Goal: Task Accomplishment & Management: Manage account settings

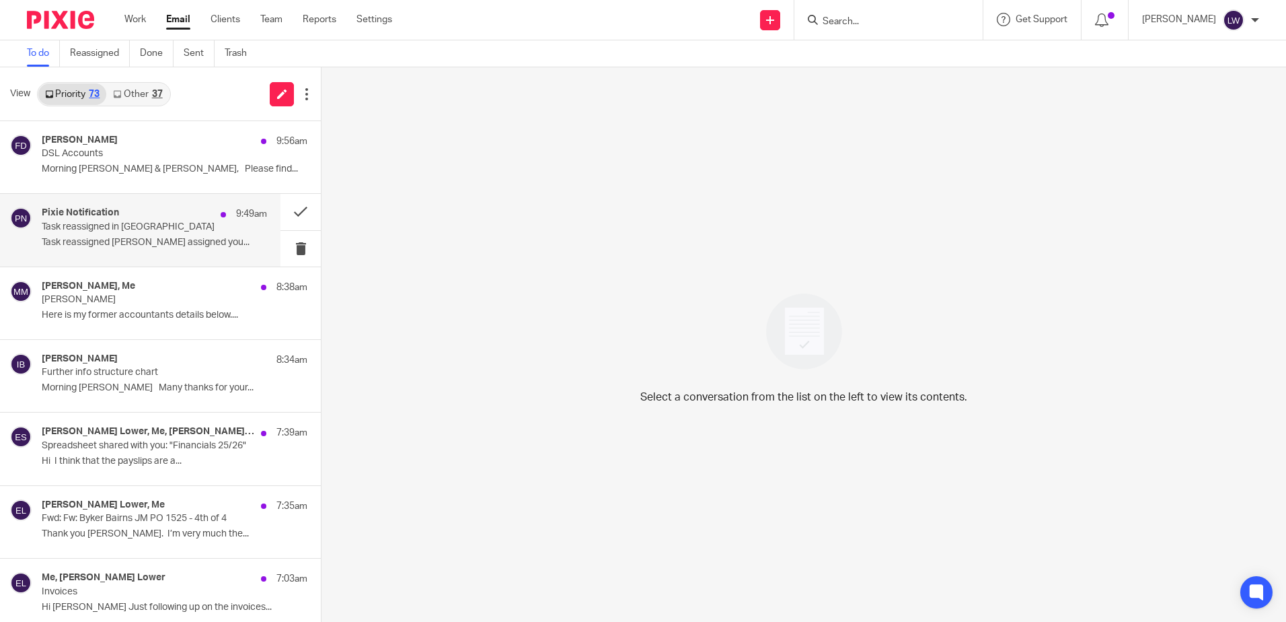
click at [122, 221] on p "Task reassigned in Pixie" at bounding box center [132, 226] width 180 height 11
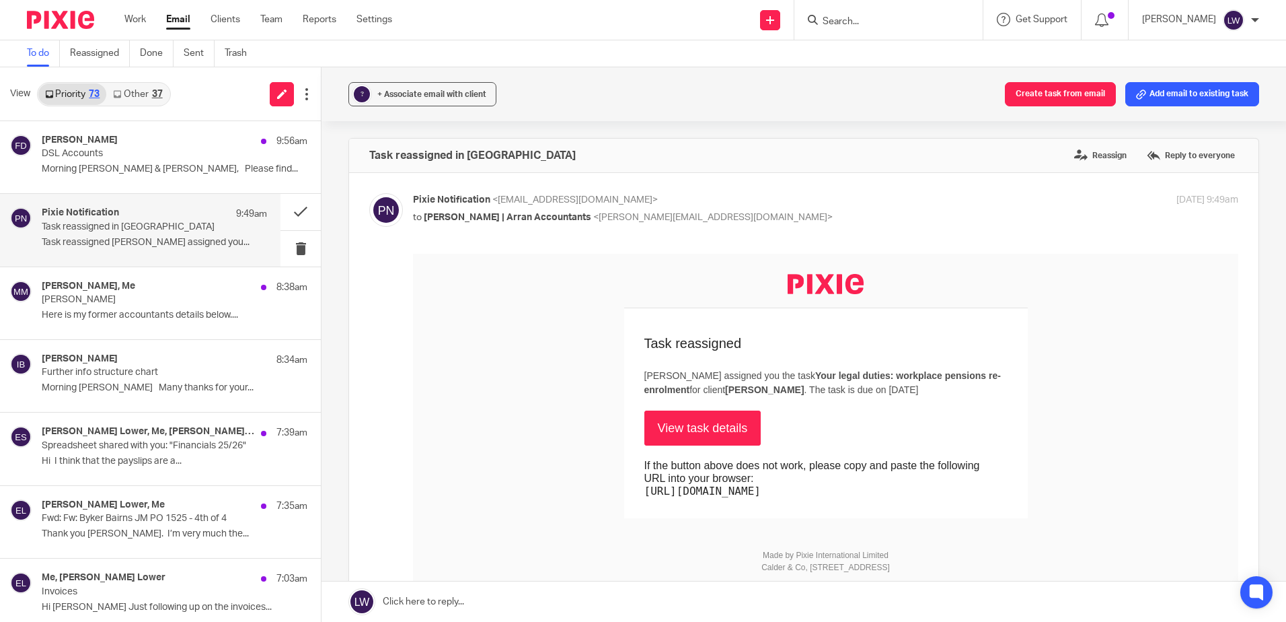
click at [155, 83] on link "Other 37" at bounding box center [137, 94] width 63 height 22
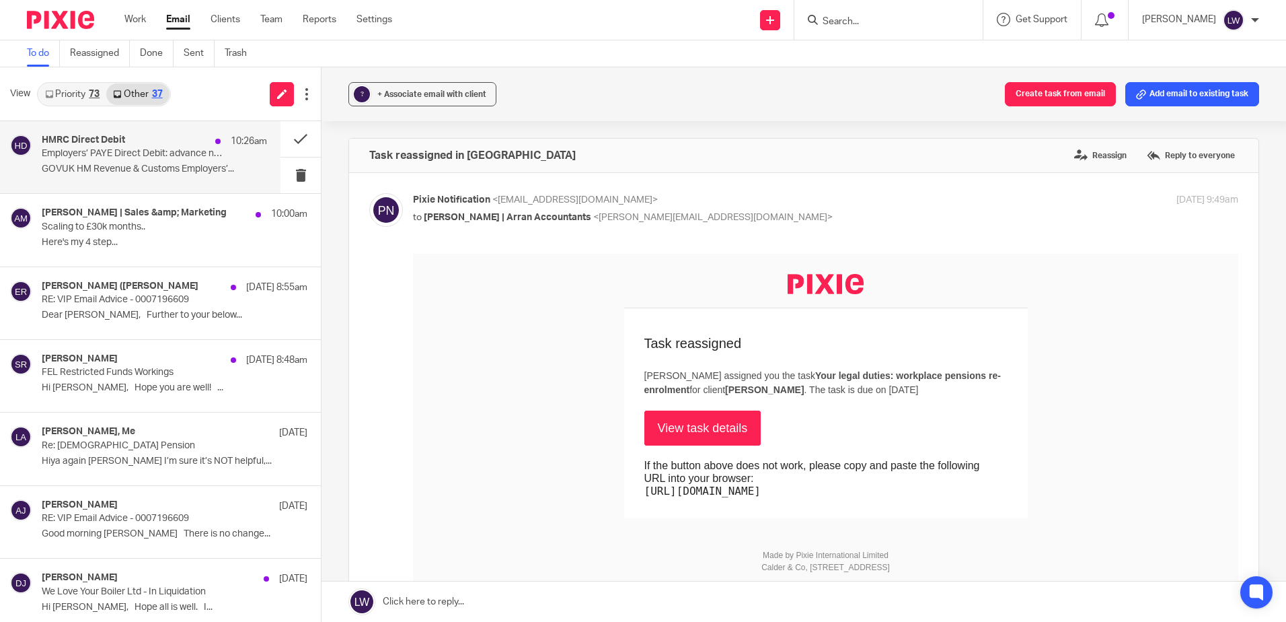
click at [140, 174] on p "GOVUK HM Revenue & Customs Employers’..." at bounding box center [154, 168] width 225 height 11
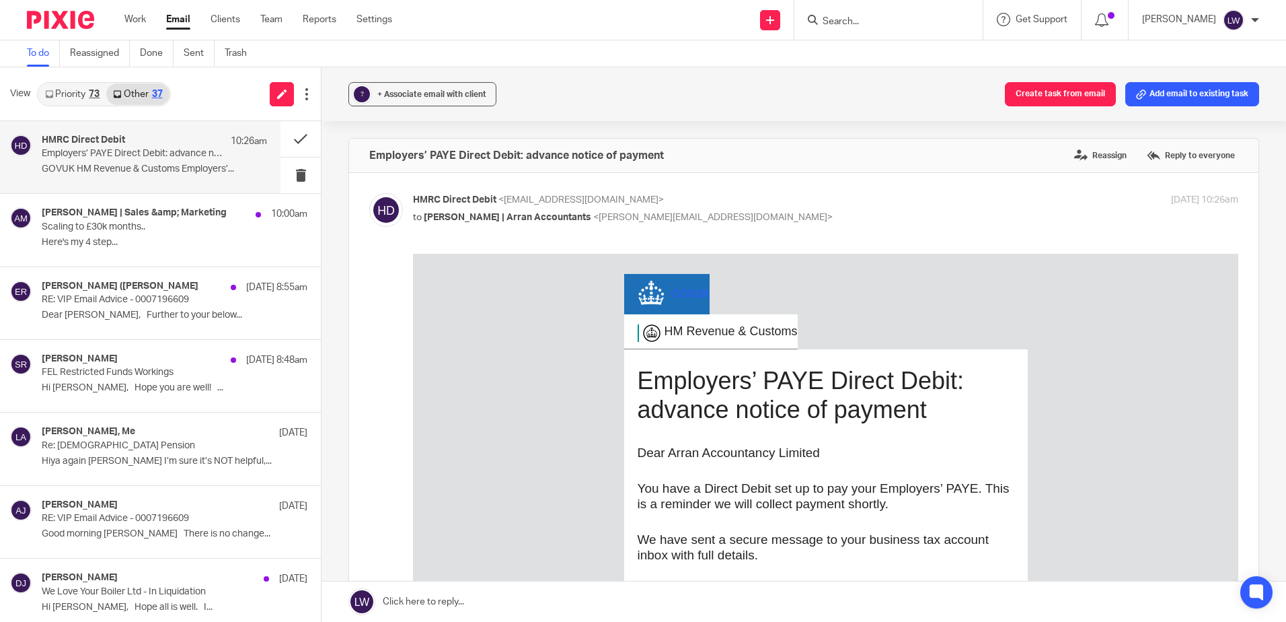
click at [867, 19] on input "Search" at bounding box center [881, 22] width 121 height 12
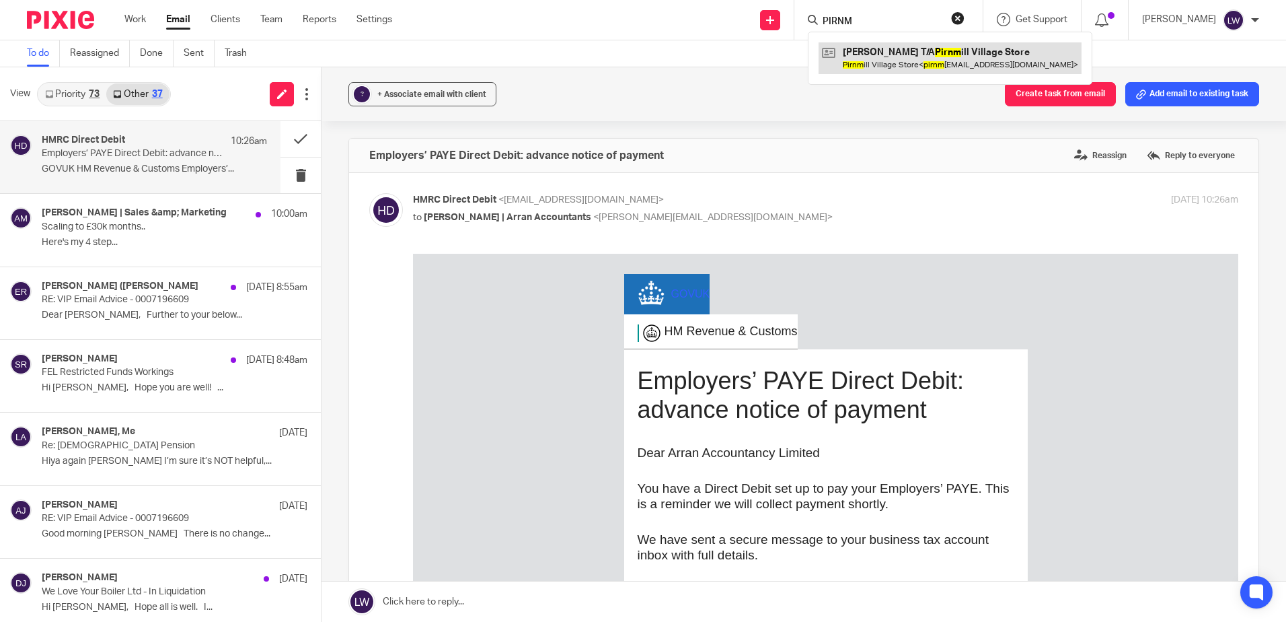
type input "PIRNM"
click at [922, 48] on link at bounding box center [950, 57] width 263 height 31
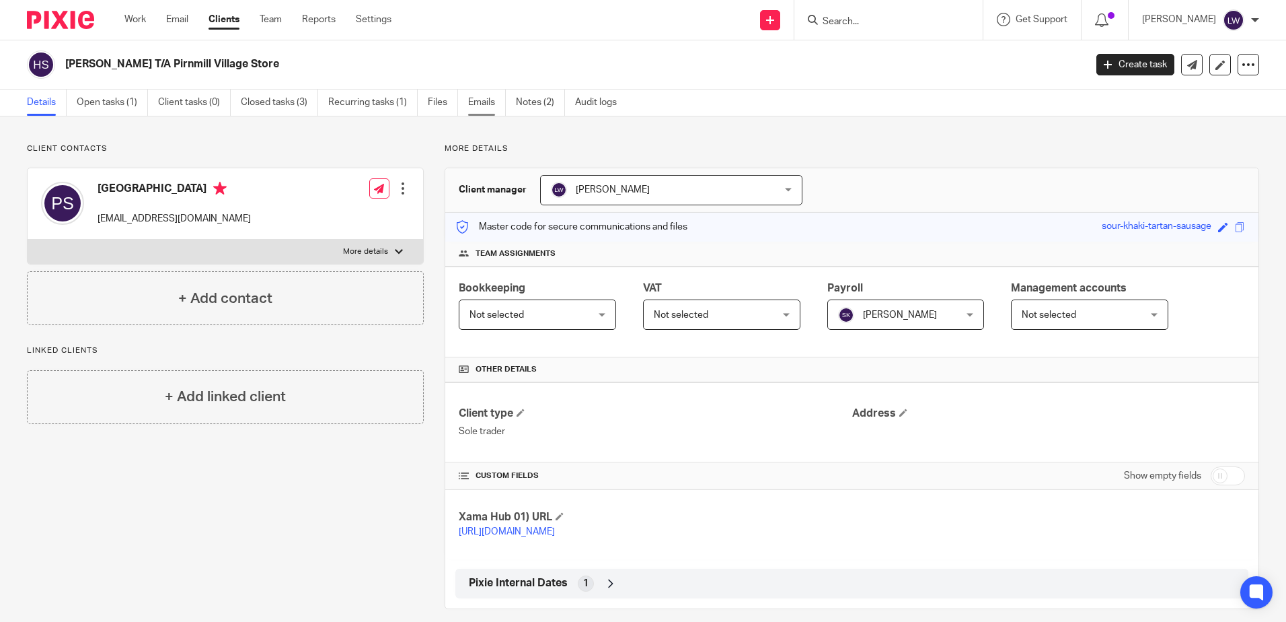
click at [480, 98] on link "Emails" at bounding box center [487, 102] width 38 height 26
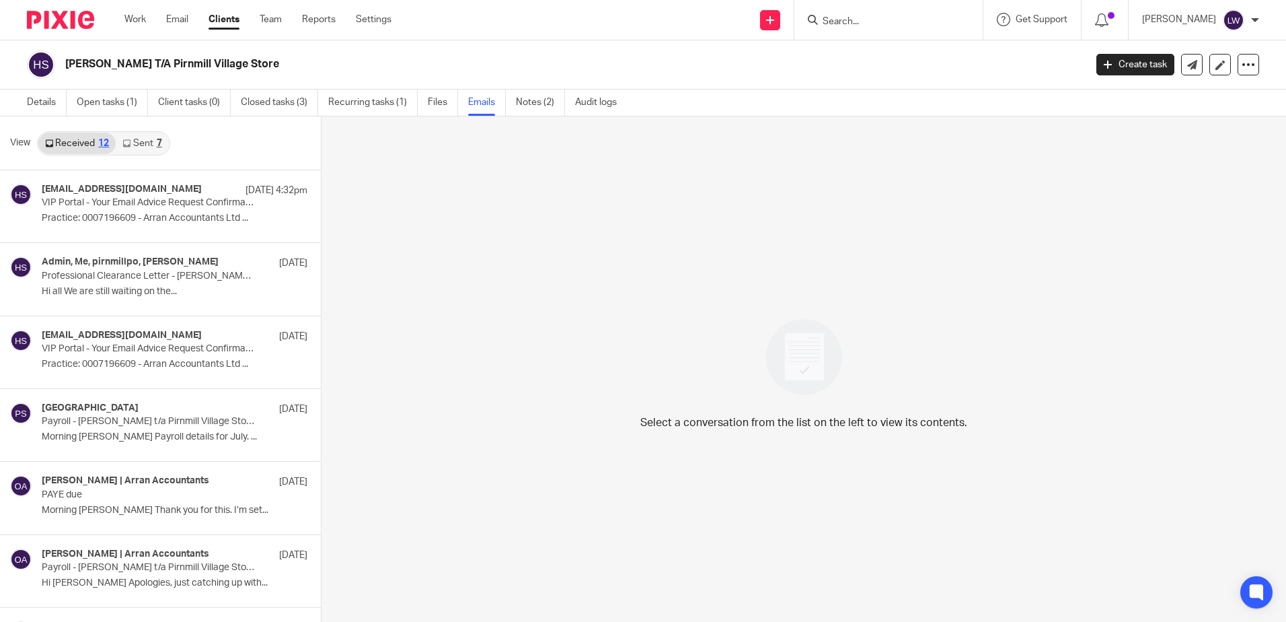
click at [137, 142] on link "Sent 7" at bounding box center [142, 144] width 52 height 22
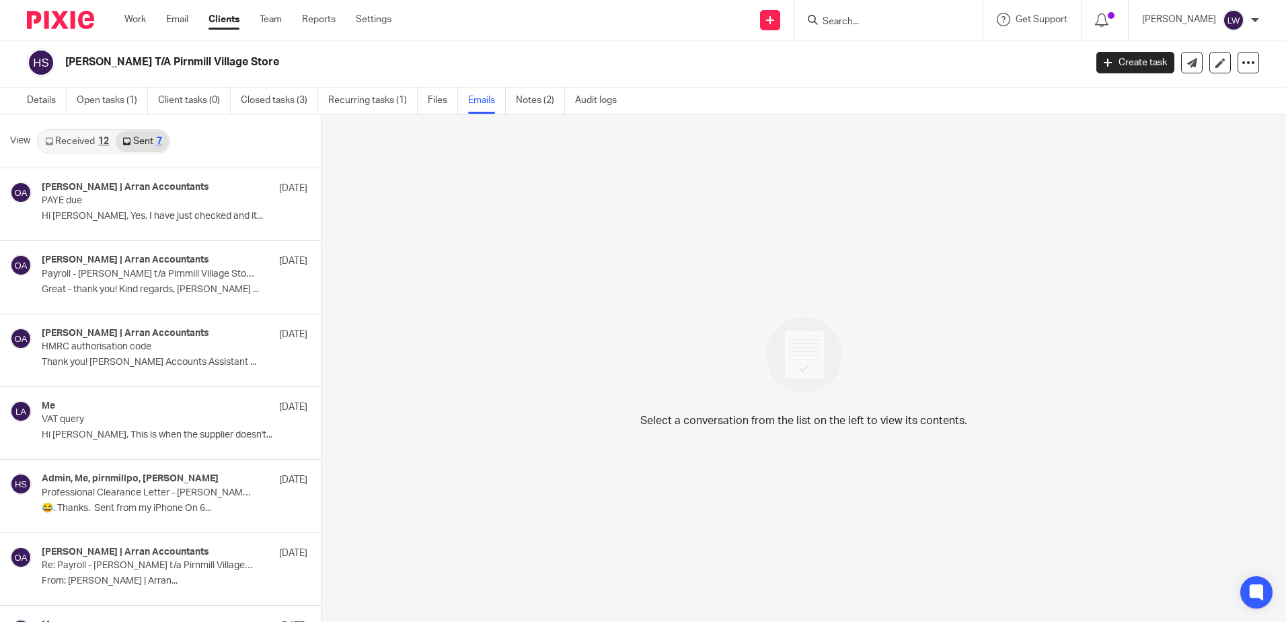
click at [74, 143] on link "Received 12" at bounding box center [76, 142] width 77 height 22
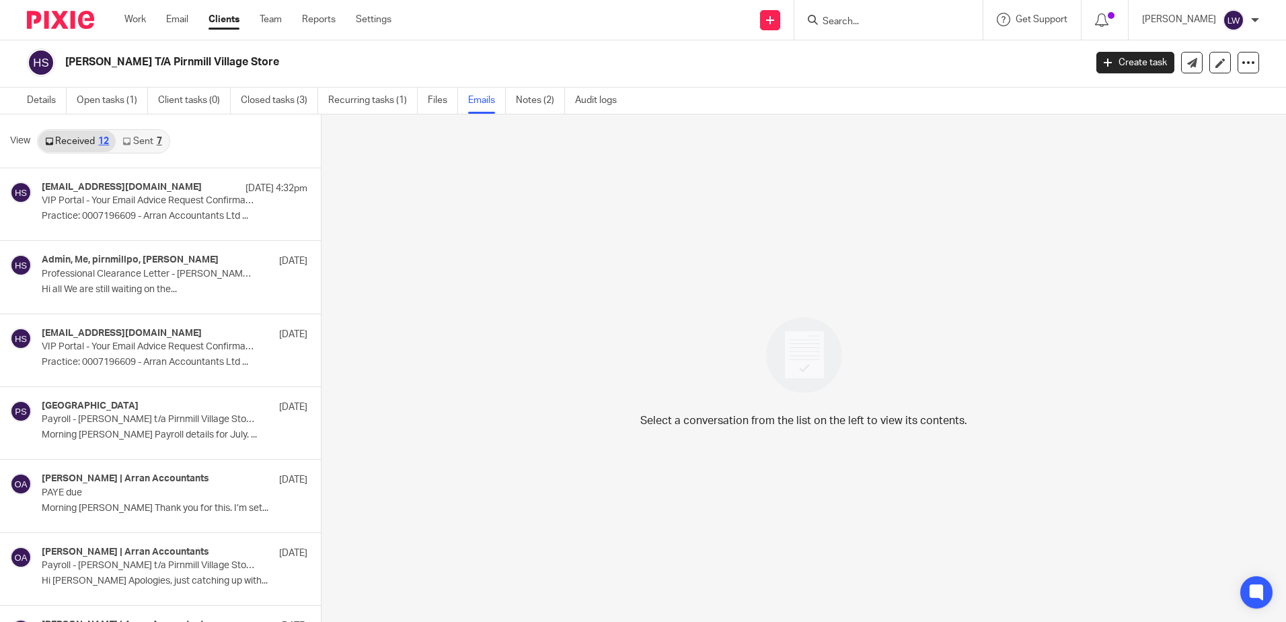
click at [128, 143] on icon at bounding box center [126, 141] width 8 height 8
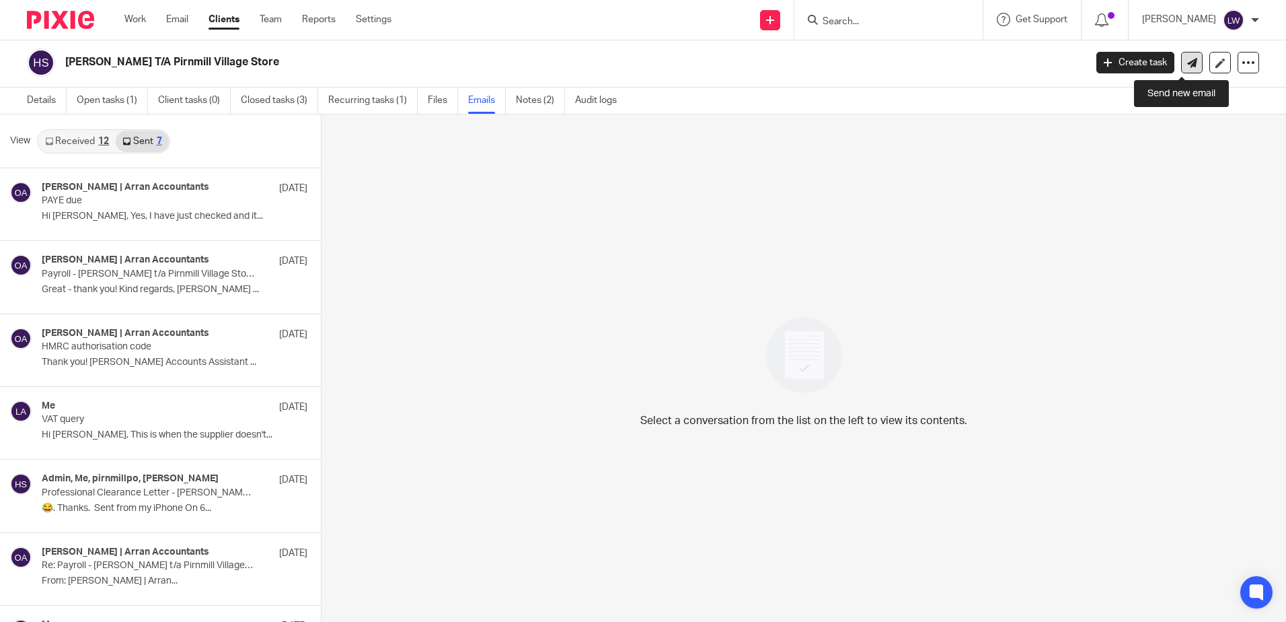
click at [1187, 64] on icon at bounding box center [1192, 63] width 10 height 10
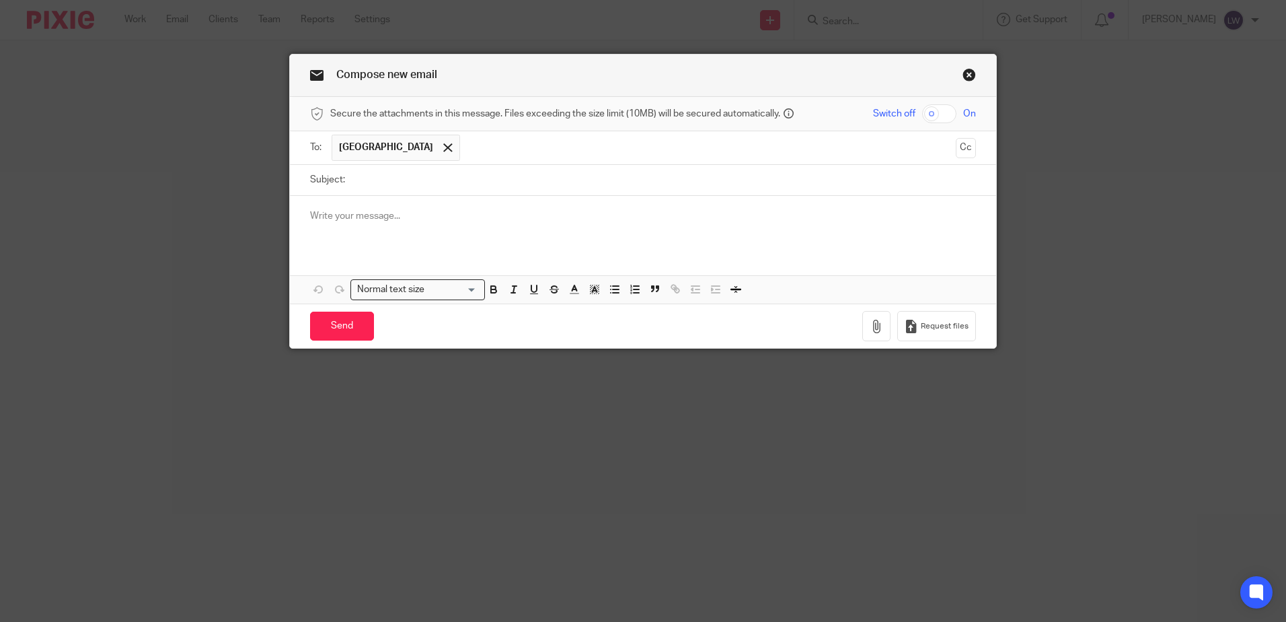
click at [406, 215] on p at bounding box center [643, 215] width 666 height 13
click at [963, 74] on link "Close this dialog window" at bounding box center [969, 77] width 13 height 18
click at [963, 76] on link "Close this dialog window" at bounding box center [969, 77] width 13 height 18
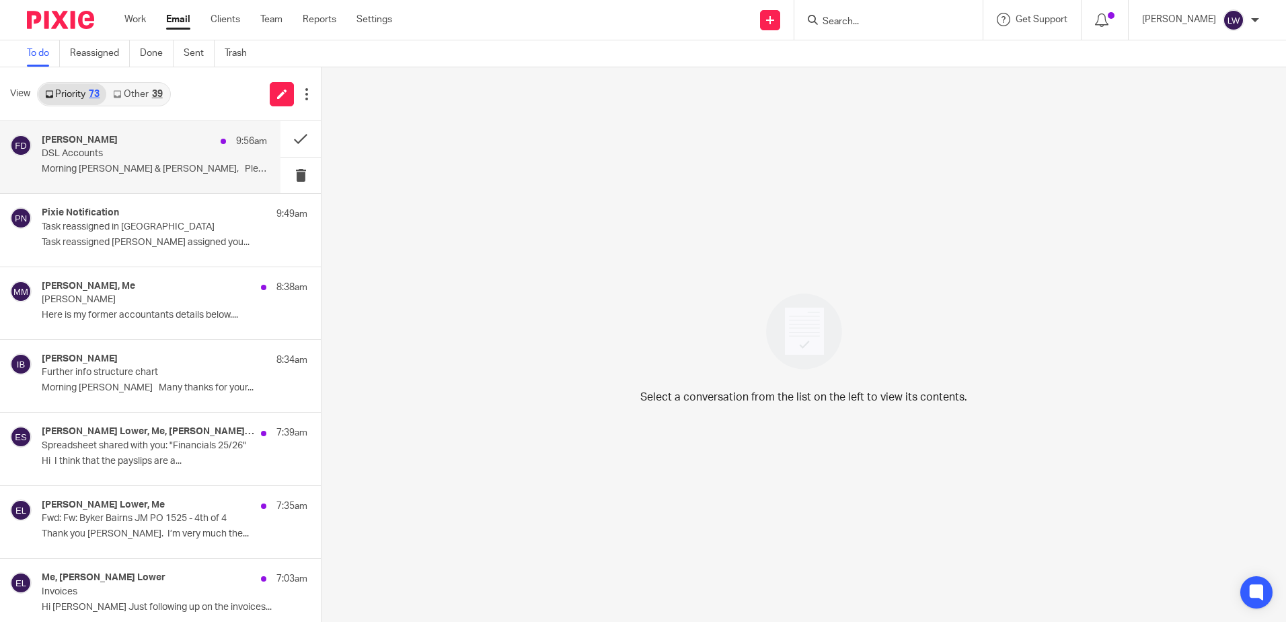
click at [142, 152] on p "DSL Accounts" at bounding box center [132, 153] width 180 height 11
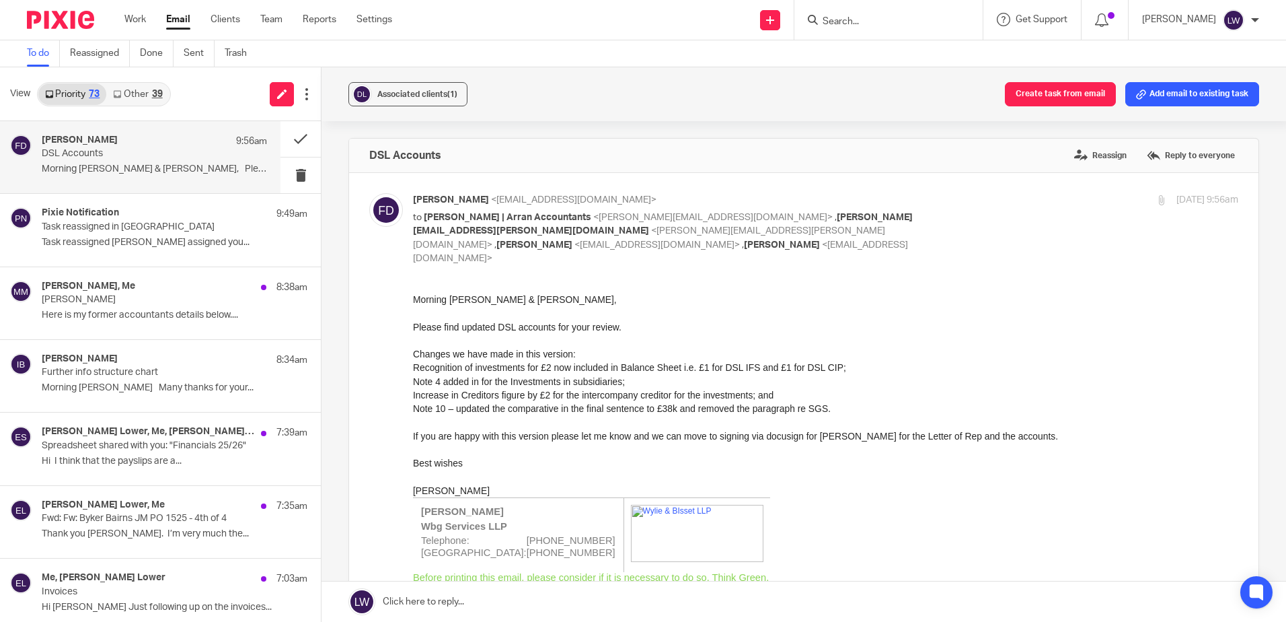
click at [911, 32] on div at bounding box center [888, 20] width 188 height 40
click at [911, 19] on input "Search" at bounding box center [881, 22] width 121 height 12
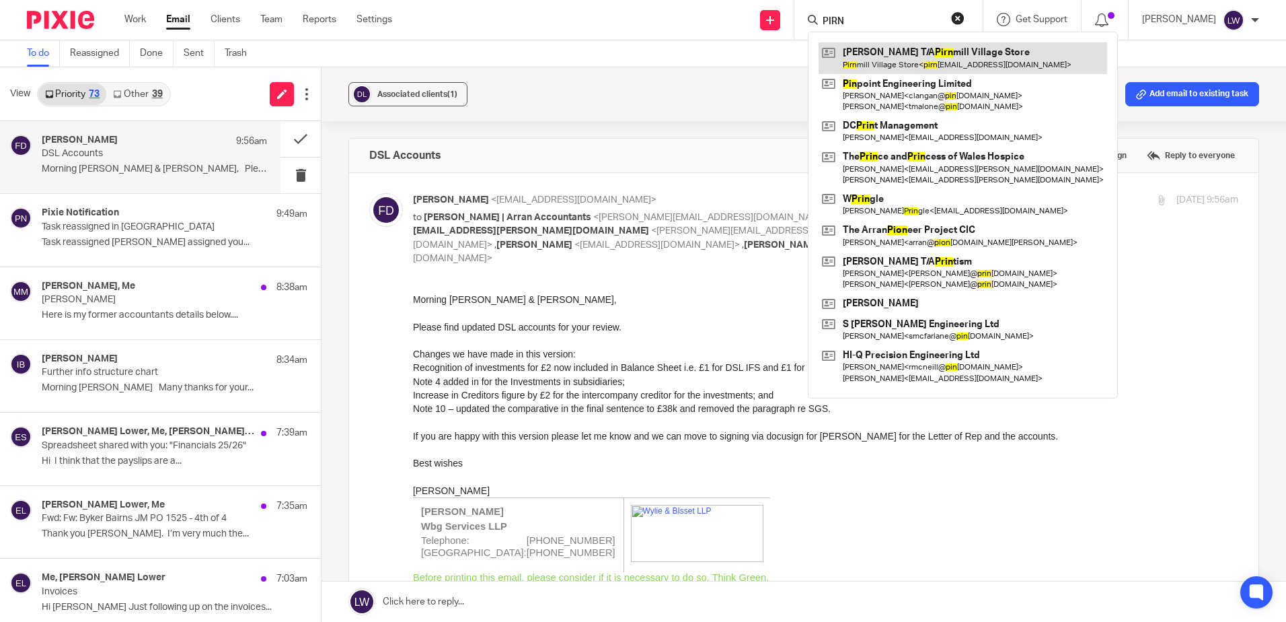
type input "PIRN"
click at [936, 61] on link at bounding box center [963, 57] width 289 height 31
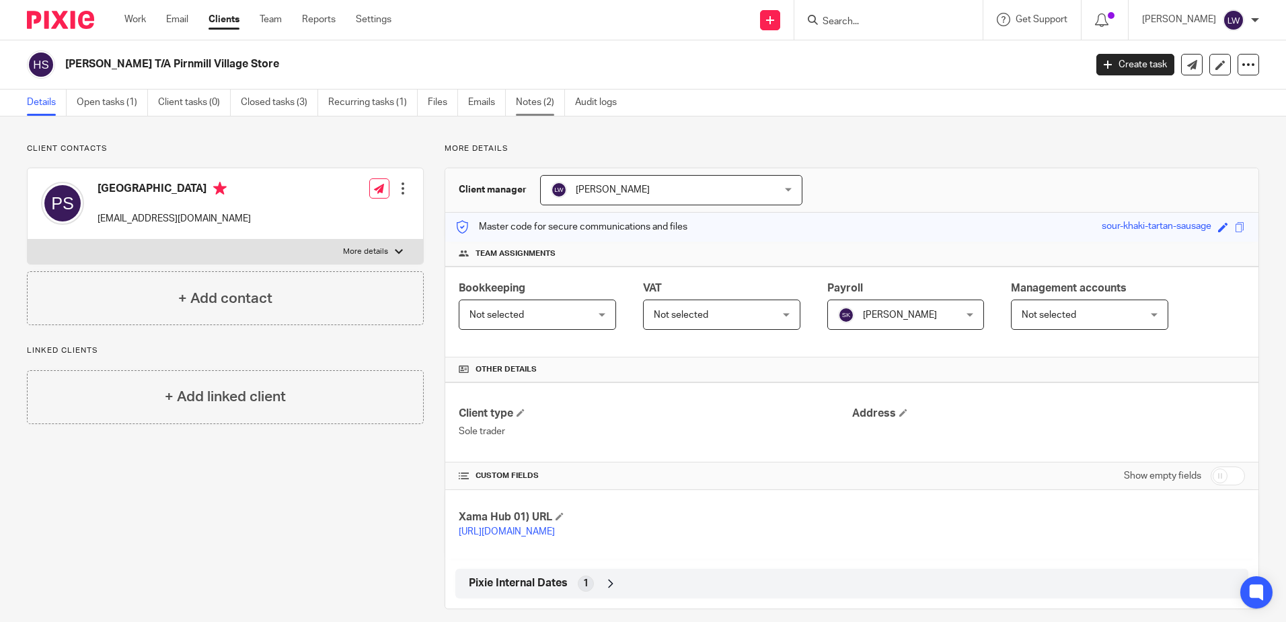
click at [535, 98] on link "Notes (2)" at bounding box center [540, 102] width 49 height 26
click at [488, 99] on link "Emails" at bounding box center [487, 102] width 38 height 26
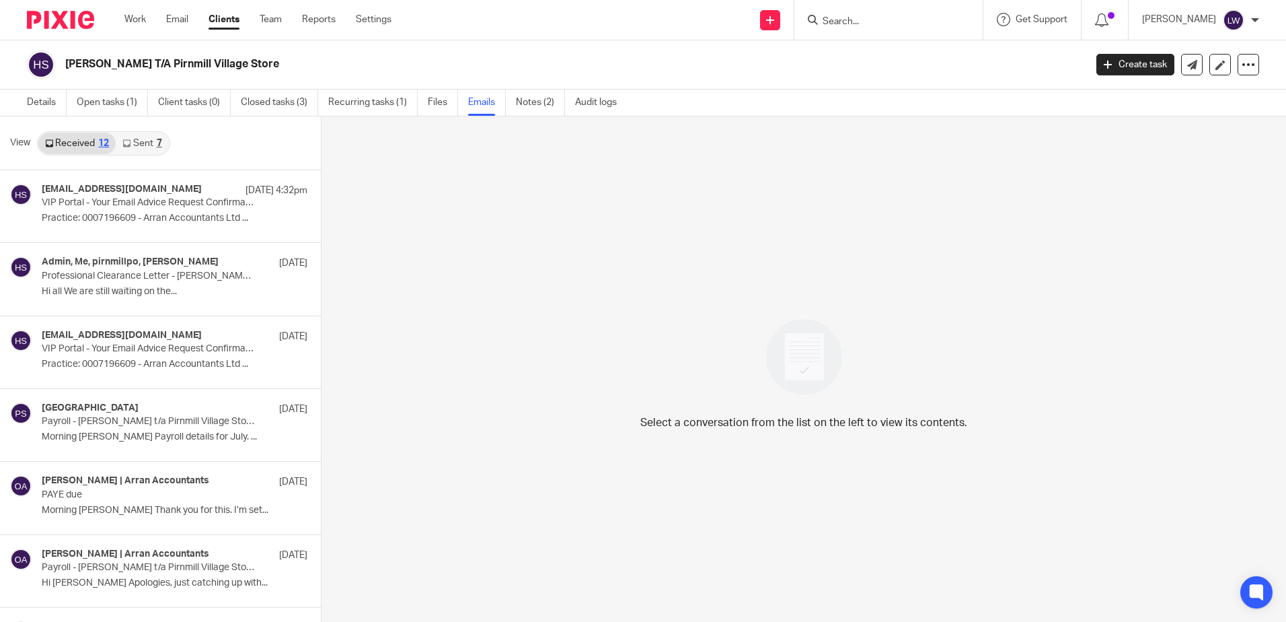
click at [153, 145] on link "Sent 7" at bounding box center [142, 144] width 52 height 22
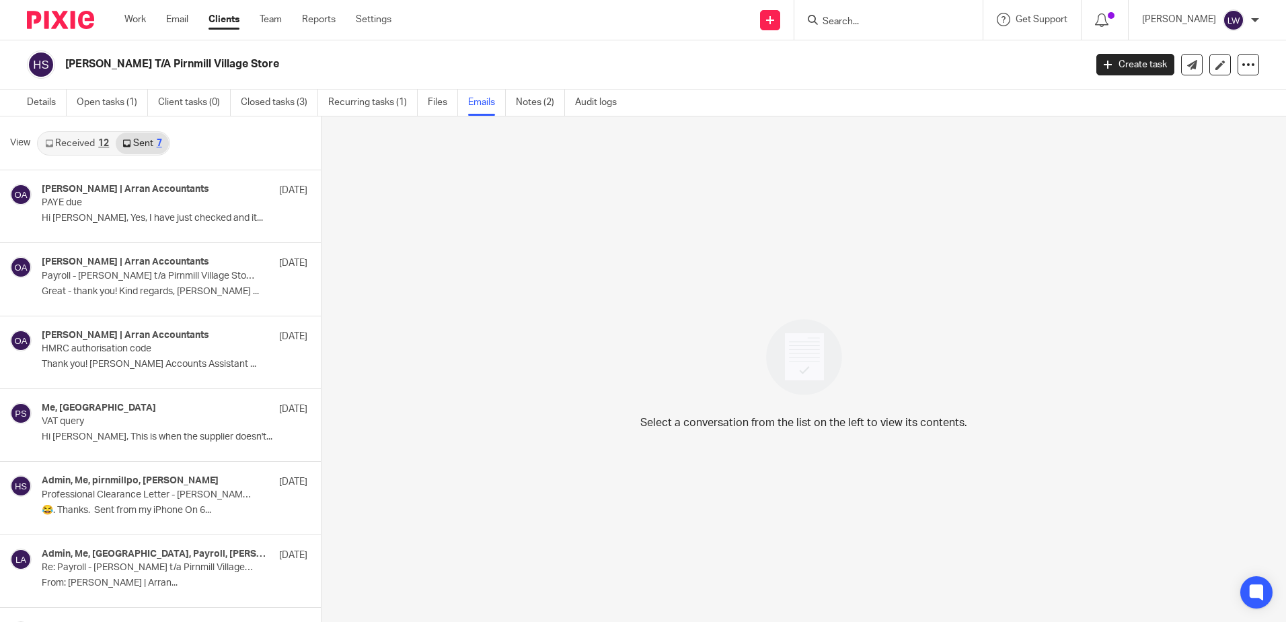
scroll to position [2, 0]
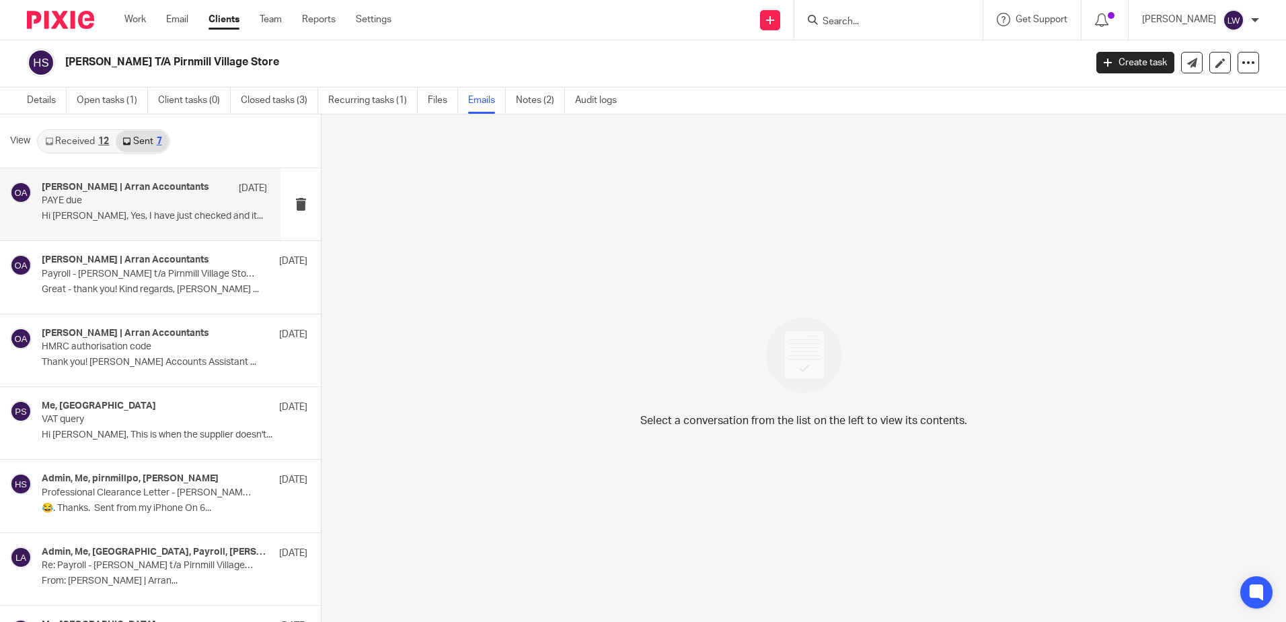
click at [149, 211] on p "Hi Hazel, Yes, I have just checked and it..." at bounding box center [154, 216] width 225 height 11
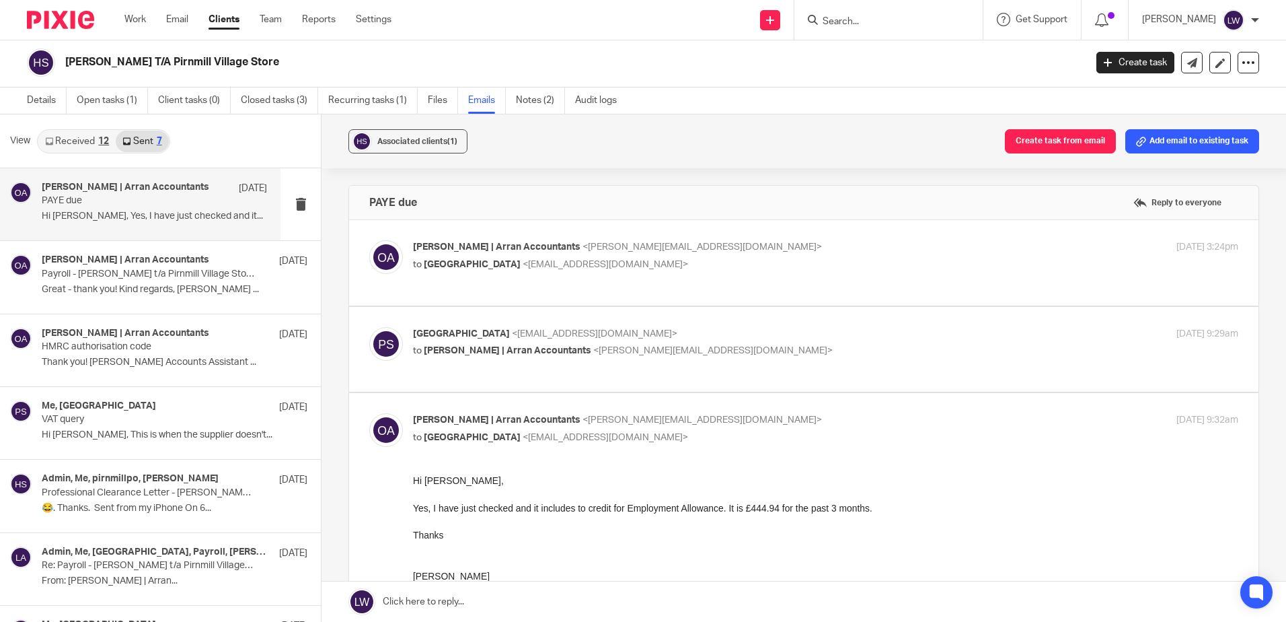
scroll to position [0, 0]
click at [180, 13] on link "Email" at bounding box center [177, 19] width 22 height 13
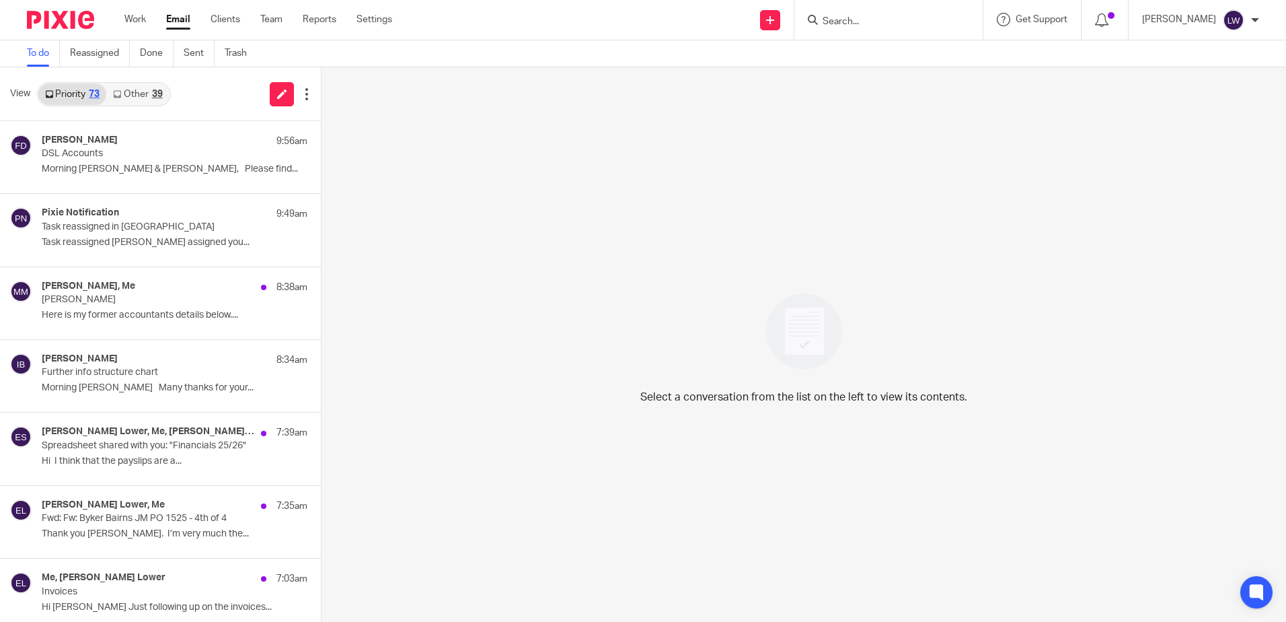
click at [174, 24] on link "Email" at bounding box center [178, 19] width 24 height 13
click at [133, 207] on div "Pixie Notification 9:49am Task reassigned in Pixie Task reassigned Olivia Holme…" at bounding box center [140, 230] width 281 height 72
click at [143, 223] on p "Task reassigned in Pixie" at bounding box center [132, 226] width 180 height 11
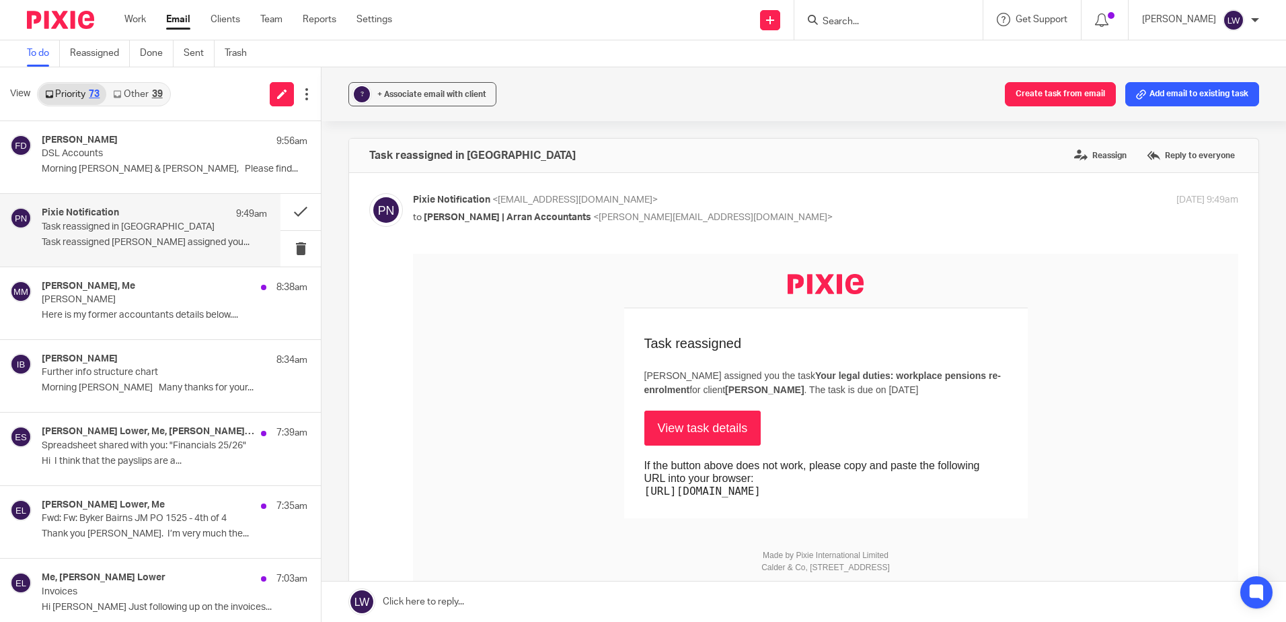
click at [707, 430] on link "View task details" at bounding box center [702, 427] width 117 height 35
click at [295, 252] on button at bounding box center [301, 249] width 40 height 36
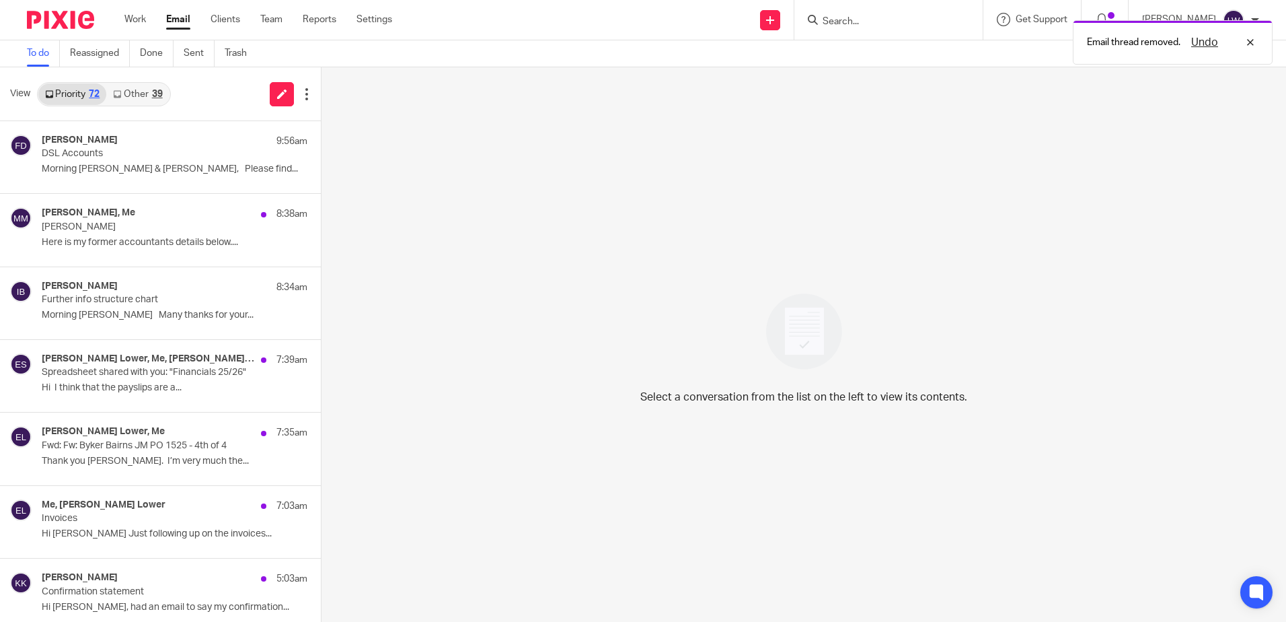
click at [153, 98] on div "39" at bounding box center [157, 93] width 11 height 9
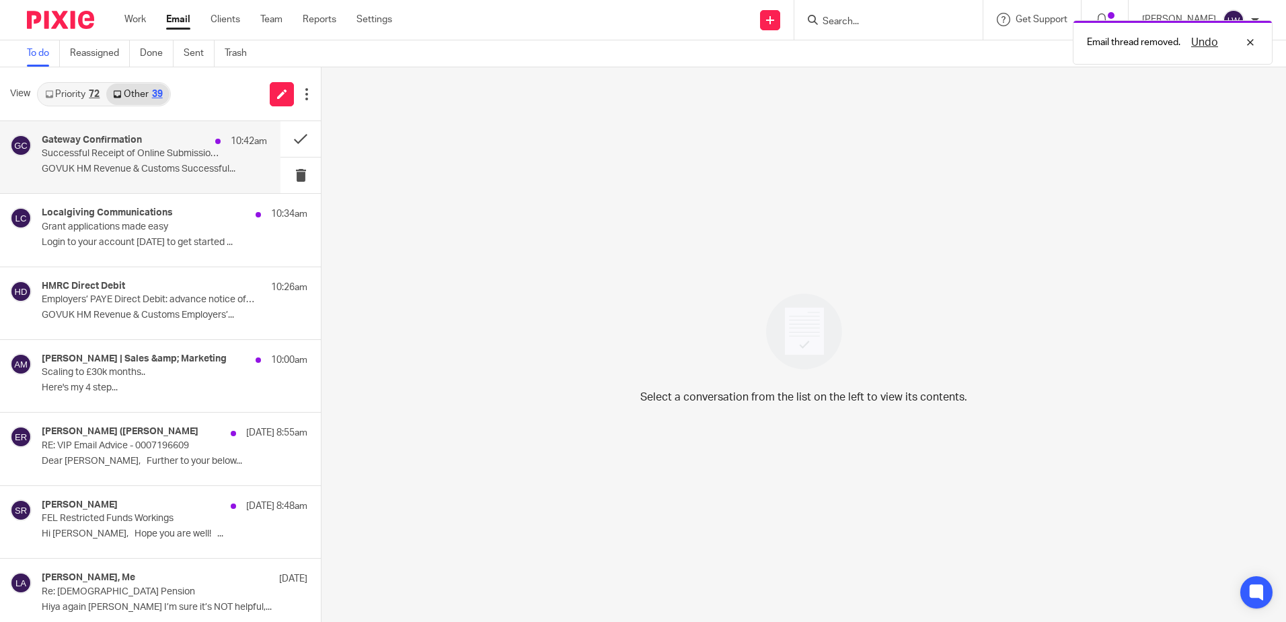
click at [124, 168] on p "GOVUK HM Revenue & Customs Successful..." at bounding box center [154, 168] width 225 height 11
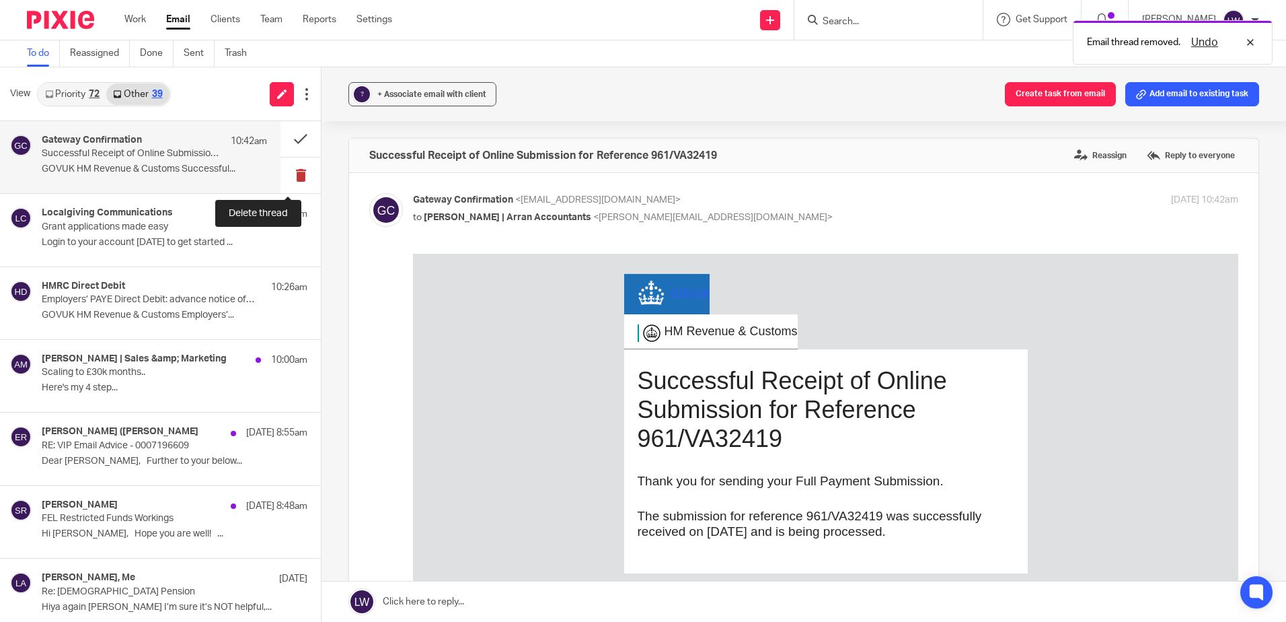
click at [292, 174] on button at bounding box center [301, 175] width 40 height 36
click at [109, 237] on p "Login to your account today to get started ..." at bounding box center [175, 242] width 266 height 11
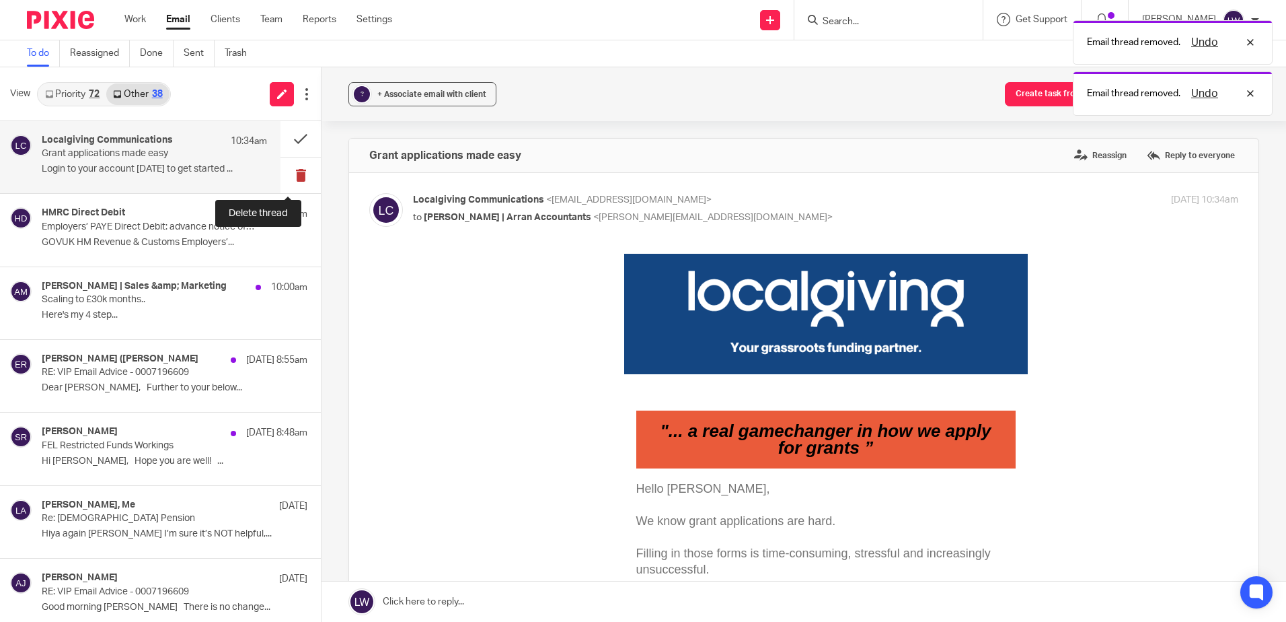
click at [287, 175] on button at bounding box center [301, 175] width 40 height 36
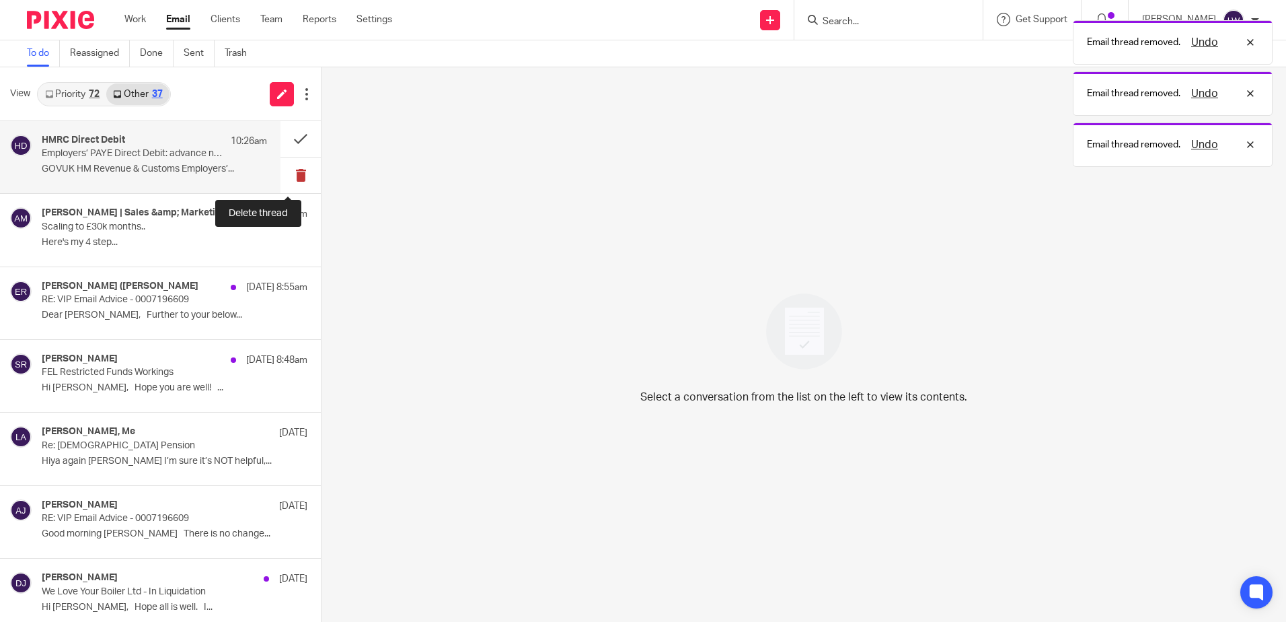
click at [291, 170] on button at bounding box center [301, 175] width 40 height 36
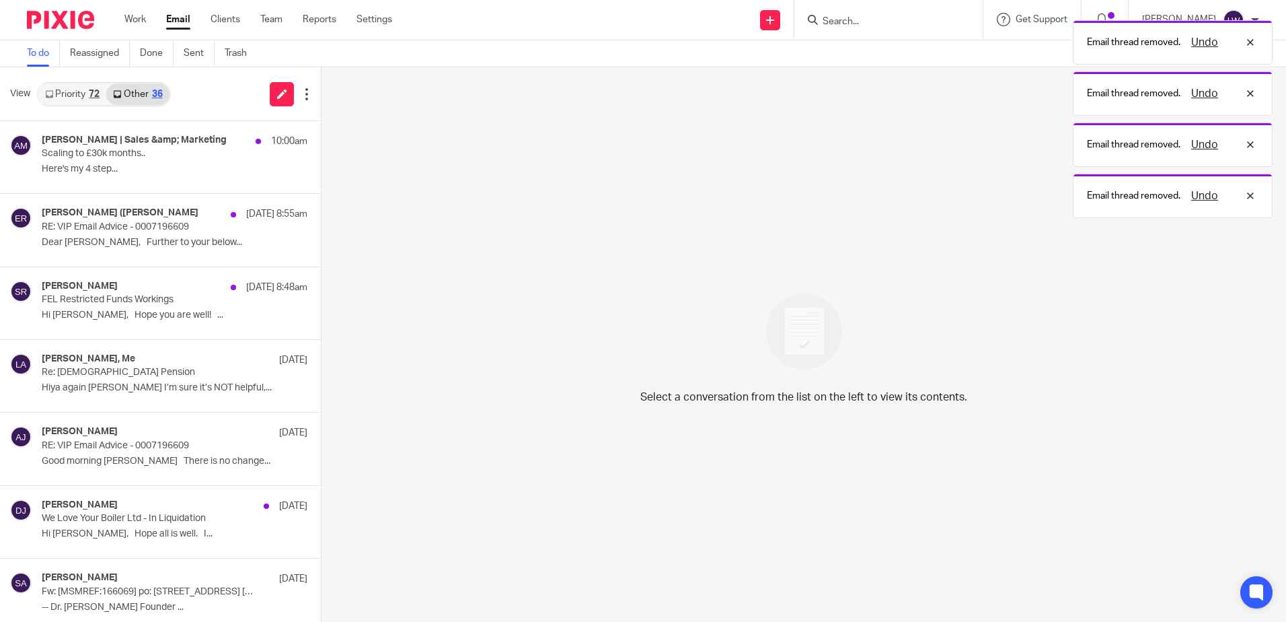
click at [94, 161] on div "Angela McKillop | Sales &amp; Marketing 10:00am Scaling to £30k months.. Here's…" at bounding box center [175, 157] width 266 height 45
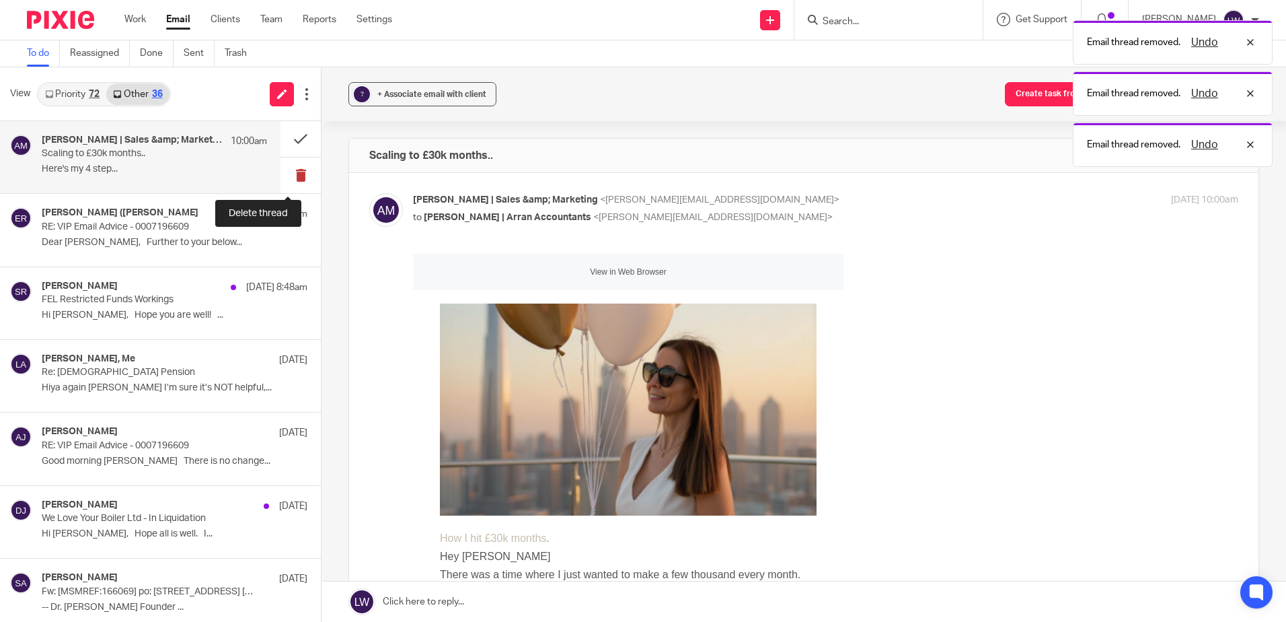
click at [289, 174] on button at bounding box center [301, 175] width 40 height 36
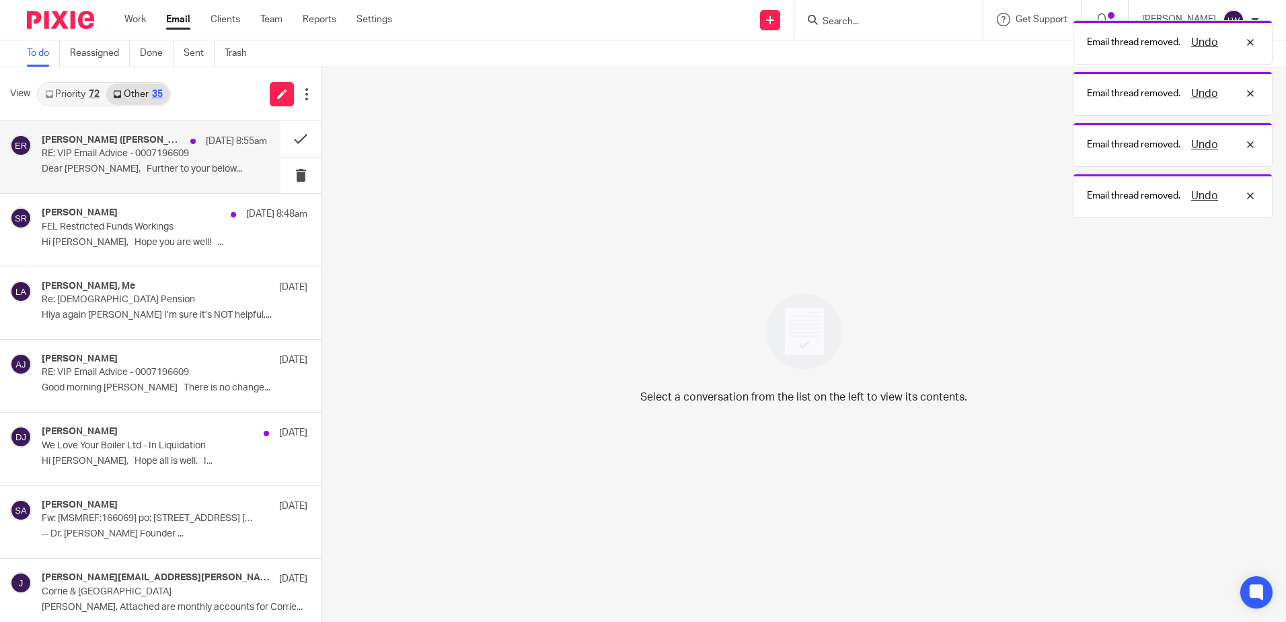
click at [71, 172] on p "Dear Lorna, Further to your below..." at bounding box center [154, 168] width 225 height 11
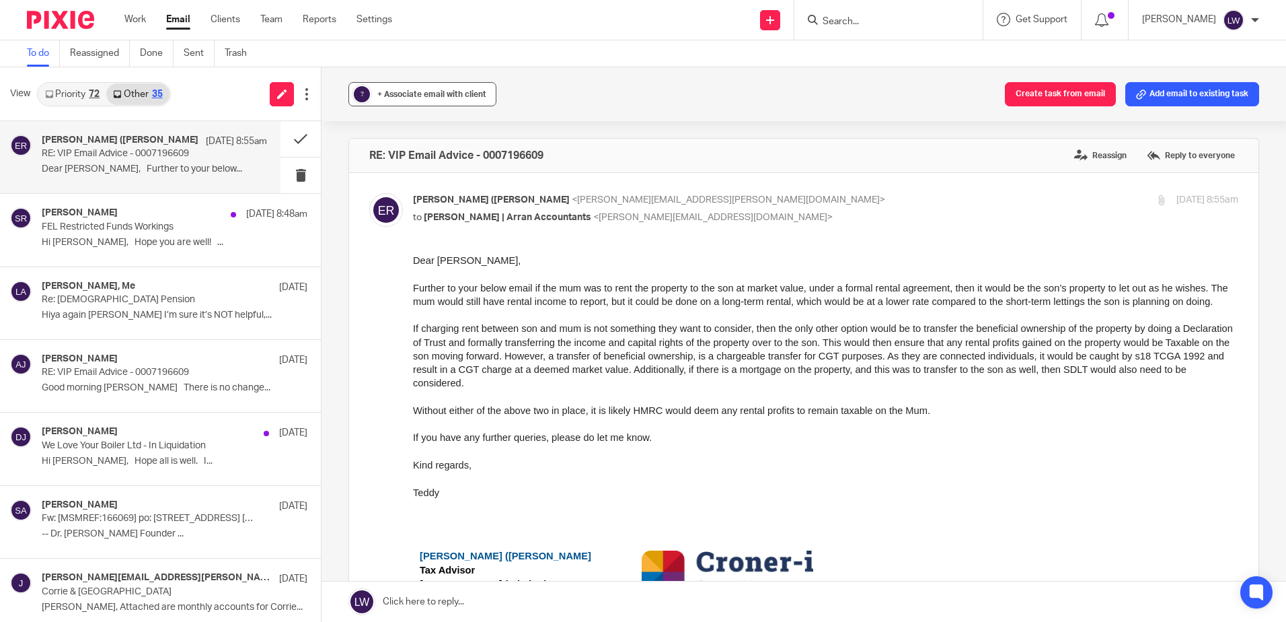
click at [422, 91] on span "+ Associate email with client" at bounding box center [431, 94] width 109 height 8
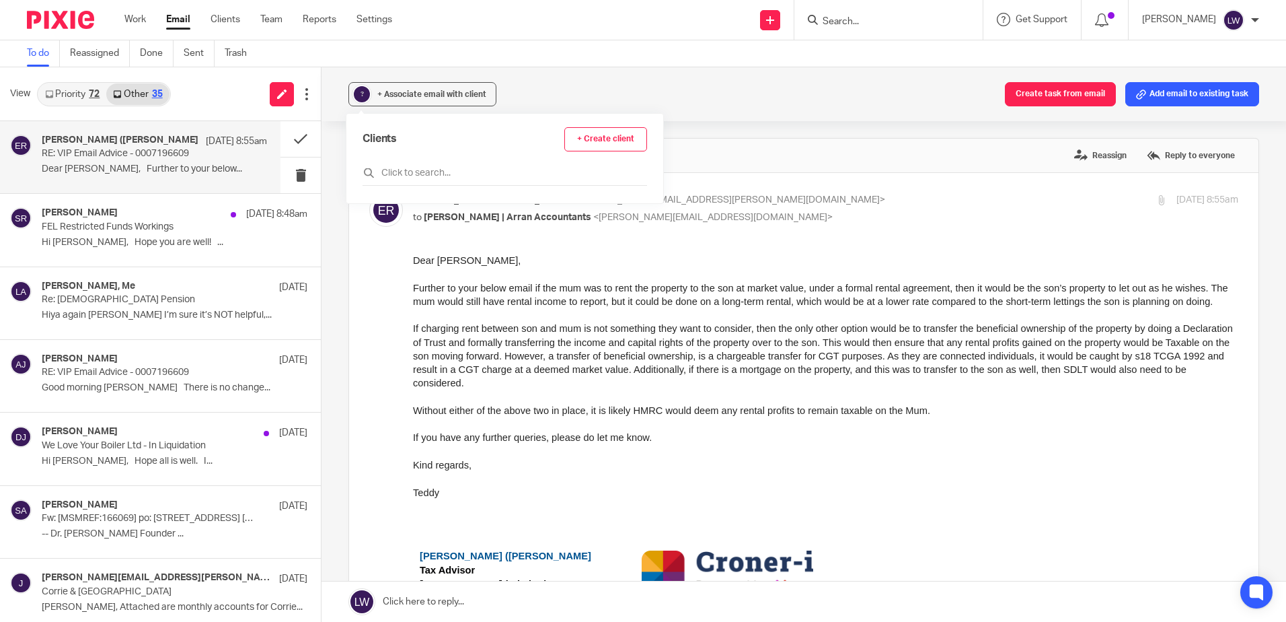
click at [438, 163] on div "Clients + Create client" at bounding box center [505, 156] width 285 height 59
click at [437, 169] on input "text" at bounding box center [505, 172] width 285 height 13
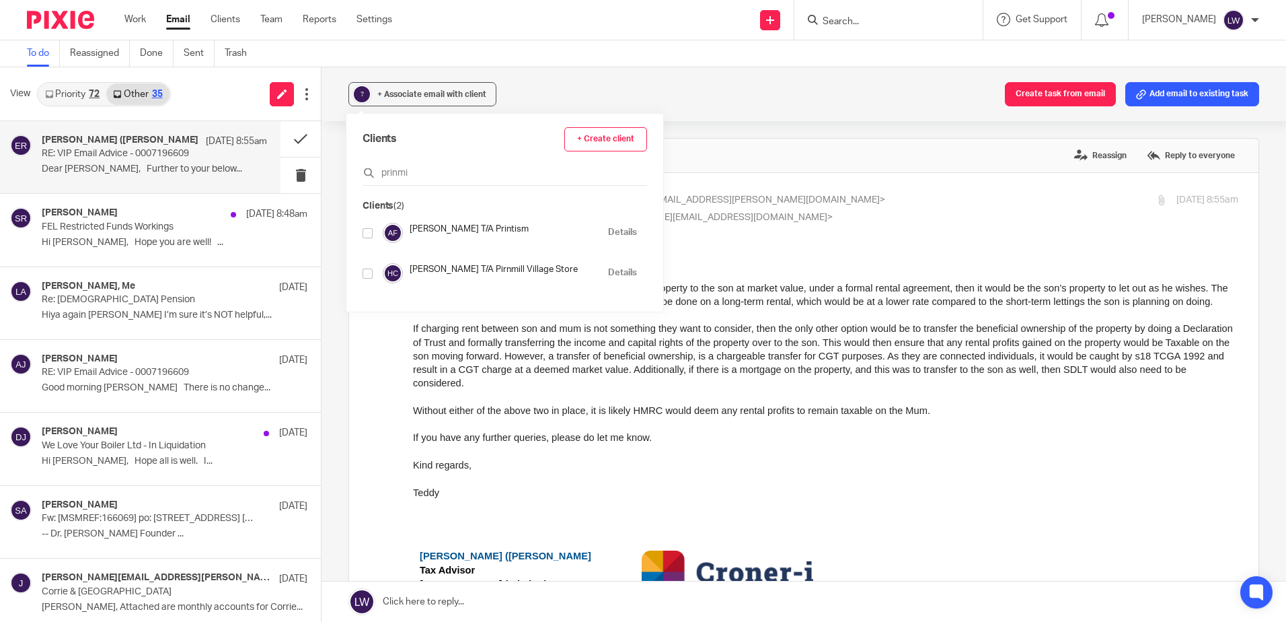
type input "prinmi"
click at [371, 272] on input "checkbox" at bounding box center [368, 273] width 10 height 10
checkbox input "true"
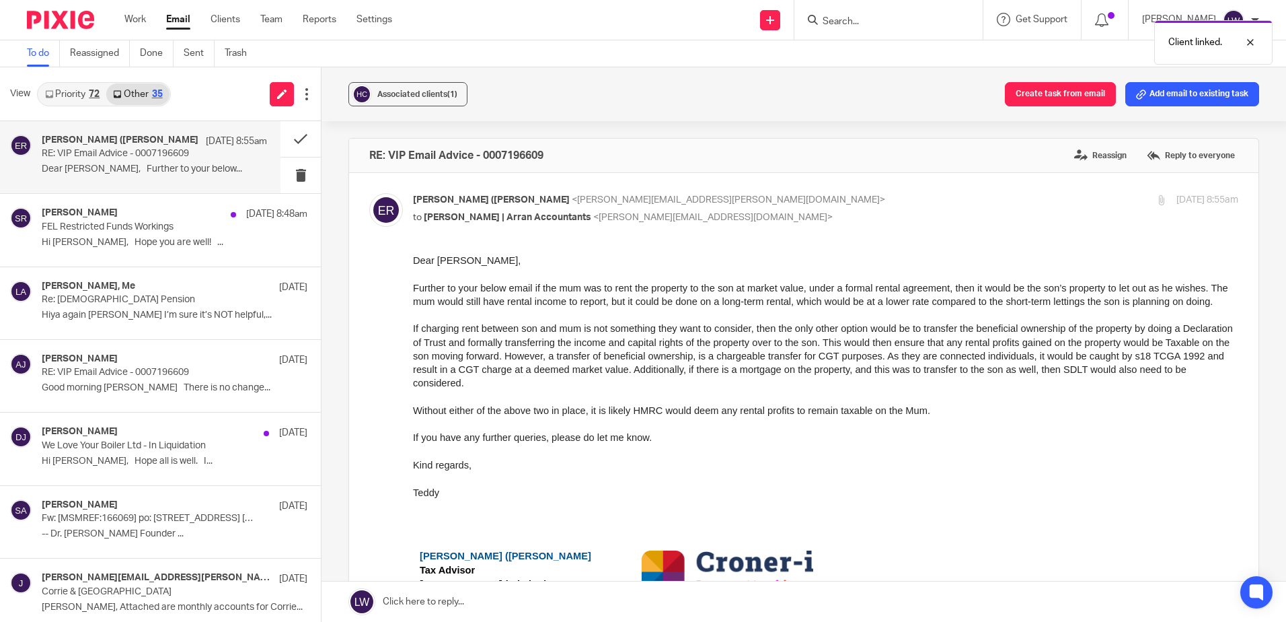
click at [709, 161] on div "RE: VIP Email Advice - 0007196609 Reassign Reply to everyone" at bounding box center [803, 156] width 909 height 34
click at [426, 99] on div "Associated clients (1)" at bounding box center [417, 93] width 80 height 13
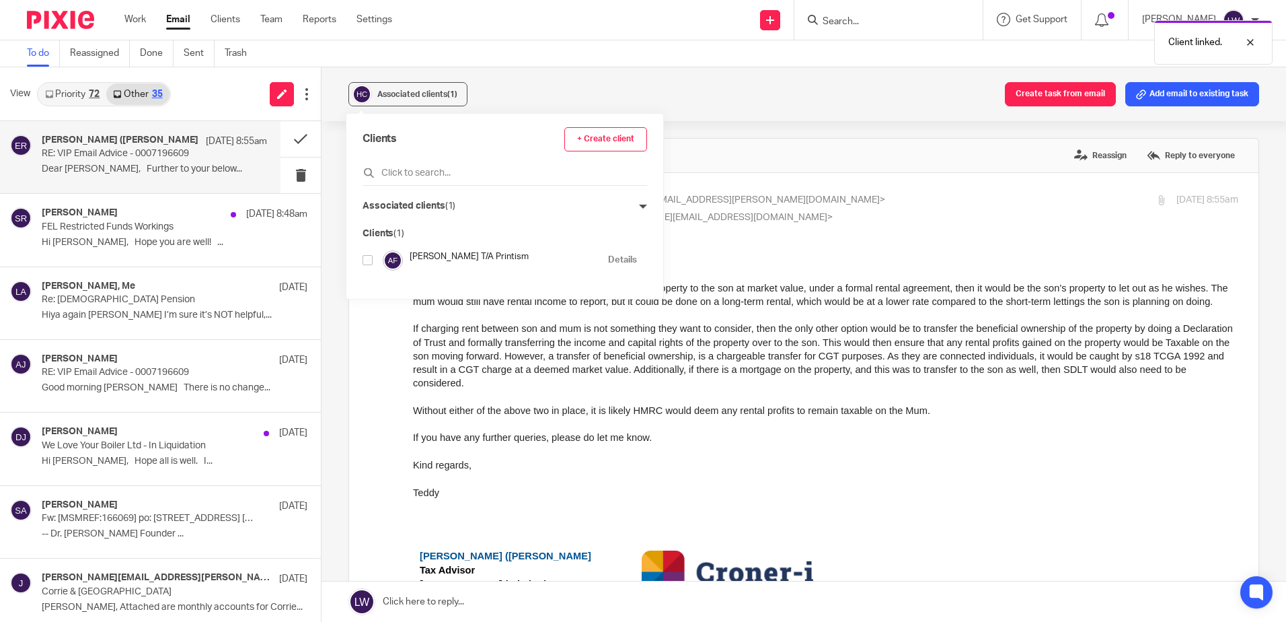
click at [418, 200] on p "Associated clients (1)" at bounding box center [409, 206] width 93 height 14
click at [639, 202] on icon at bounding box center [643, 206] width 8 height 8
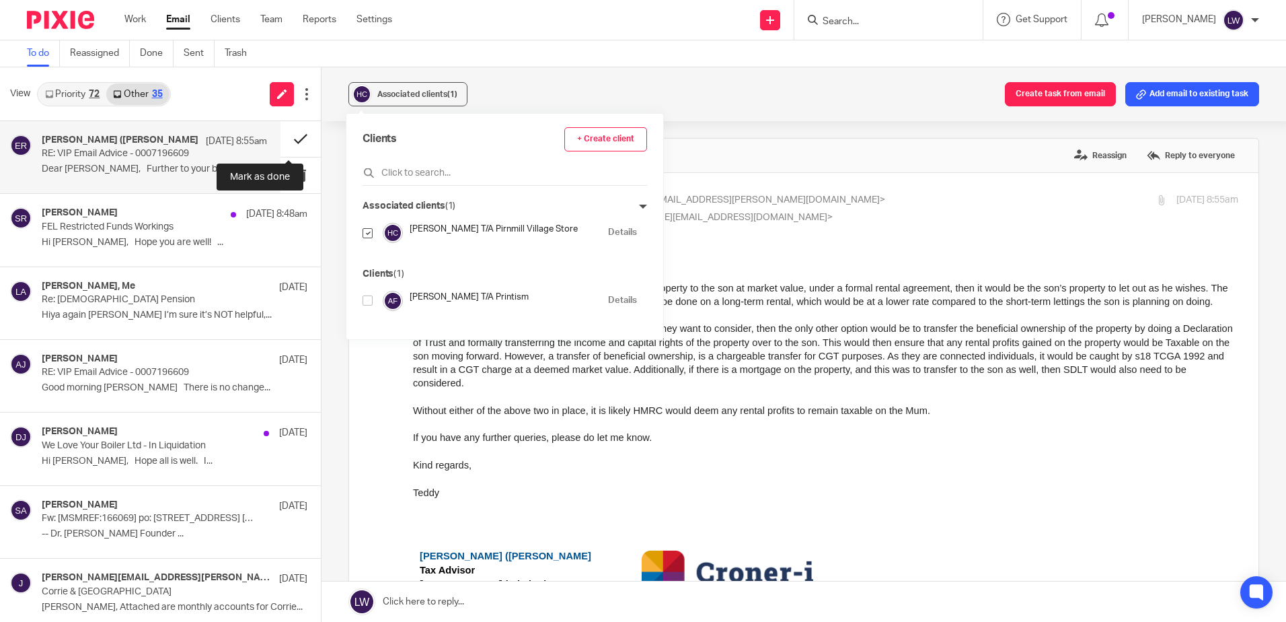
click at [291, 138] on button at bounding box center [301, 139] width 40 height 36
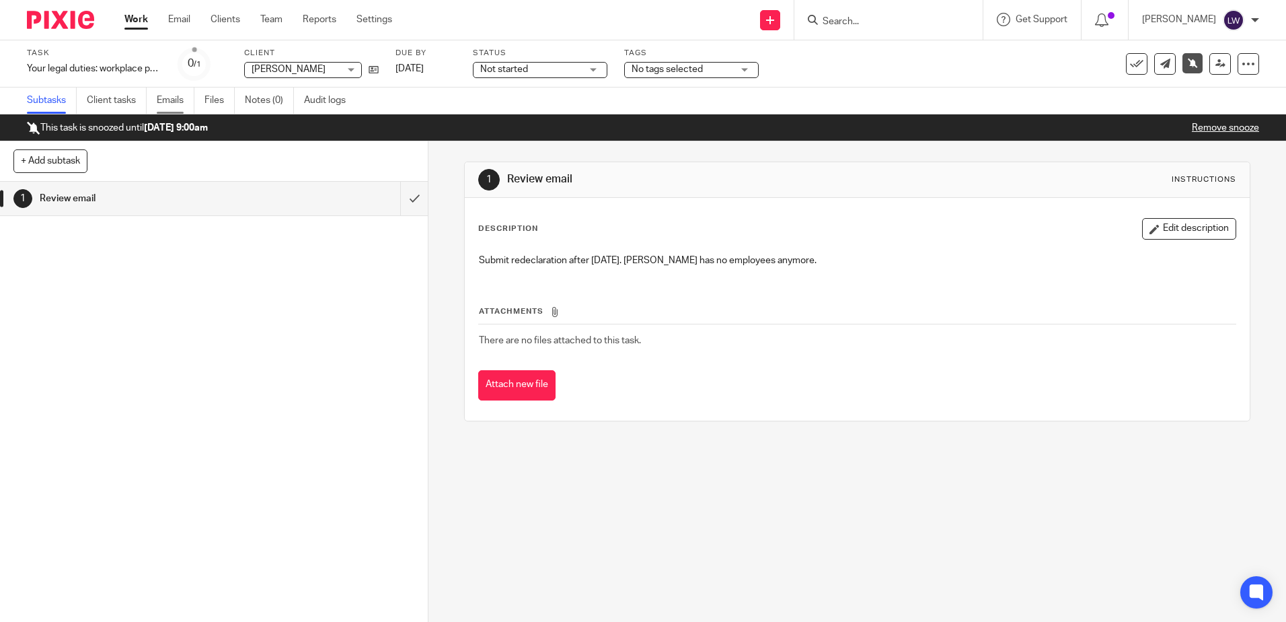
click at [182, 102] on link "Emails" at bounding box center [176, 100] width 38 height 26
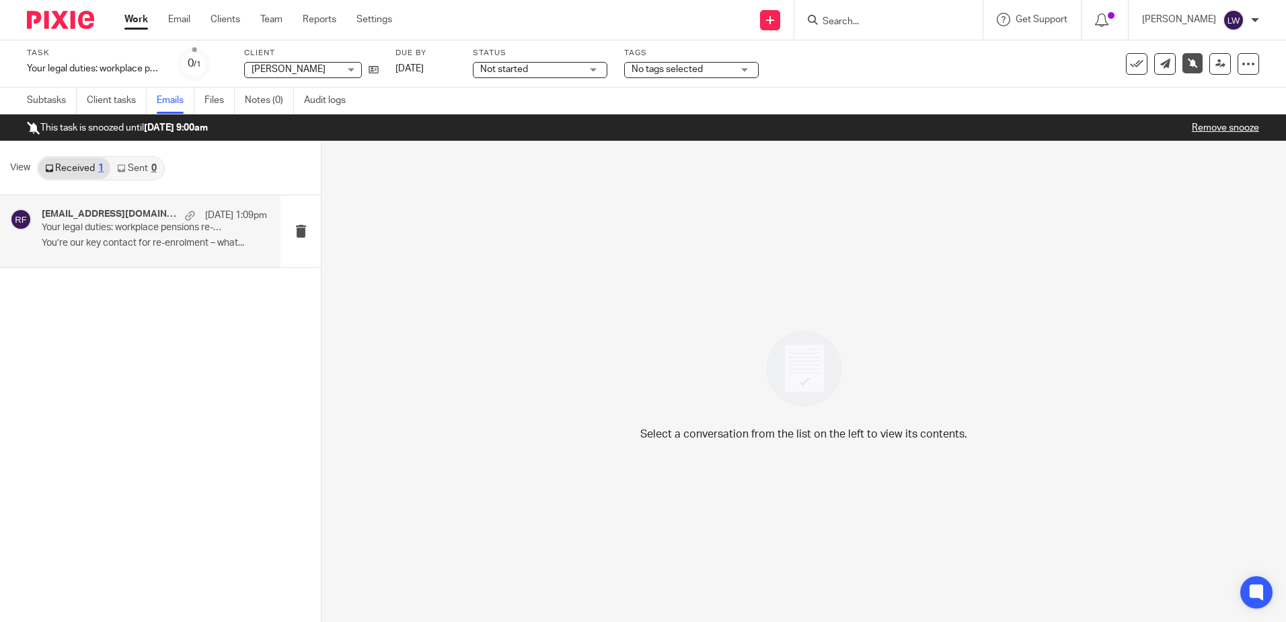
click at [106, 239] on p "You’re our key contact for re-enrolment – what..." at bounding box center [154, 242] width 225 height 11
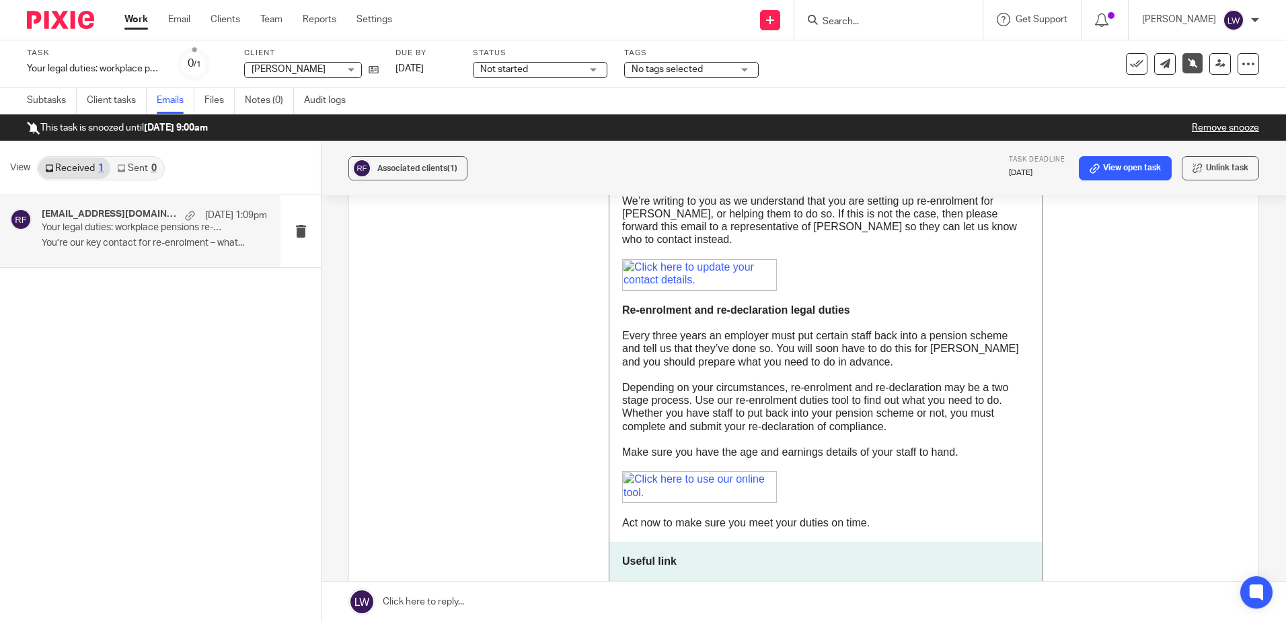
scroll to position [471, 0]
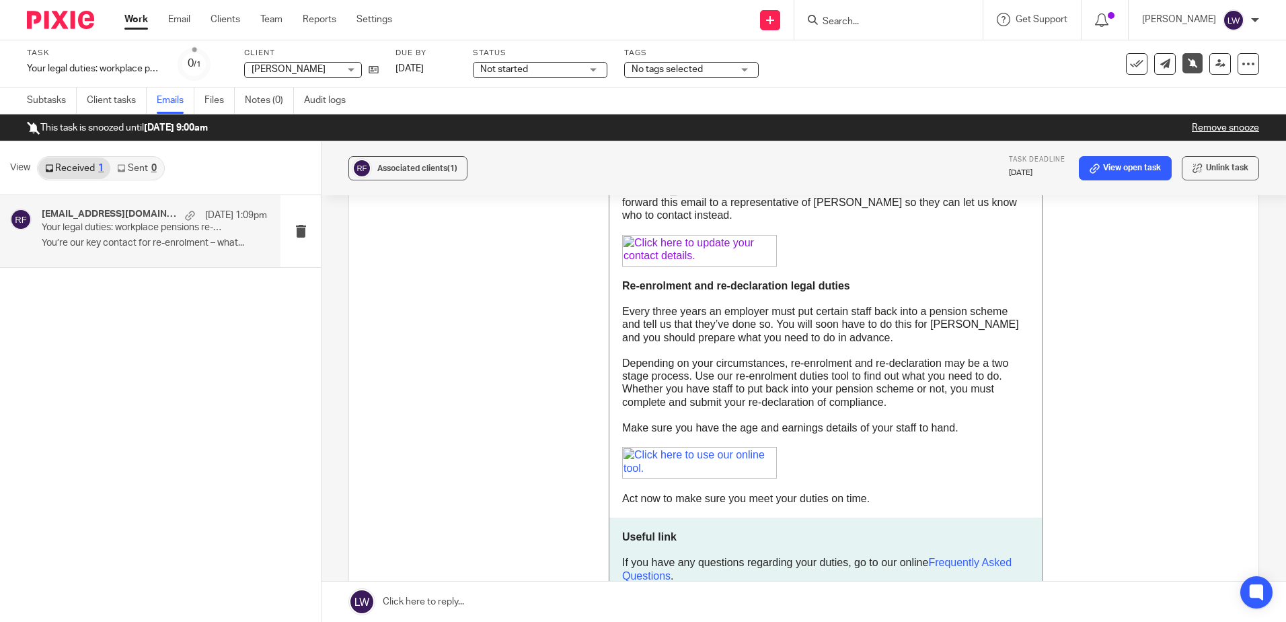
click at [677, 244] on img at bounding box center [699, 251] width 155 height 32
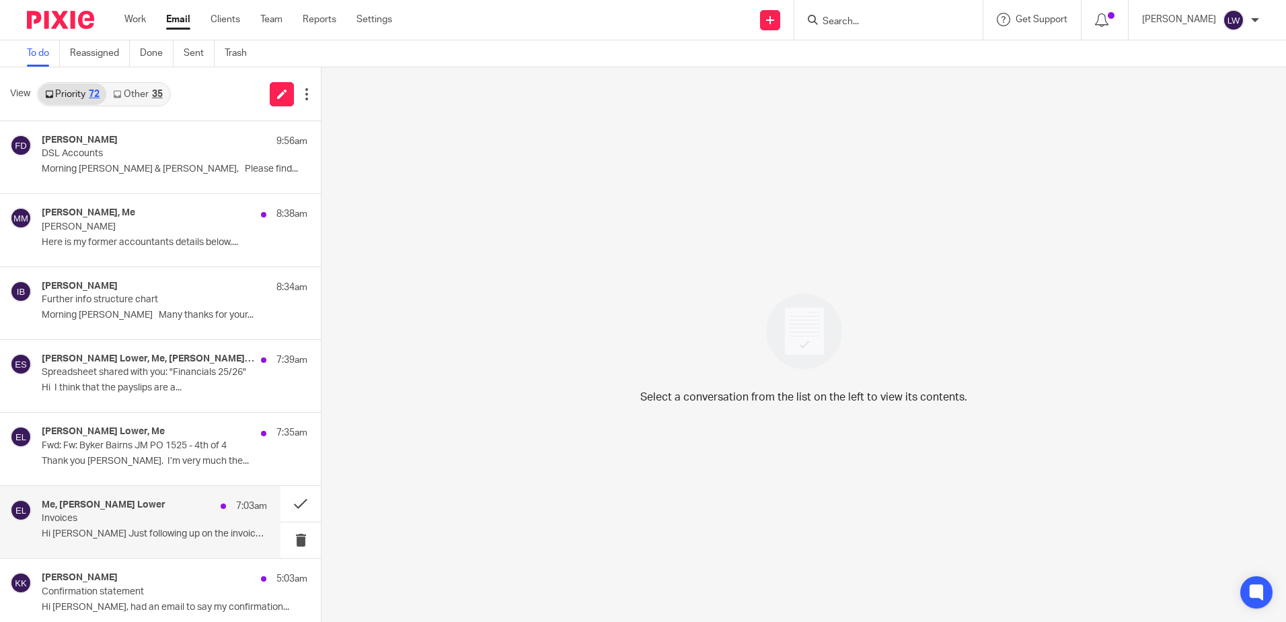
click at [182, 530] on p "Hi [PERSON_NAME] Just following up on the invoices..." at bounding box center [154, 533] width 225 height 11
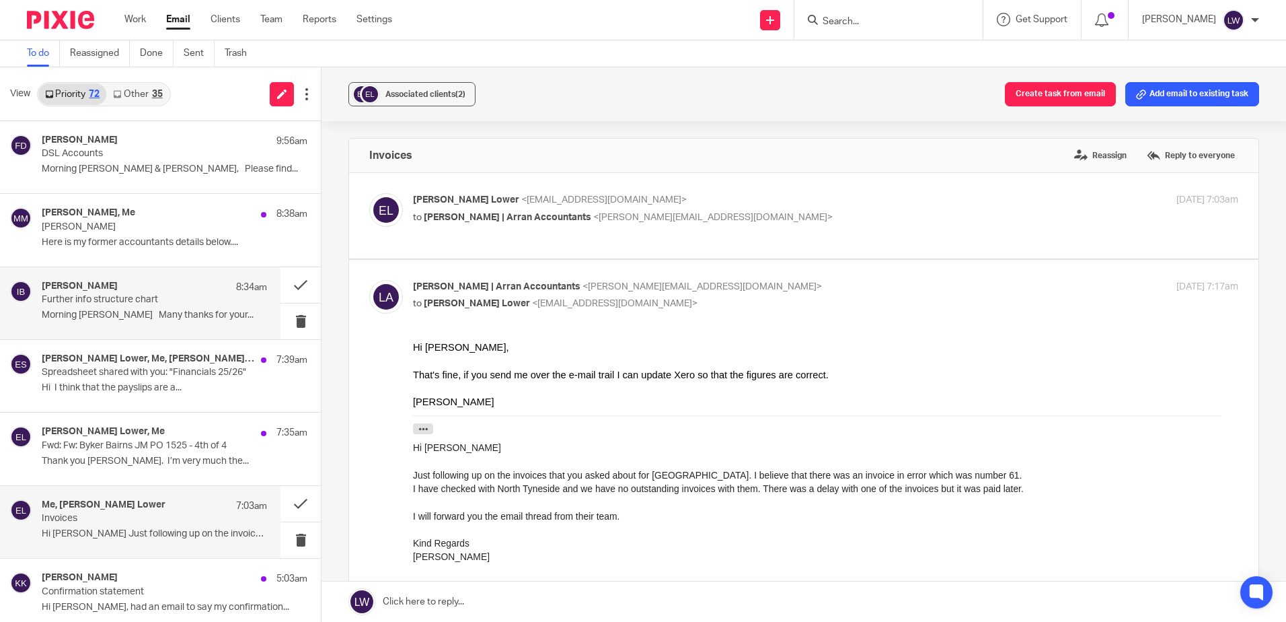
click at [107, 314] on p "Morning Scott Many thanks for your..." at bounding box center [154, 314] width 225 height 11
click at [405, 96] on span "Associated clients (1)" at bounding box center [417, 94] width 80 height 8
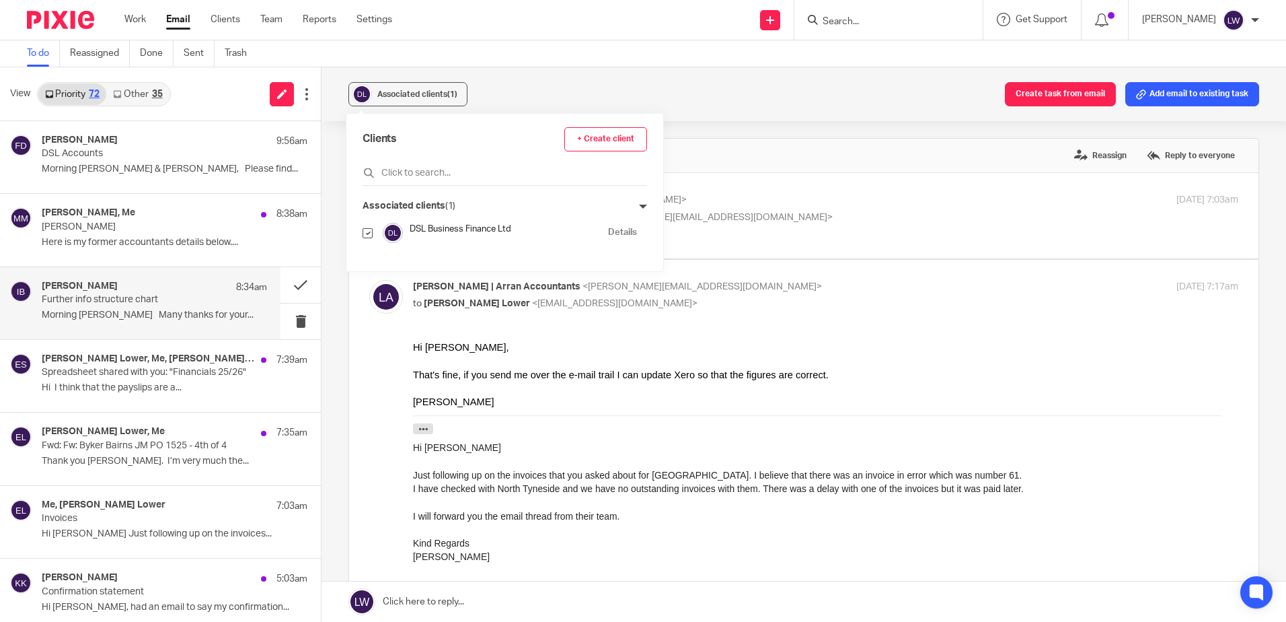
click at [533, 93] on div "Associated clients (1) Create task from email Add email to existing task" at bounding box center [804, 94] width 965 height 54
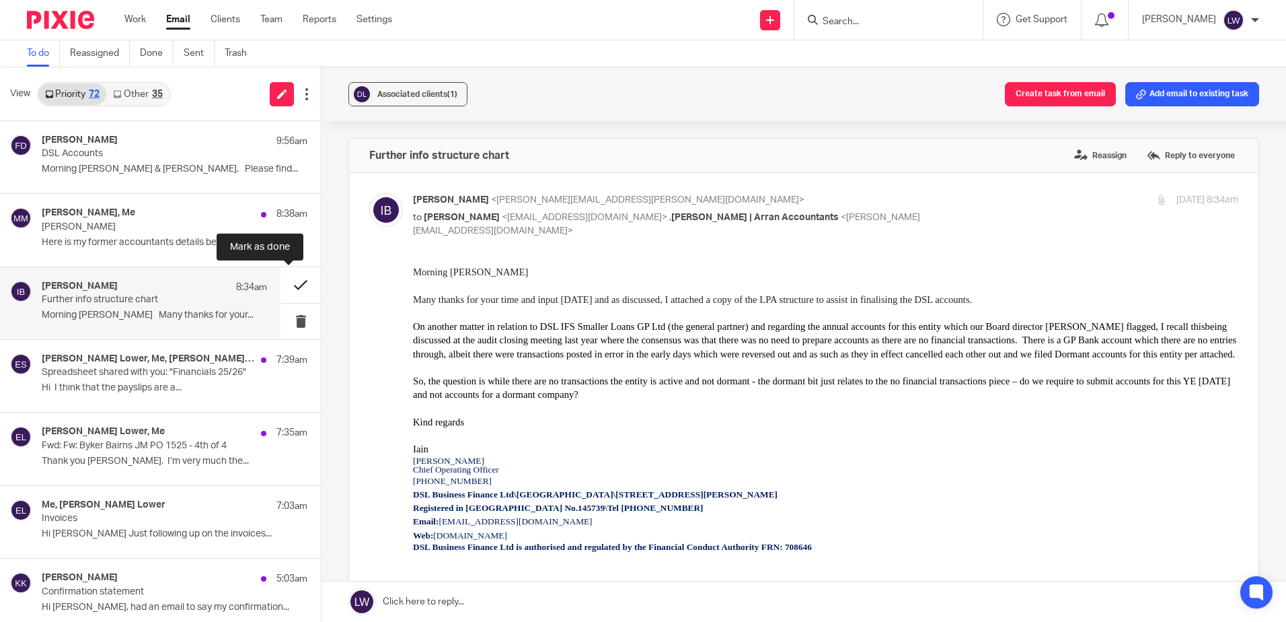
click at [294, 281] on button at bounding box center [301, 285] width 40 height 36
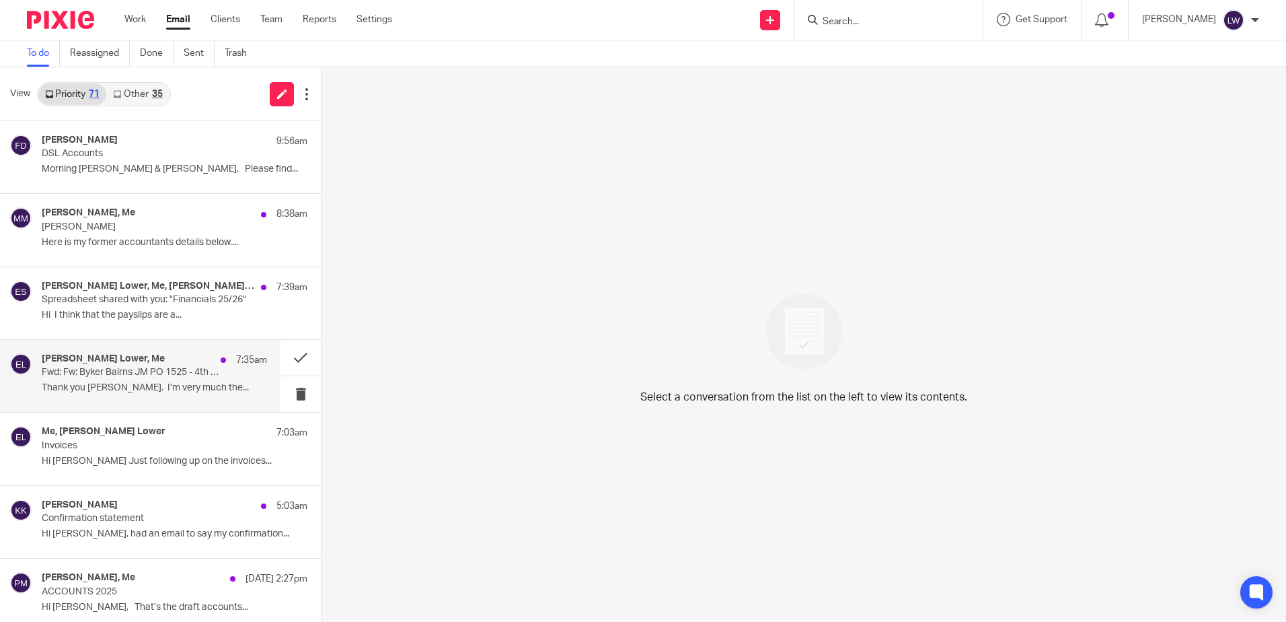
click at [113, 386] on p "Thank you Lorna. I’m very much the..." at bounding box center [154, 387] width 225 height 11
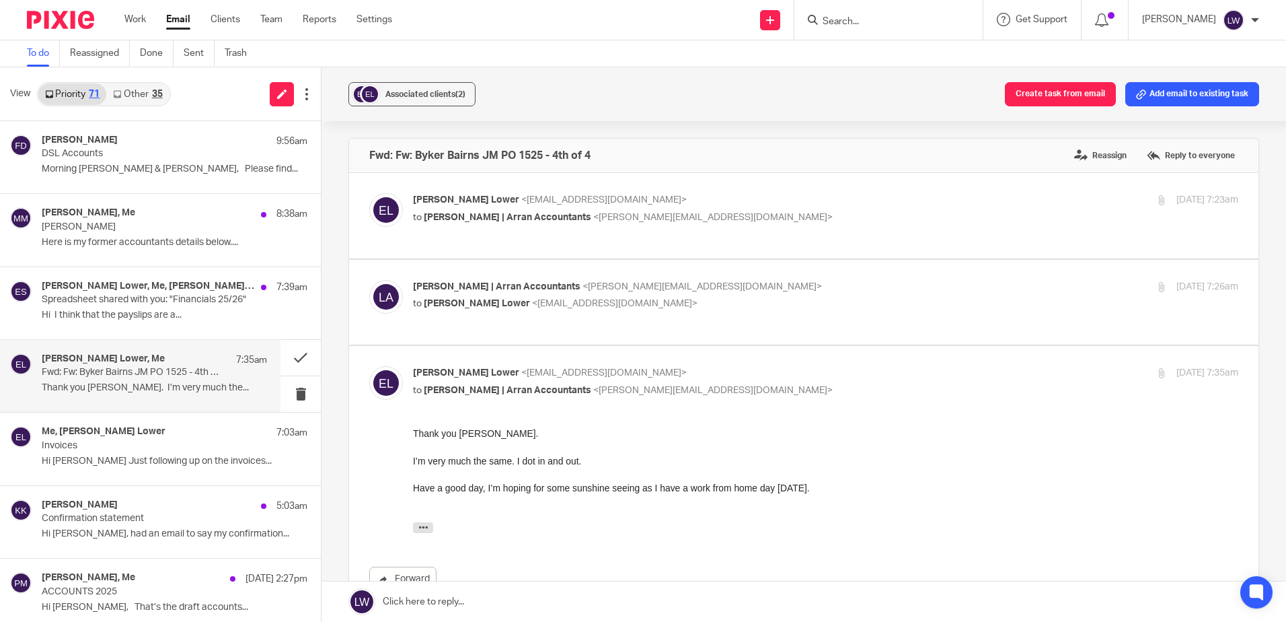
click at [482, 211] on p "to Lorna | Arran Accountants <lorna@arranaccountants.co.uk>" at bounding box center [688, 218] width 550 height 14
checkbox input "true"
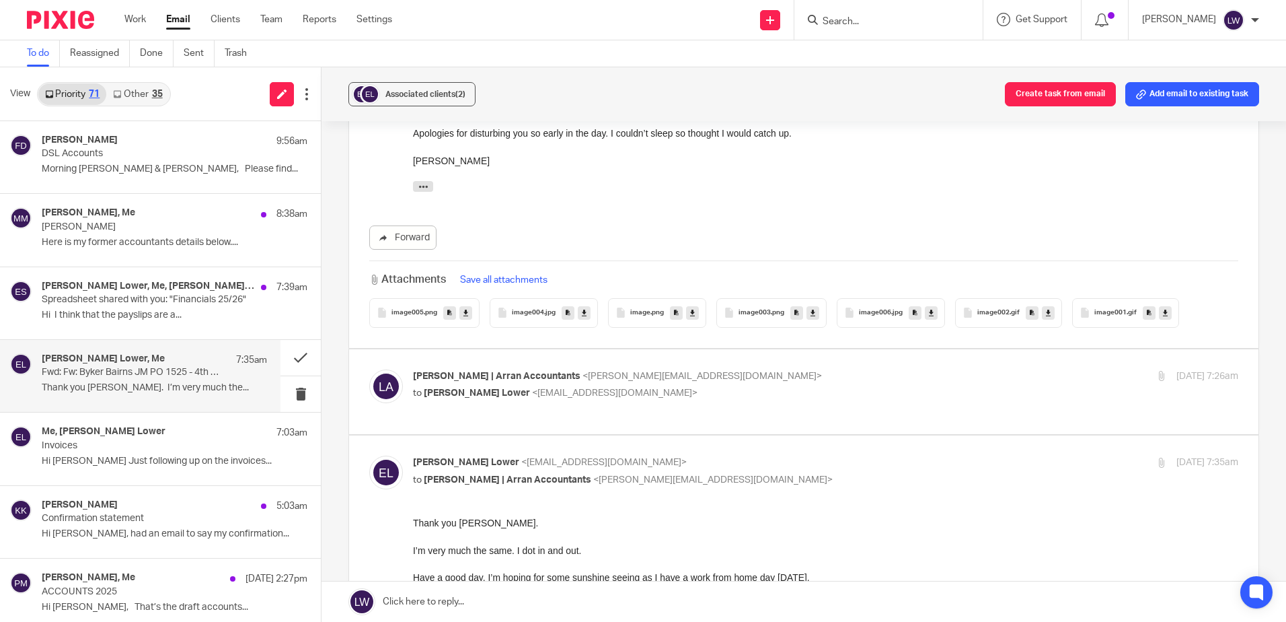
scroll to position [202, 0]
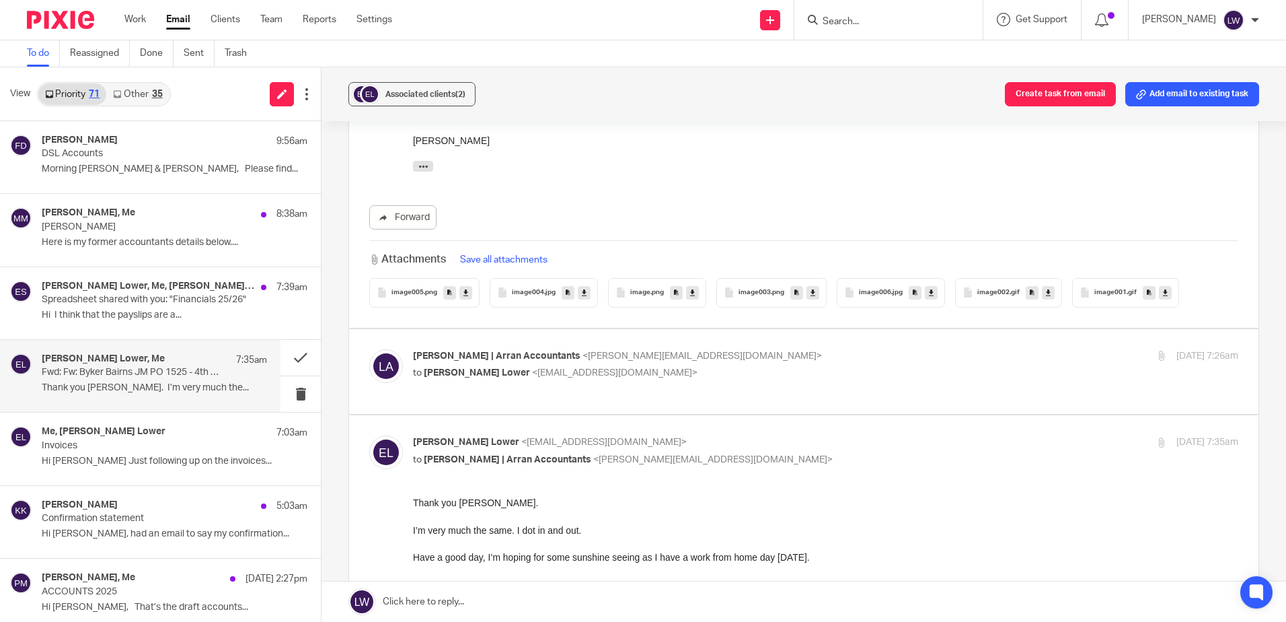
click at [532, 372] on span "<[EMAIL_ADDRESS][DOMAIN_NAME]>" at bounding box center [614, 372] width 165 height 9
checkbox input "true"
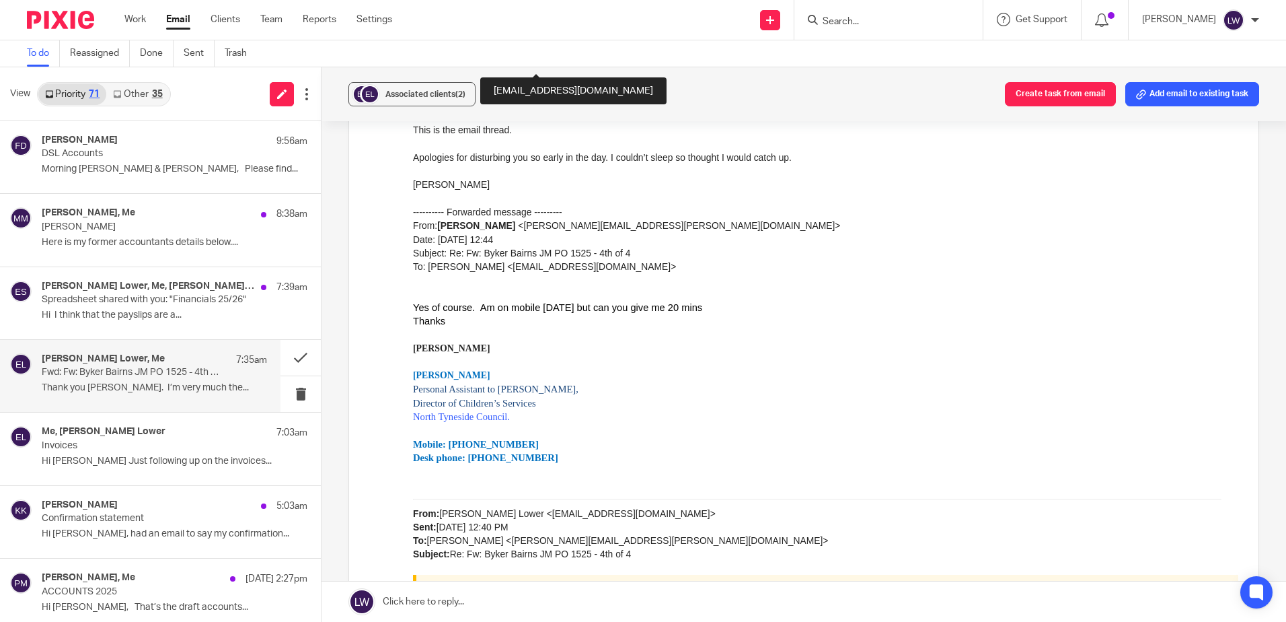
scroll to position [673, 0]
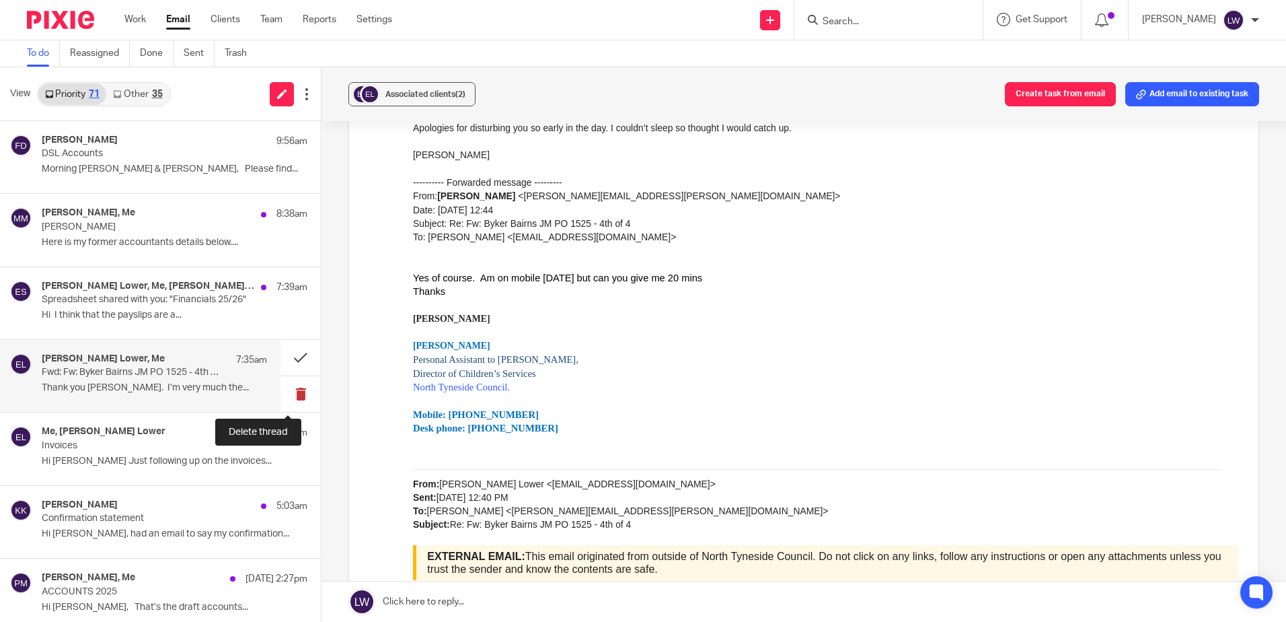
click at [294, 398] on button at bounding box center [301, 394] width 40 height 36
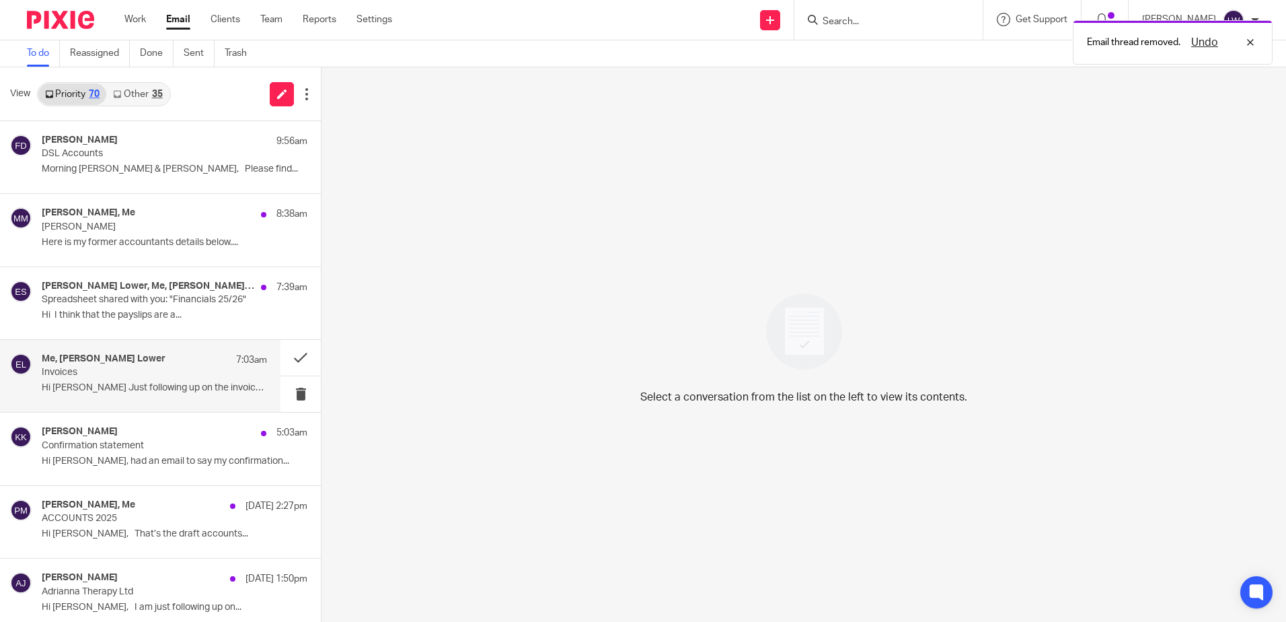
click at [147, 392] on p "Hi Lorna Just following up on the invoices..." at bounding box center [154, 387] width 225 height 11
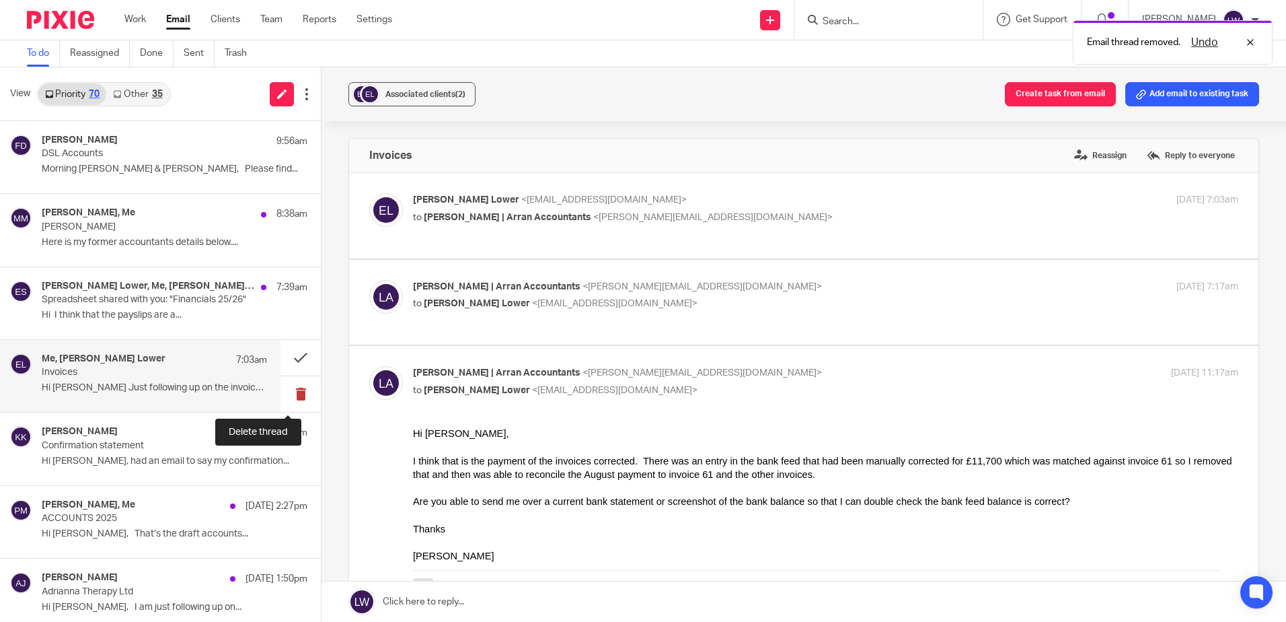
scroll to position [0, 0]
click at [288, 392] on button at bounding box center [301, 394] width 40 height 36
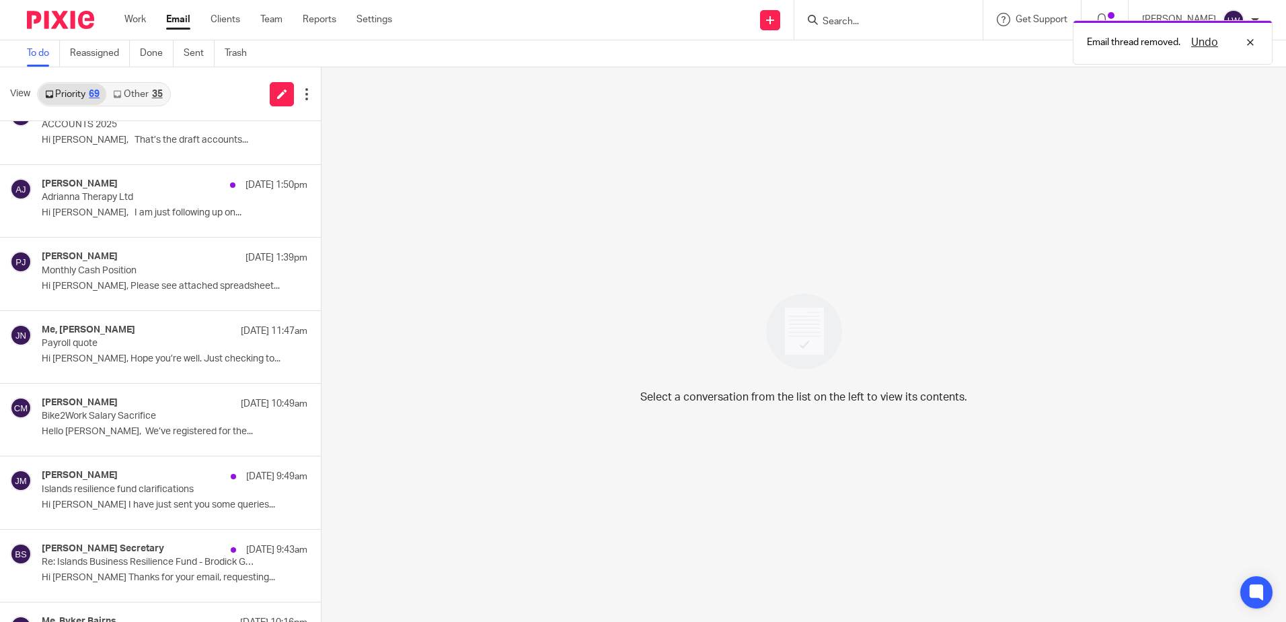
scroll to position [336, 0]
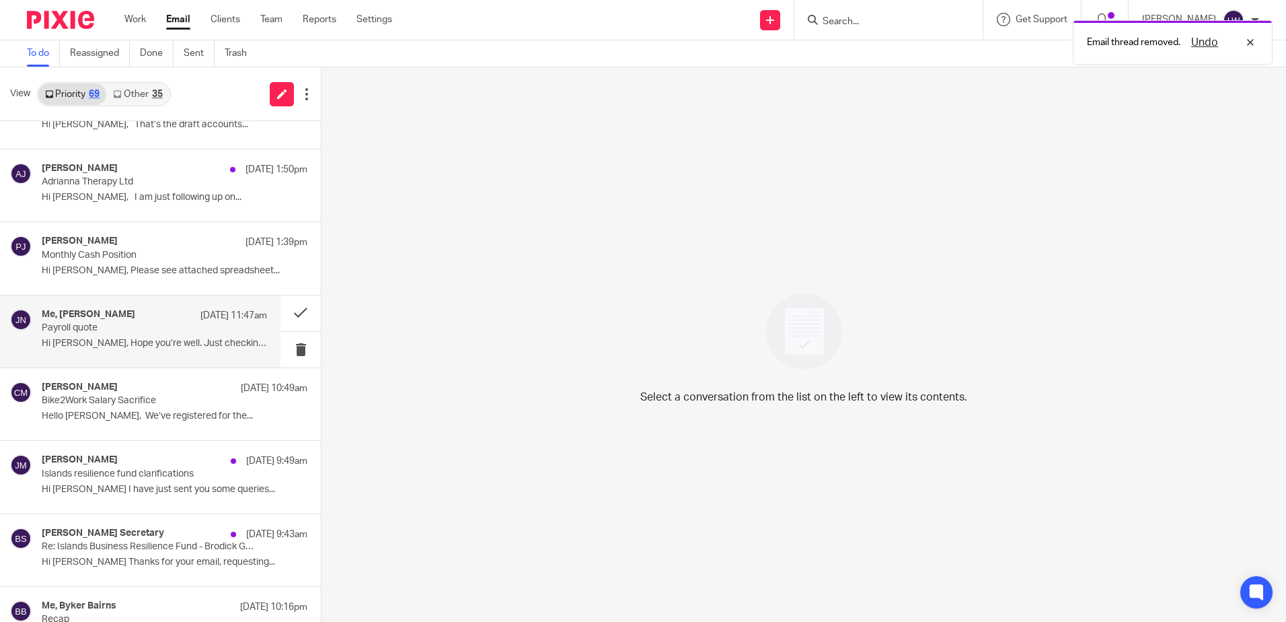
click at [108, 334] on div "Me, Jordan Nelson 19 Aug 11:47am Payroll quote Hi Lorna, Hope you’re well. Just…" at bounding box center [154, 331] width 225 height 45
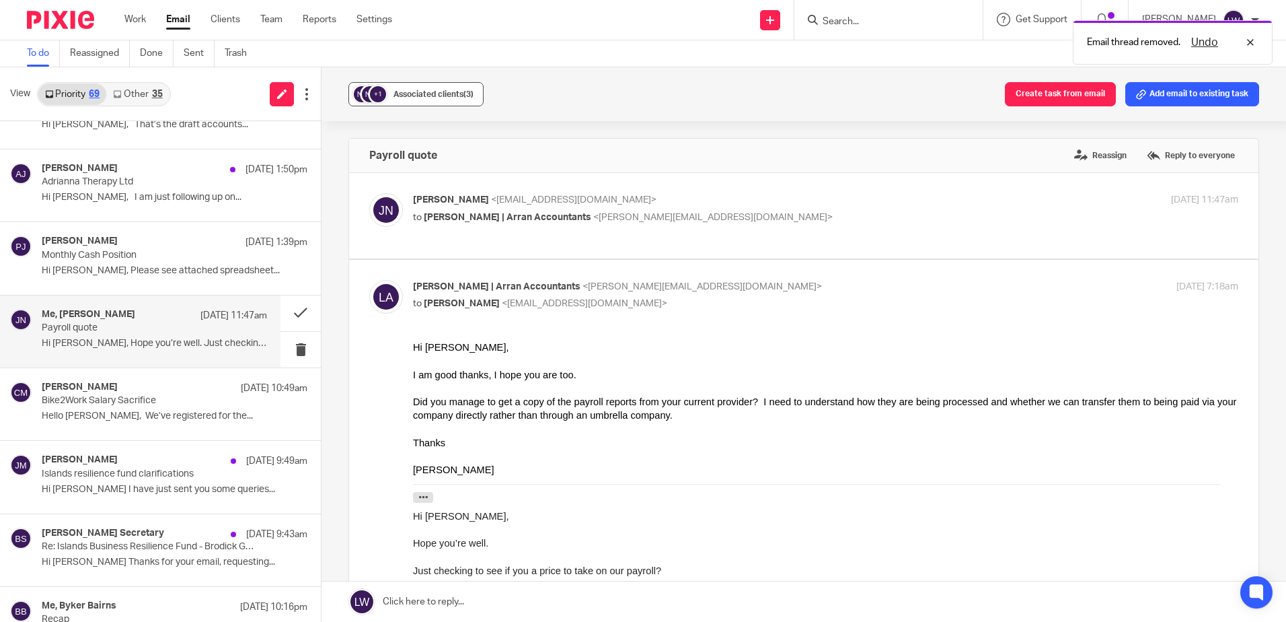
scroll to position [0, 0]
click at [420, 83] on button "+1 Associated clients (3)" at bounding box center [415, 94] width 135 height 24
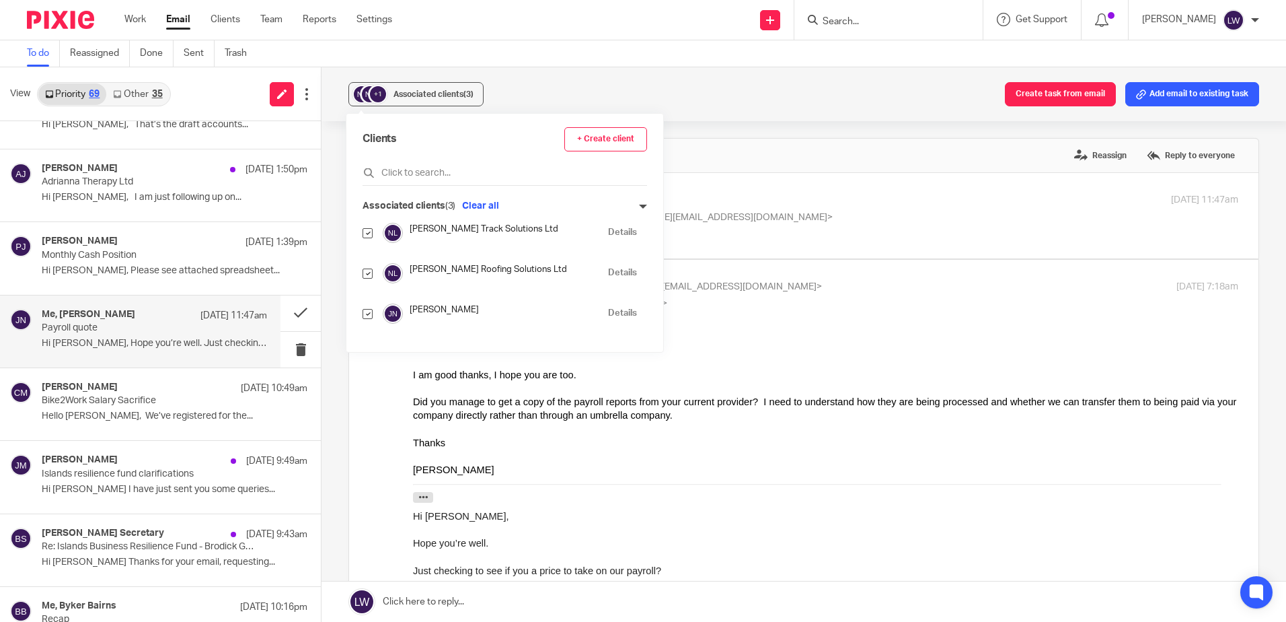
click at [365, 272] on input "checkbox" at bounding box center [368, 273] width 10 height 10
checkbox input "false"
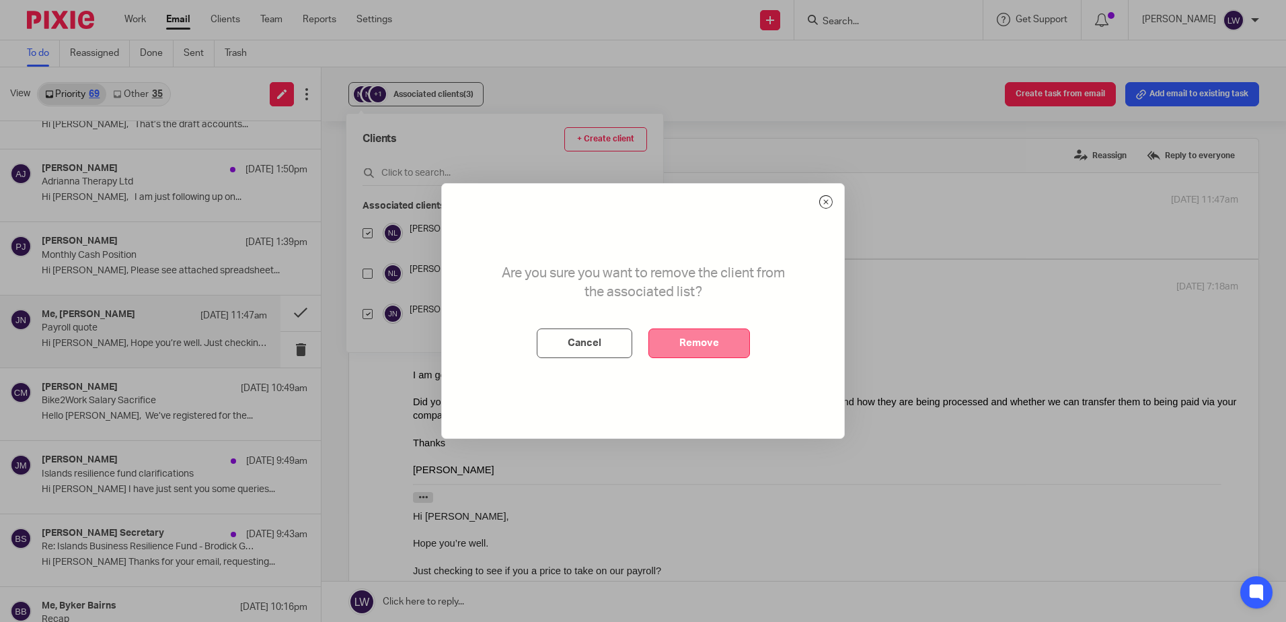
click at [694, 340] on button "Remove" at bounding box center [699, 343] width 102 height 30
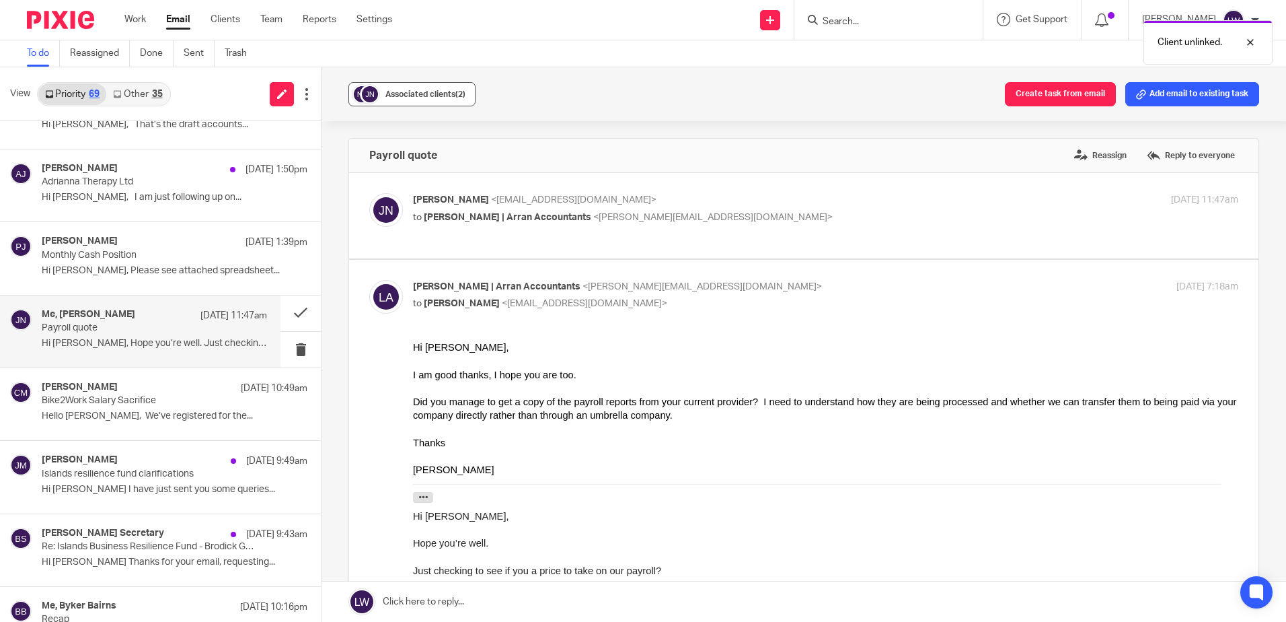
click at [385, 103] on button "Associated clients (2)" at bounding box center [411, 94] width 127 height 24
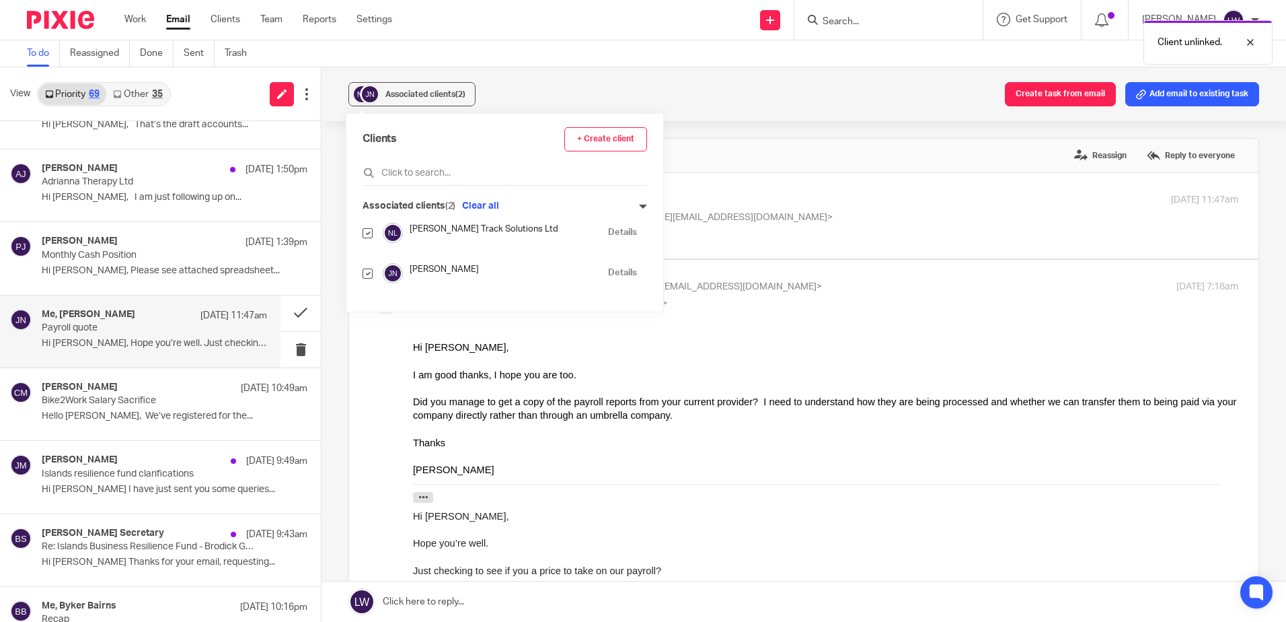
click at [369, 275] on input "checkbox" at bounding box center [368, 273] width 10 height 10
checkbox input "false"
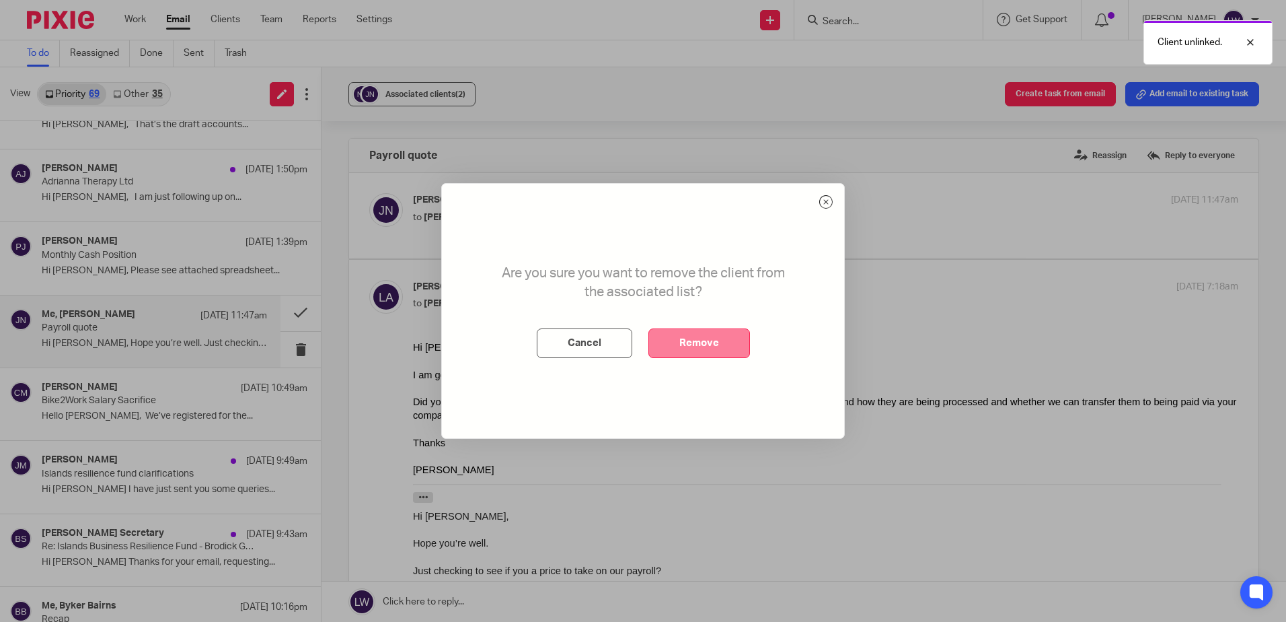
drag, startPoint x: 681, startPoint y: 338, endPoint x: 497, endPoint y: 340, distance: 183.7
click at [681, 339] on button "Remove" at bounding box center [699, 343] width 102 height 30
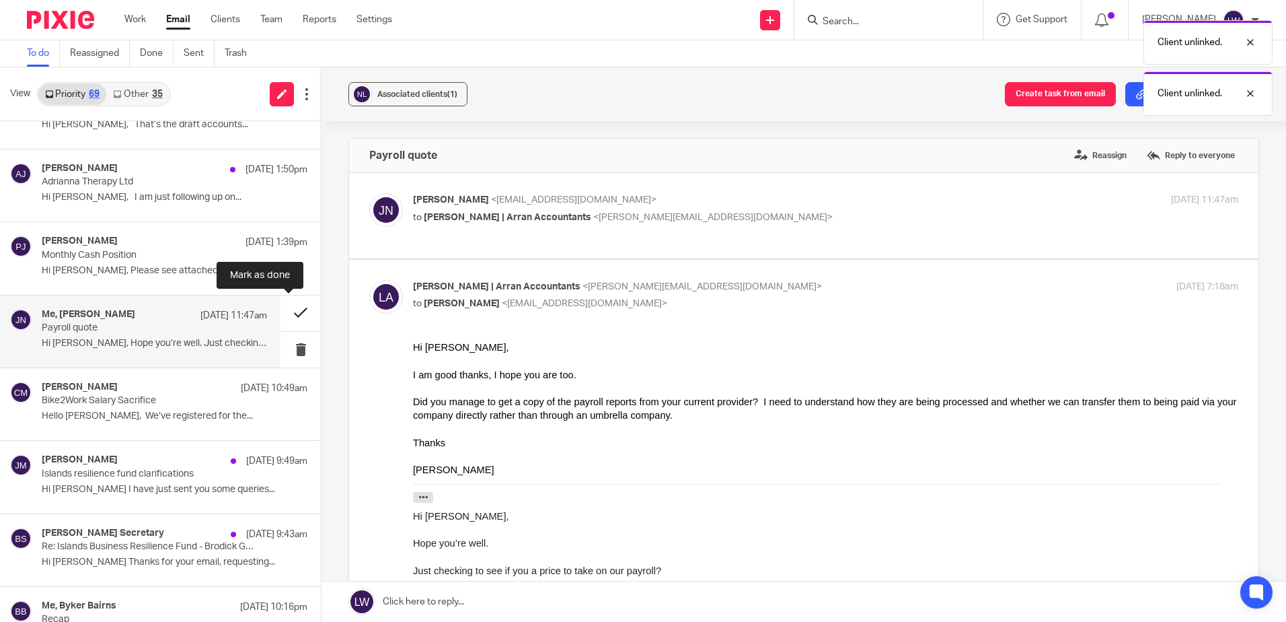
click at [294, 309] on button at bounding box center [301, 313] width 40 height 36
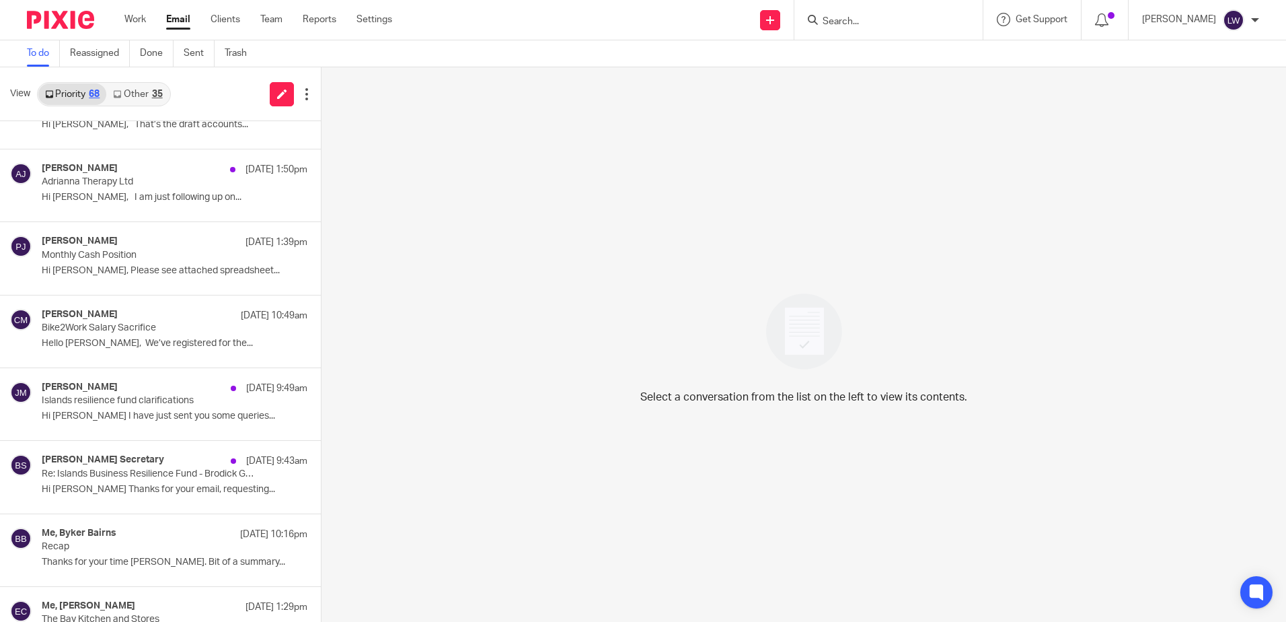
click at [147, 88] on link "Other 35" at bounding box center [137, 94] width 63 height 22
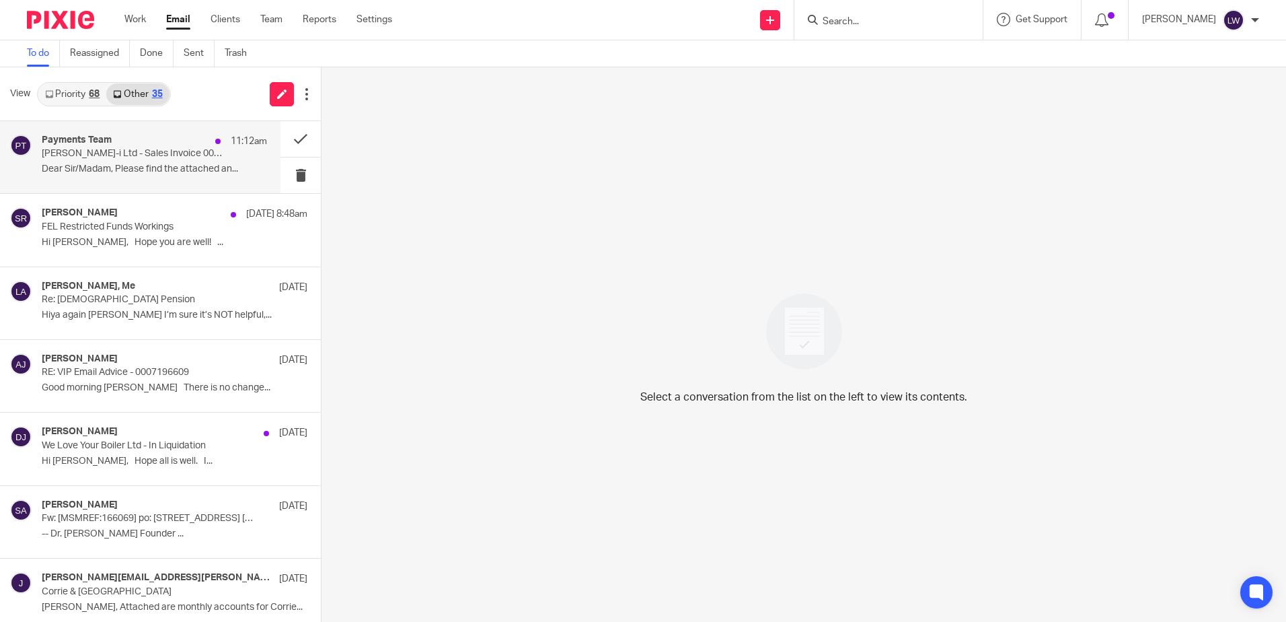
click at [147, 162] on div "Payments Team 11:12am Croner-i Ltd - Sales Invoice 0007196609 / BS0284219 Dear …" at bounding box center [154, 157] width 225 height 45
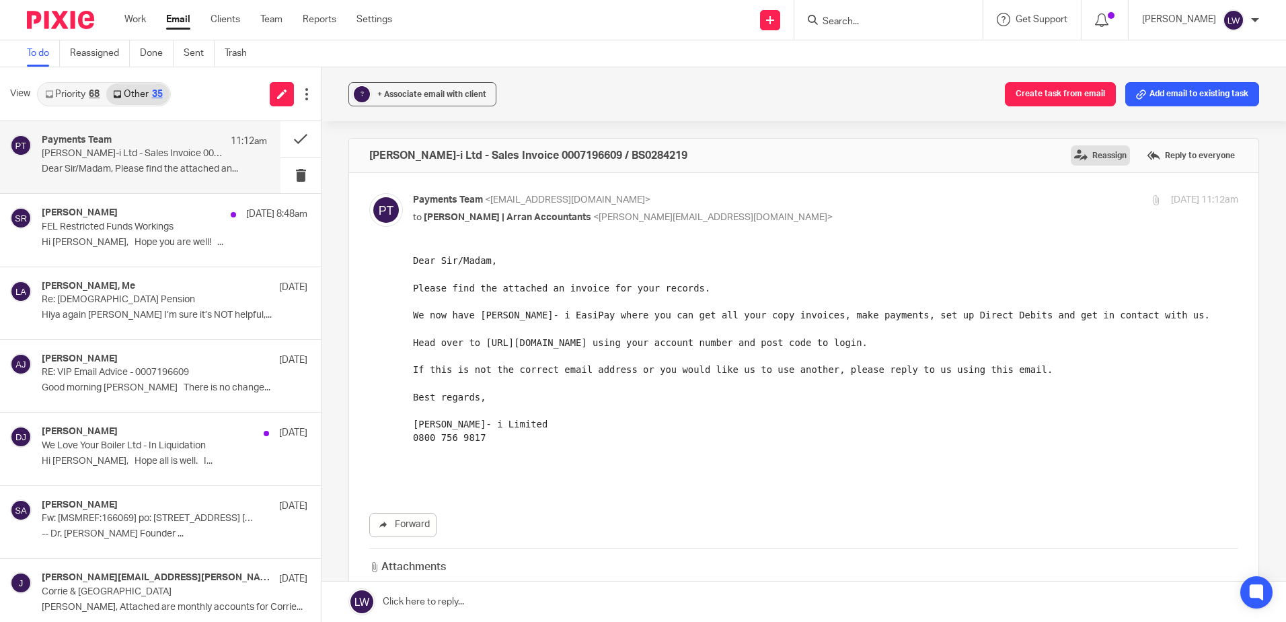
click at [1093, 149] on label "Reassign" at bounding box center [1100, 155] width 59 height 20
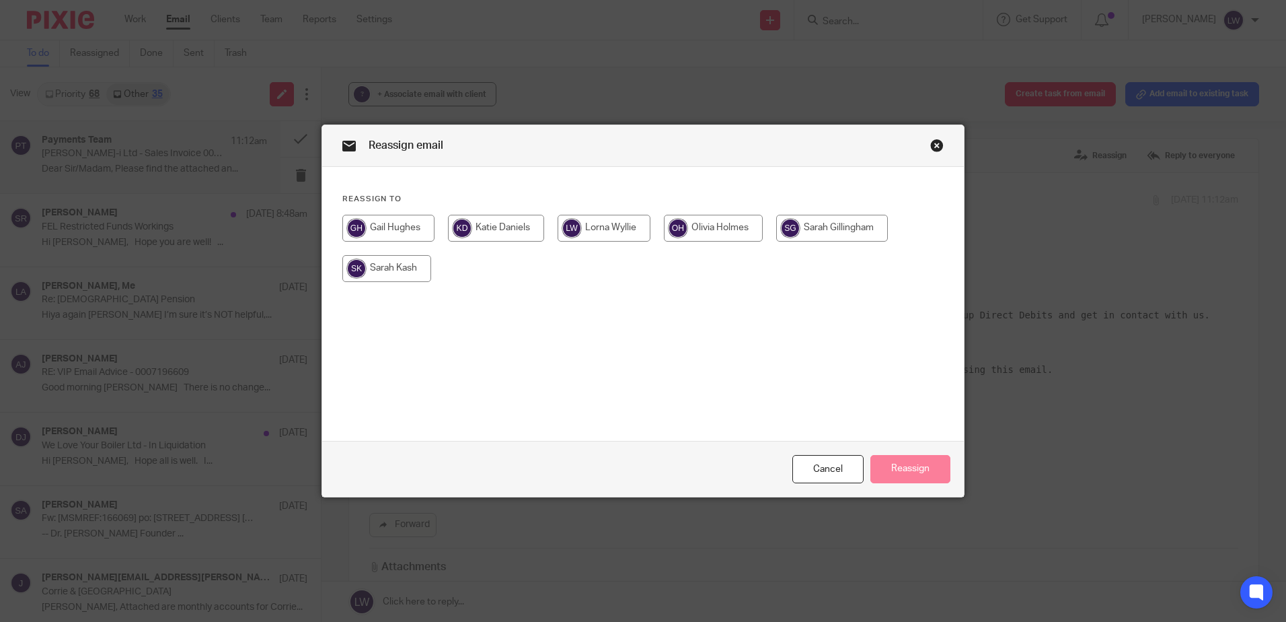
click at [819, 231] on input "radio" at bounding box center [832, 228] width 112 height 27
radio input "true"
click at [905, 461] on button "Reassign" at bounding box center [910, 469] width 80 height 29
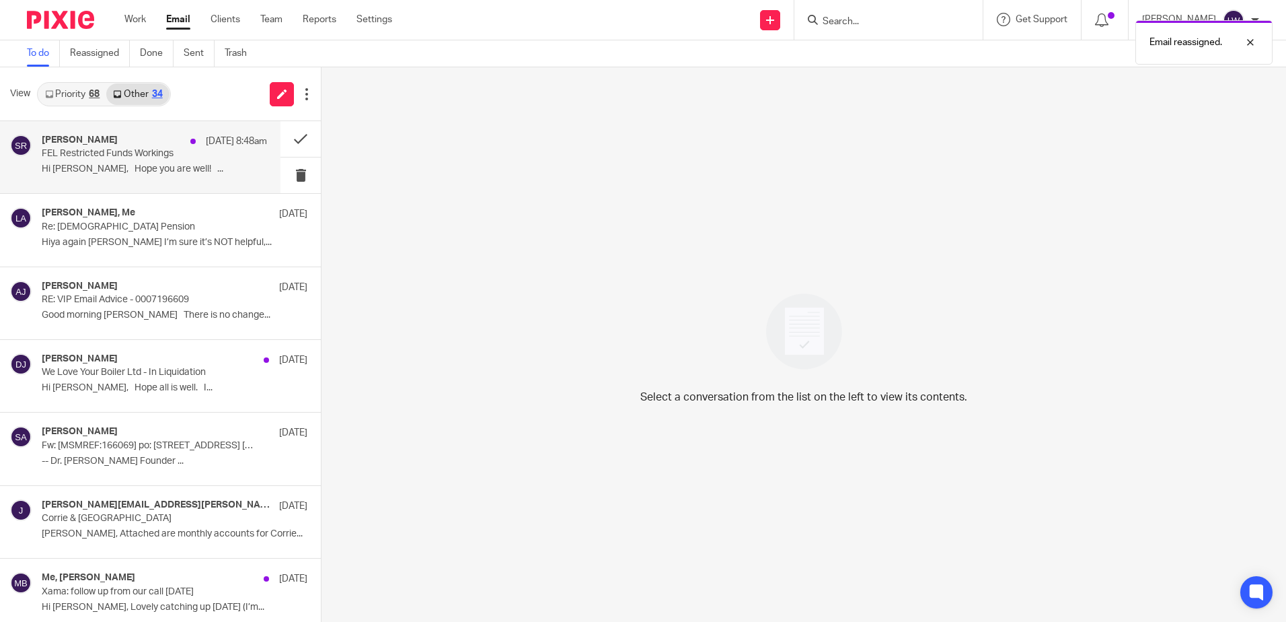
click at [141, 168] on p "Hi [PERSON_NAME], Hope you are well! ..." at bounding box center [154, 168] width 225 height 11
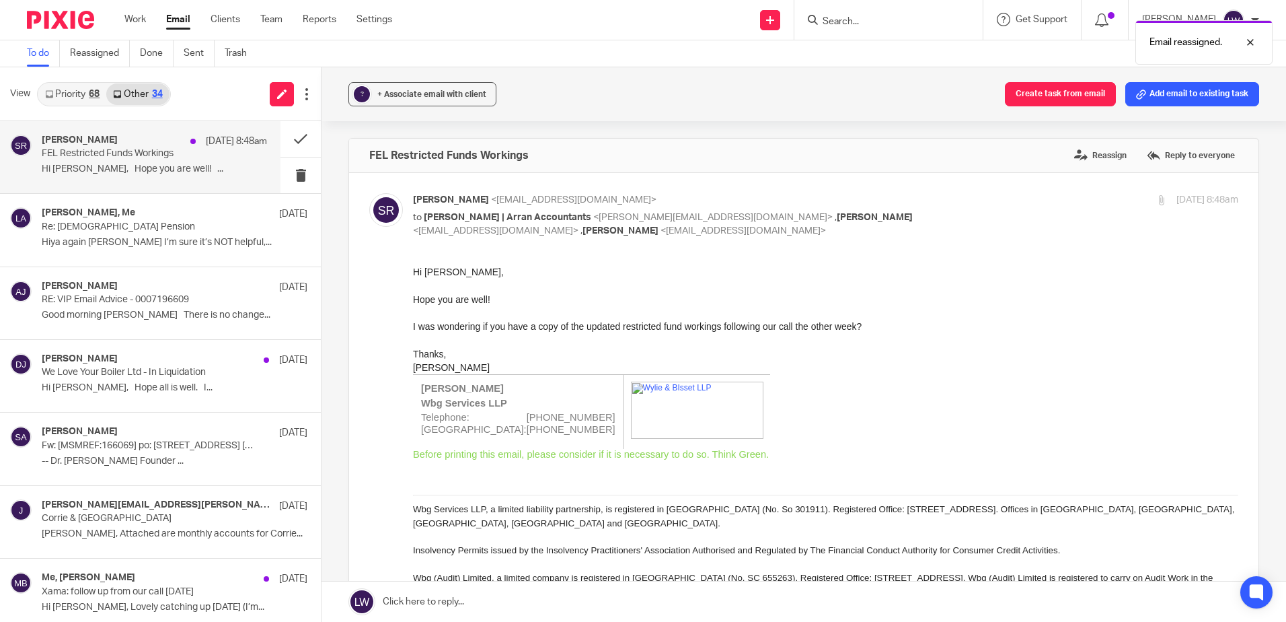
click at [70, 89] on link "Priority 68" at bounding box center [72, 94] width 68 height 22
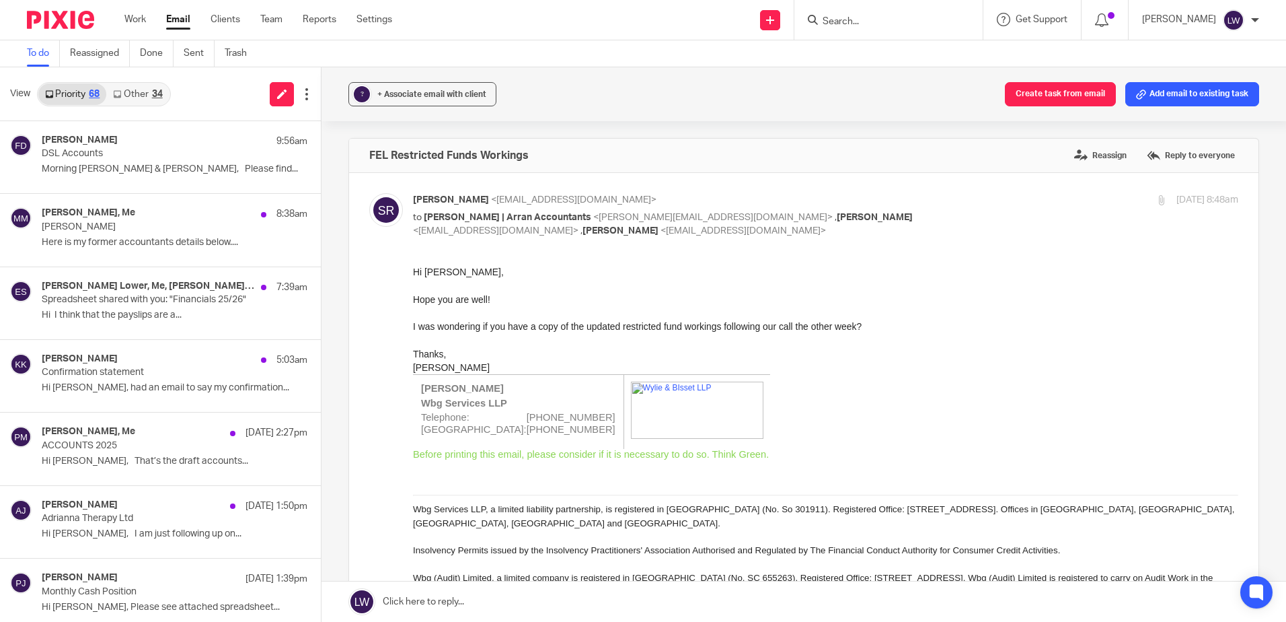
click at [172, 23] on link "Email" at bounding box center [178, 19] width 24 height 13
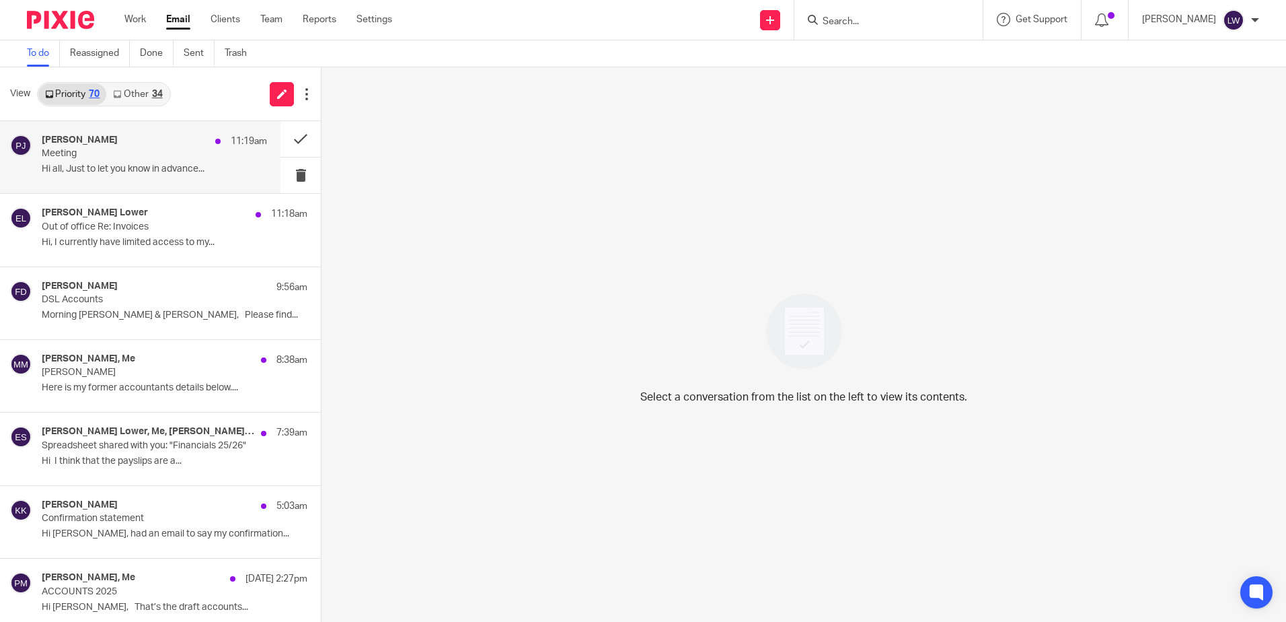
drag, startPoint x: 118, startPoint y: 155, endPoint x: 176, endPoint y: 163, distance: 58.4
click at [118, 155] on p "Meeting" at bounding box center [132, 153] width 180 height 11
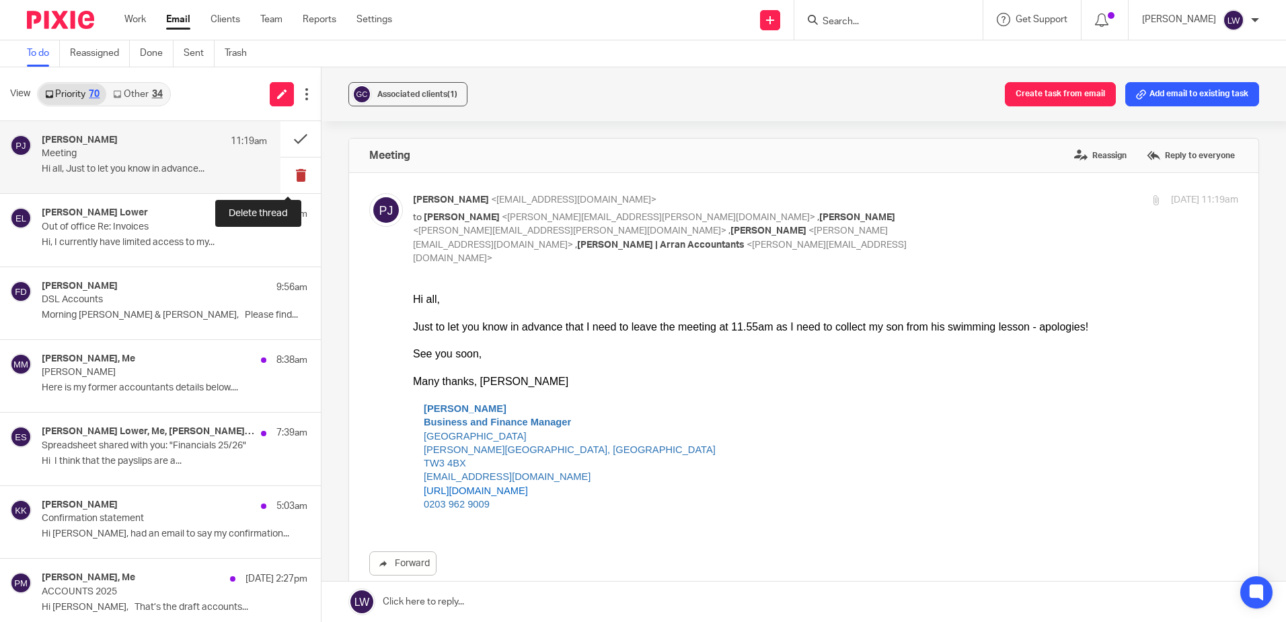
click at [286, 178] on button at bounding box center [301, 175] width 40 height 36
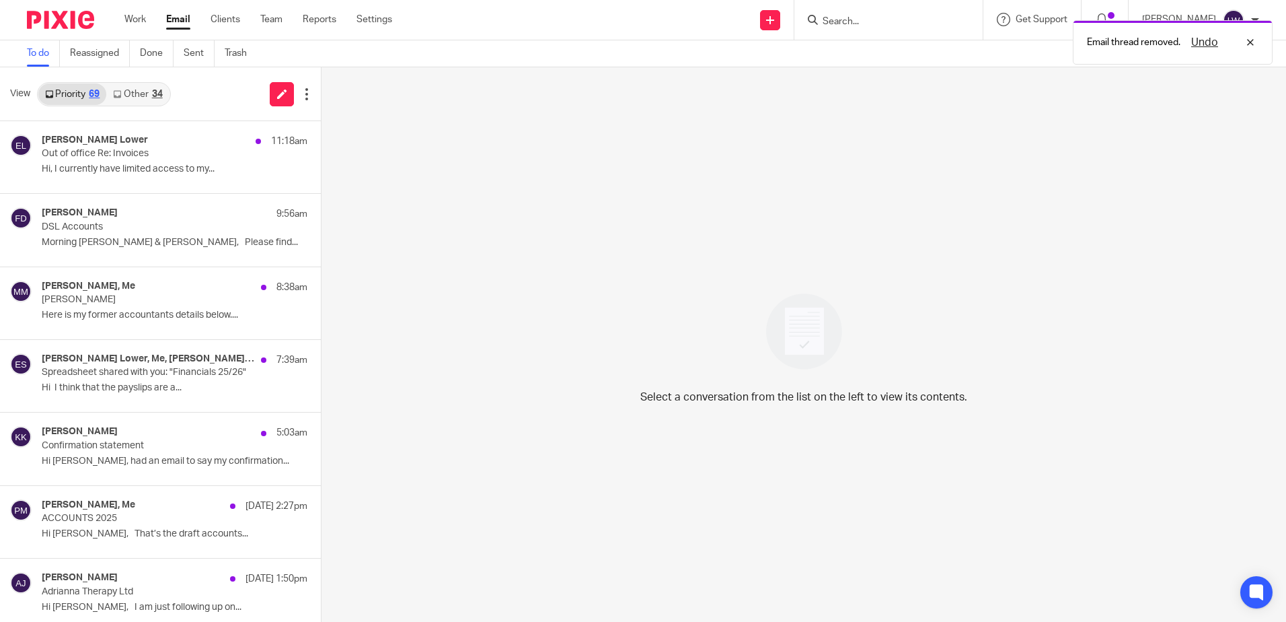
click at [105, 176] on div "[PERSON_NAME] Lower 11:18am Out of office Re: Invoices Hi, I currently have lim…" at bounding box center [175, 157] width 266 height 45
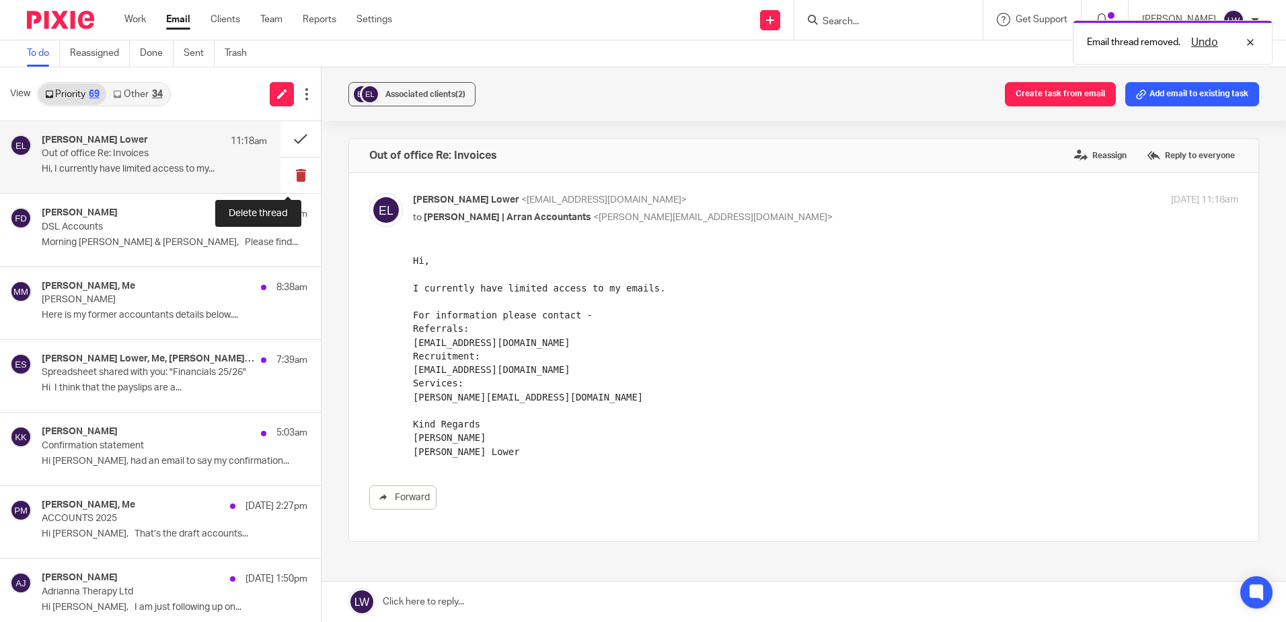
click at [299, 176] on button at bounding box center [301, 175] width 40 height 36
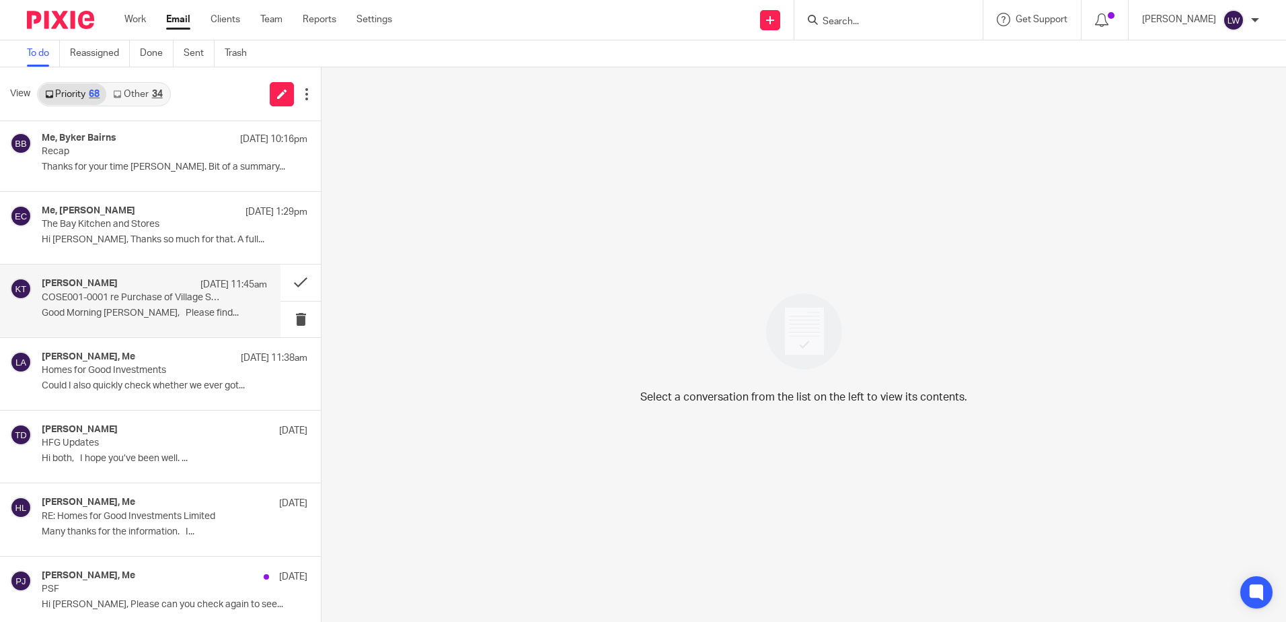
scroll to position [740, 0]
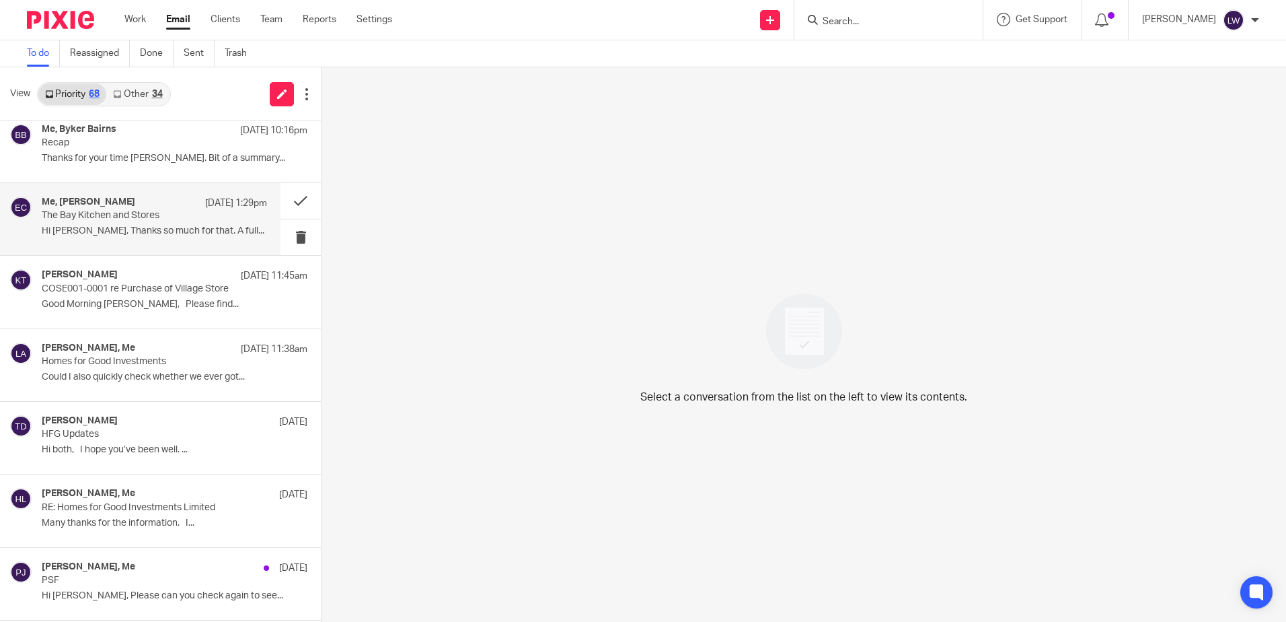
click at [108, 229] on p "Hi [PERSON_NAME], Thanks so much for that. A full..." at bounding box center [154, 230] width 225 height 11
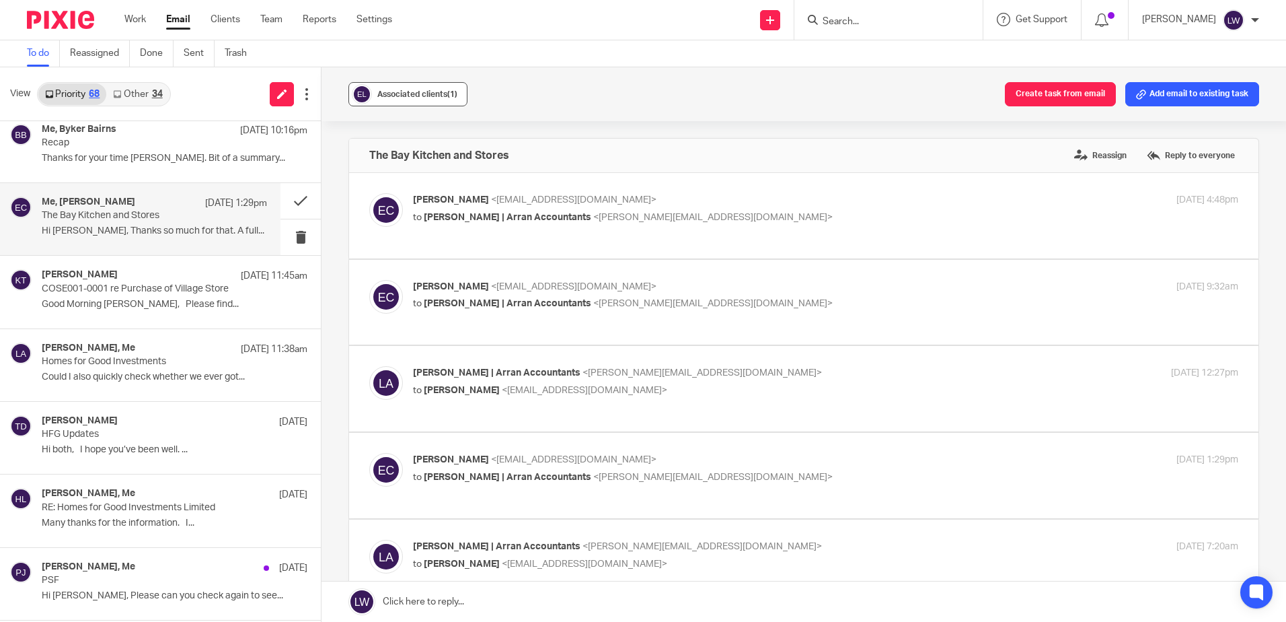
scroll to position [0, 0]
click at [418, 96] on span "Associated clients (1)" at bounding box center [417, 94] width 80 height 8
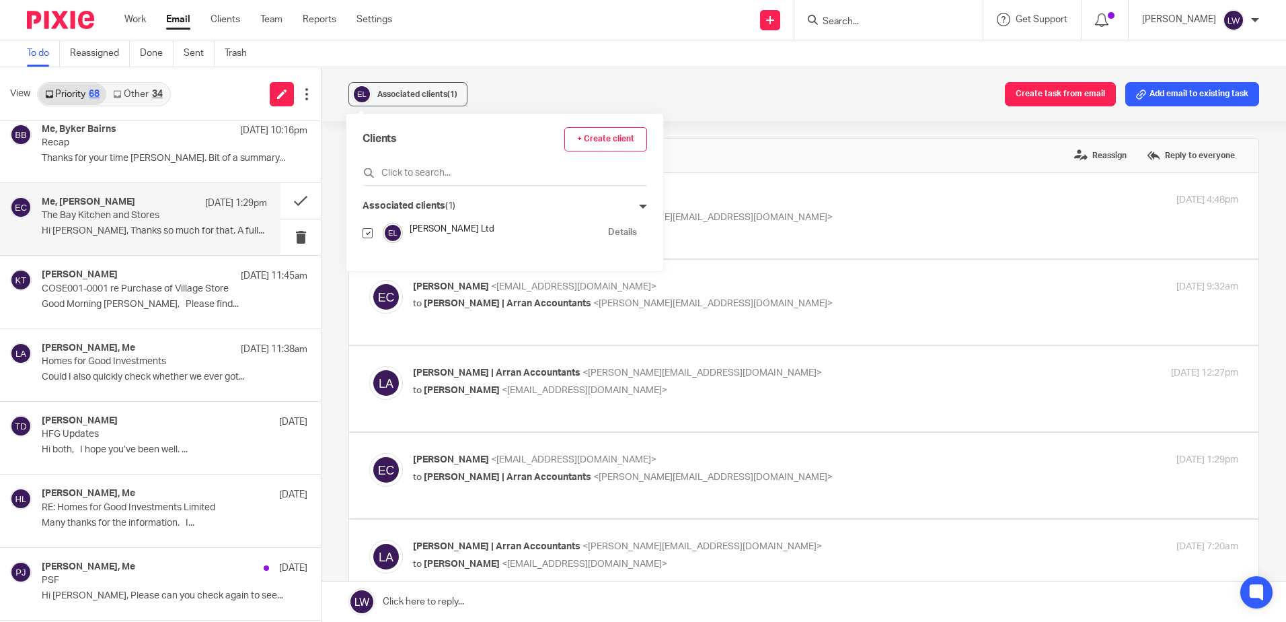
click at [536, 80] on div "Associated clients (1) Create task from email Add email to existing task" at bounding box center [804, 94] width 965 height 54
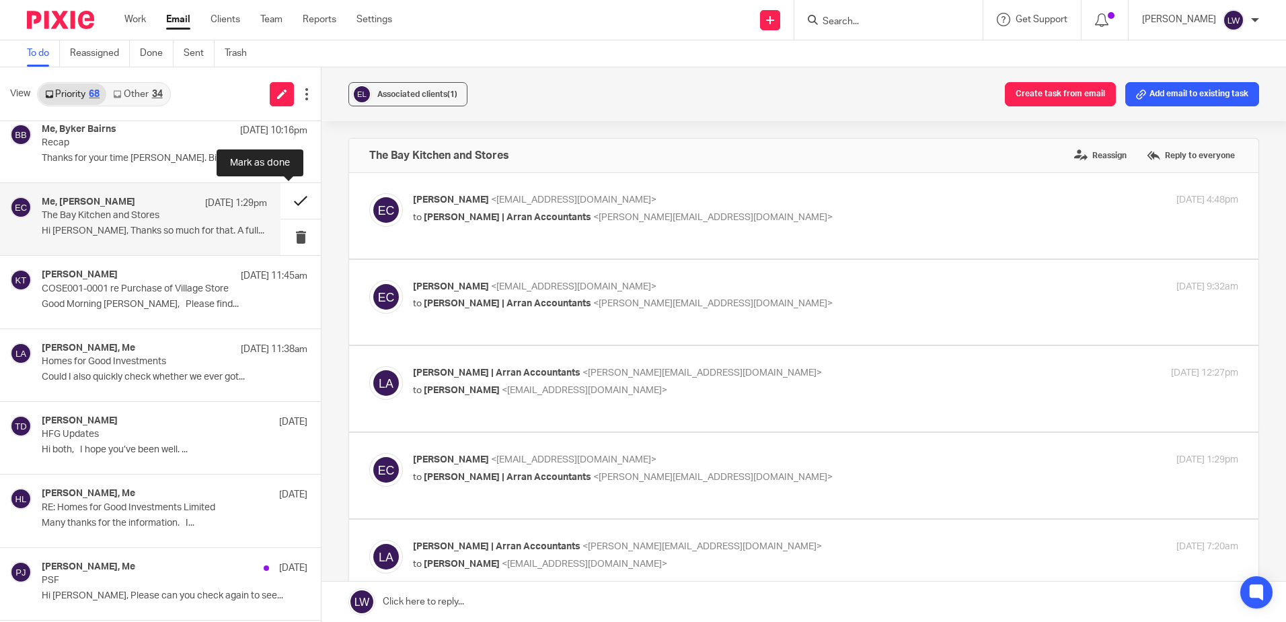
click at [297, 191] on button at bounding box center [301, 201] width 40 height 36
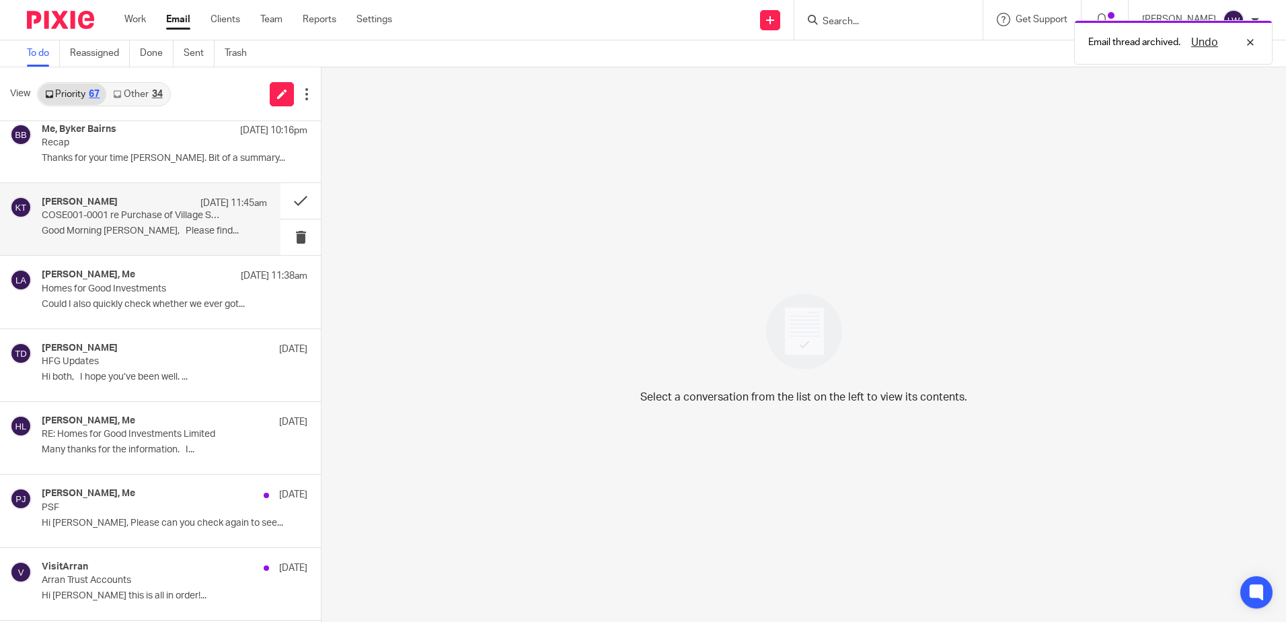
click at [131, 211] on p "COSE001-0001 re Purchase of Village Store" at bounding box center [132, 215] width 180 height 11
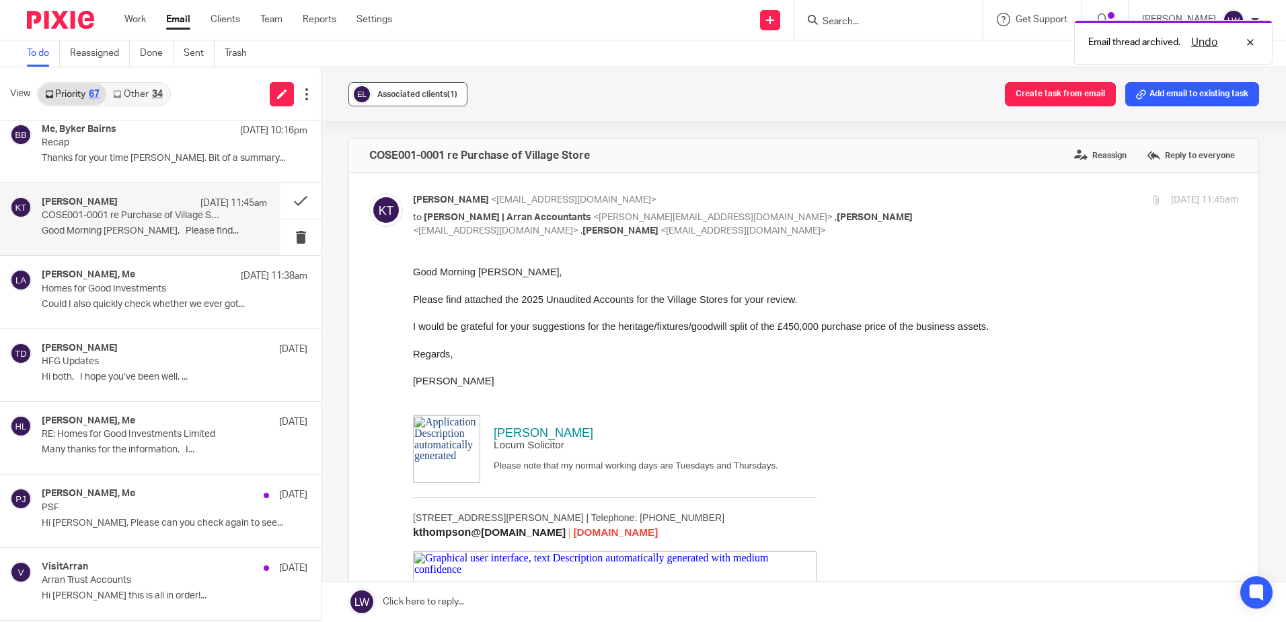
click at [417, 88] on div "Associated clients (1)" at bounding box center [417, 93] width 80 height 13
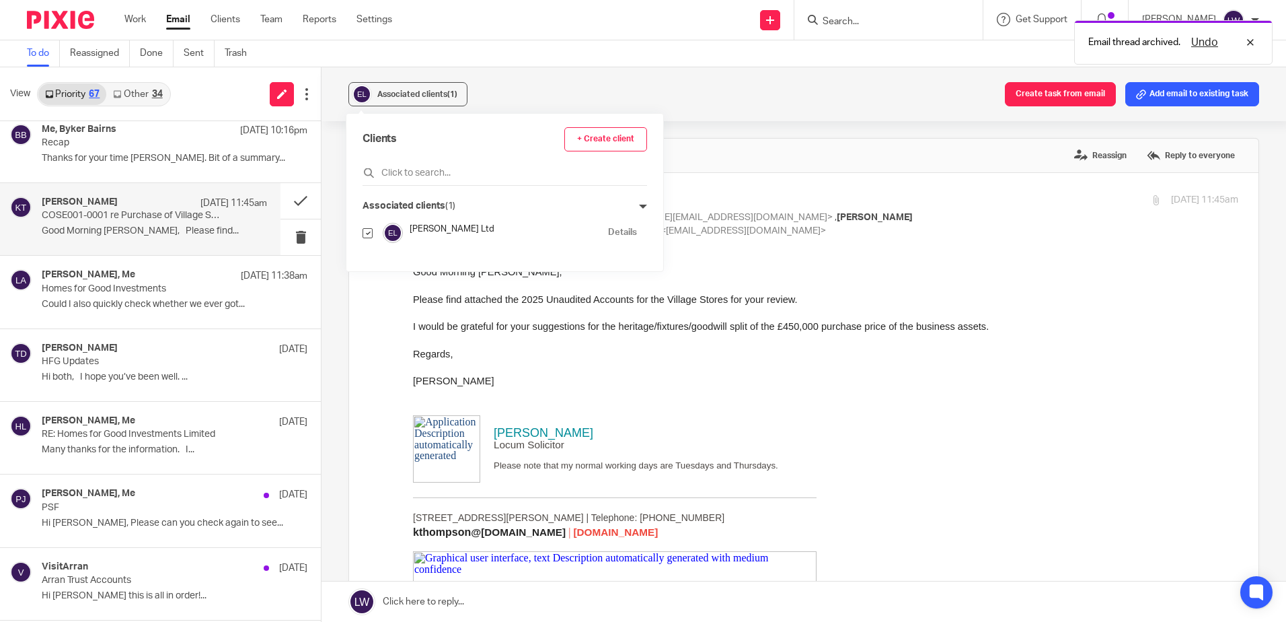
click at [543, 83] on div "Associated clients (1) Create task from email Add email to existing task" at bounding box center [804, 94] width 965 height 54
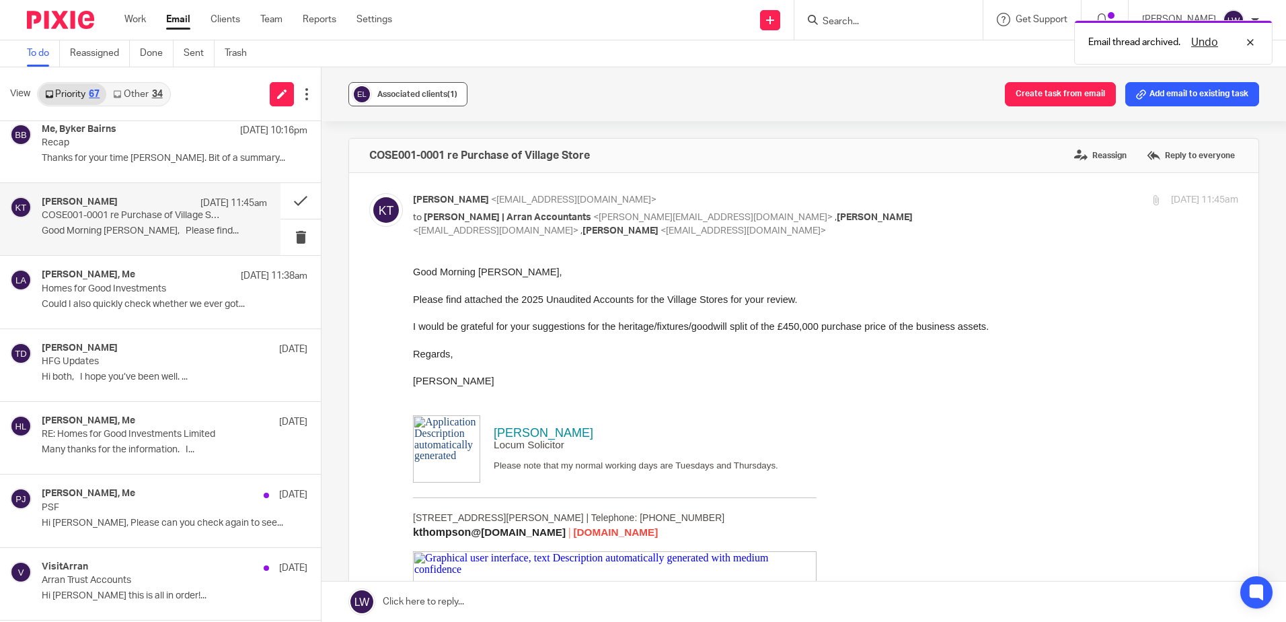
click at [404, 91] on span "Associated clients (1)" at bounding box center [417, 94] width 80 height 8
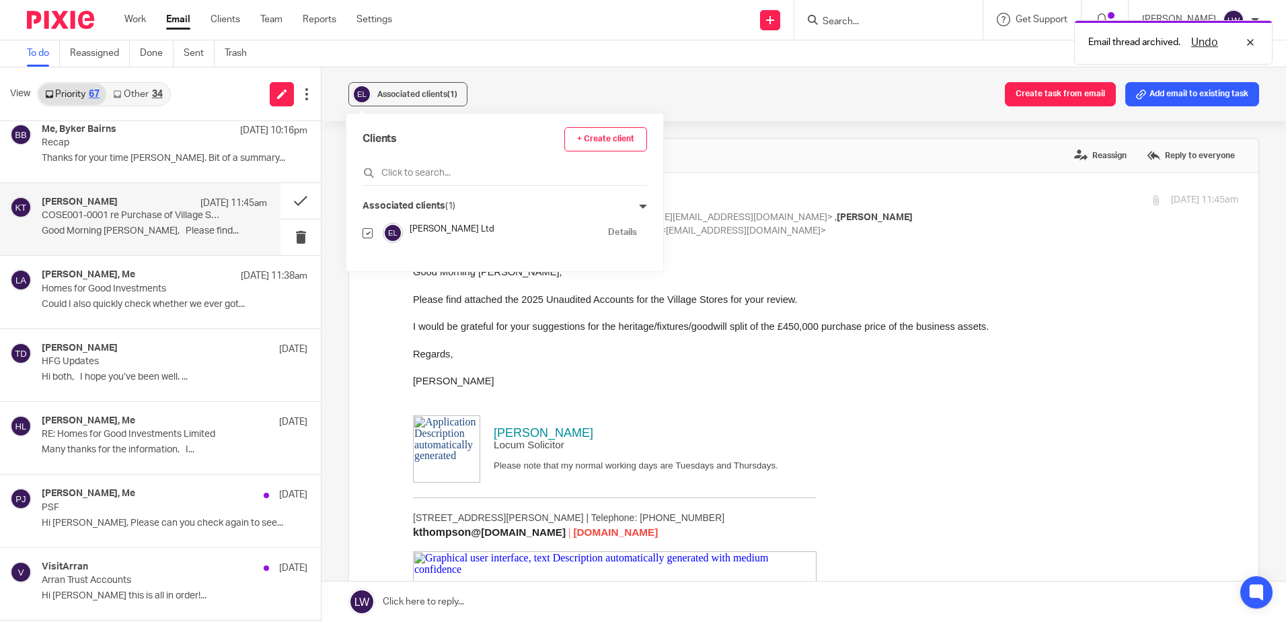
click at [368, 235] on input "checkbox" at bounding box center [368, 233] width 10 height 10
checkbox input "false"
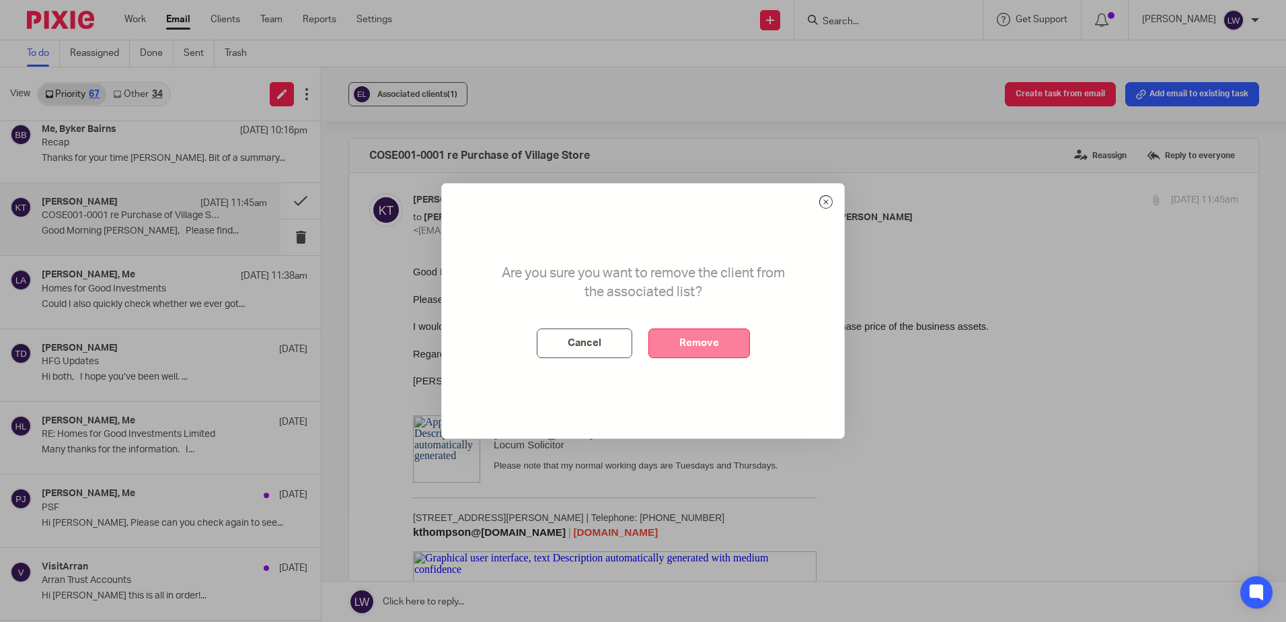
click at [716, 341] on button "Remove" at bounding box center [699, 343] width 102 height 30
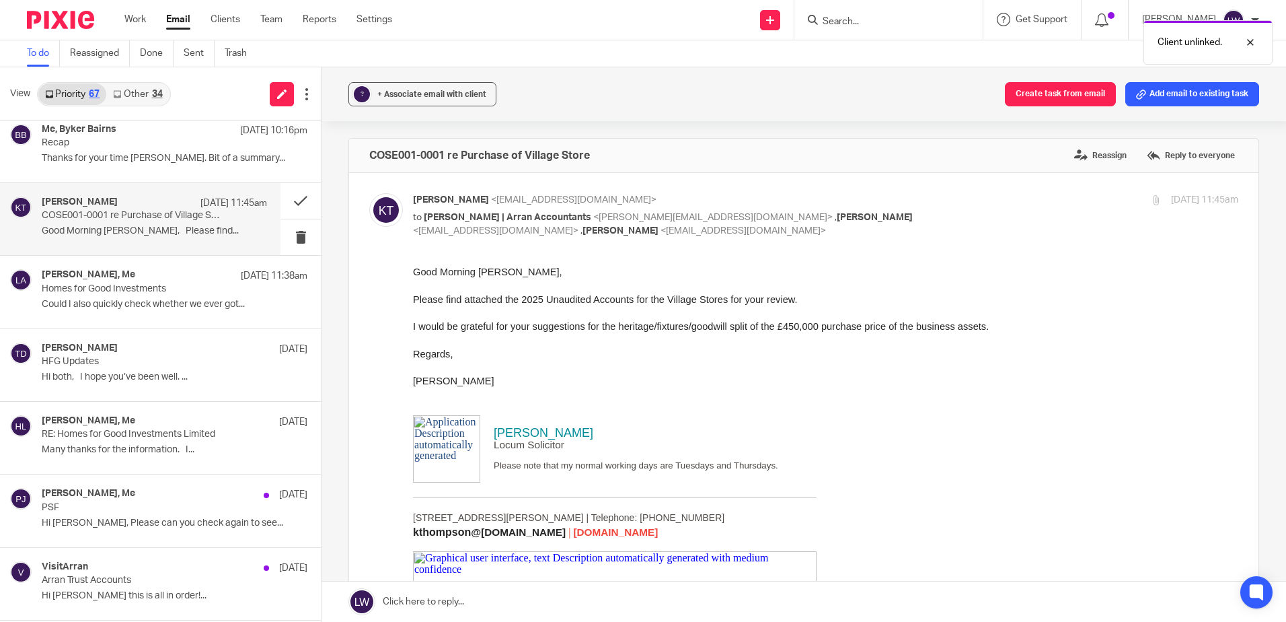
click at [122, 219] on p "COSE001-0001 re Purchase of Village Store" at bounding box center [132, 215] width 180 height 11
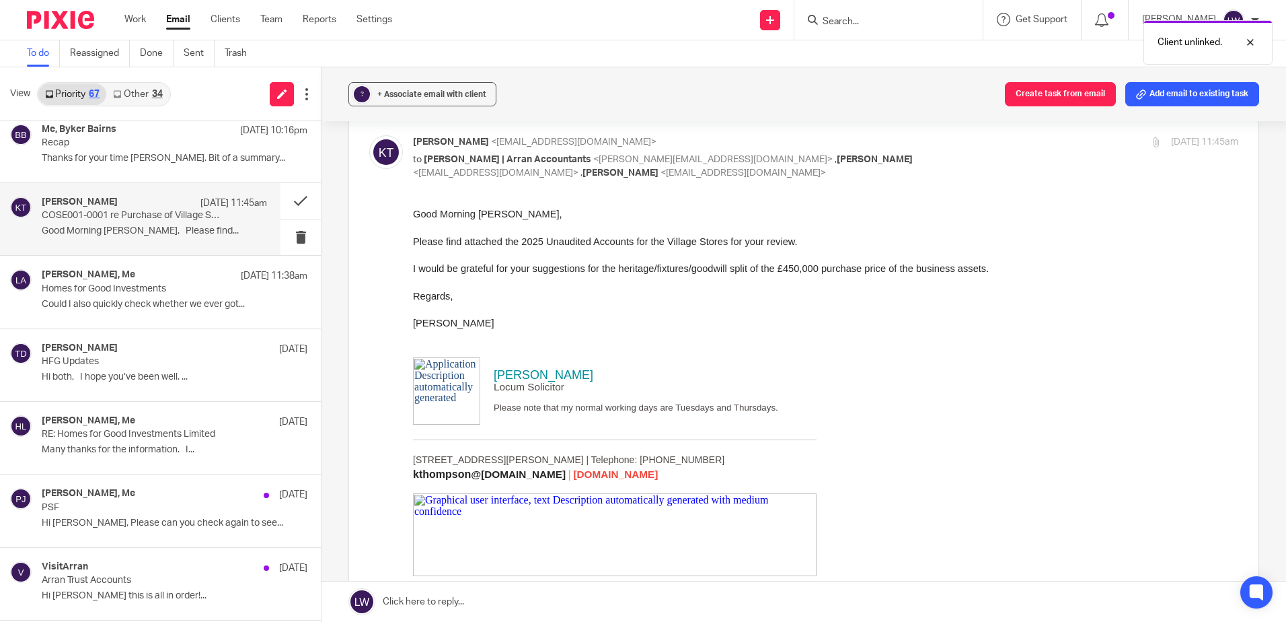
scroll to position [135, 0]
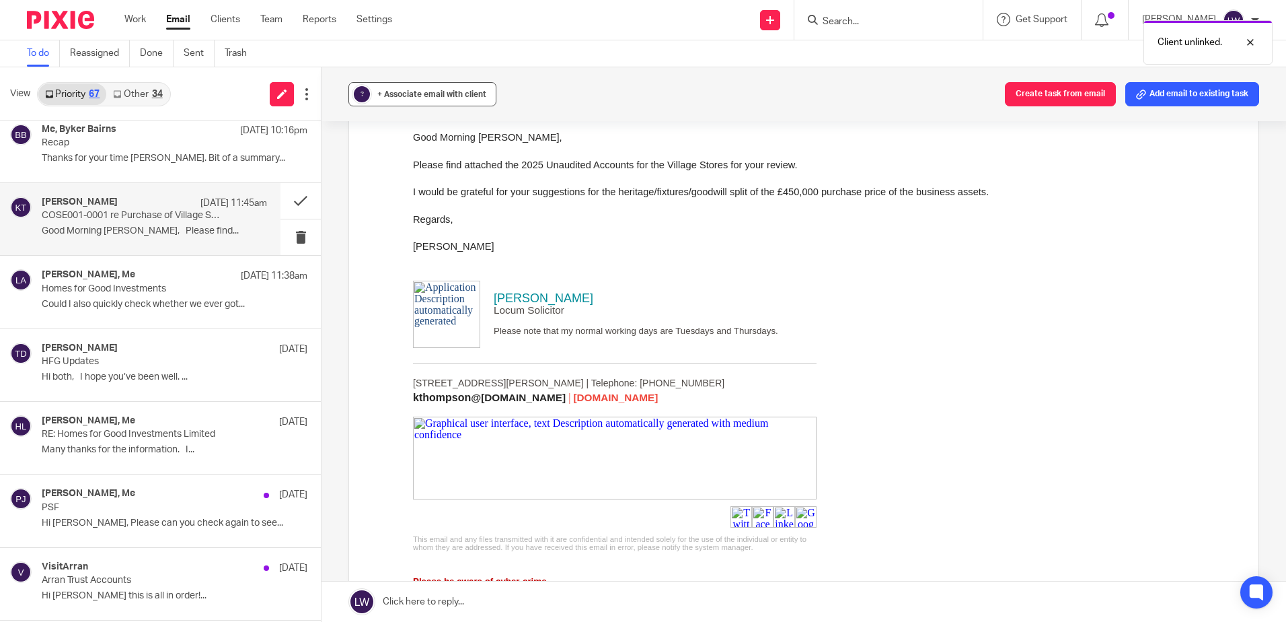
click at [402, 98] on span "+ Associate email with client" at bounding box center [431, 94] width 109 height 8
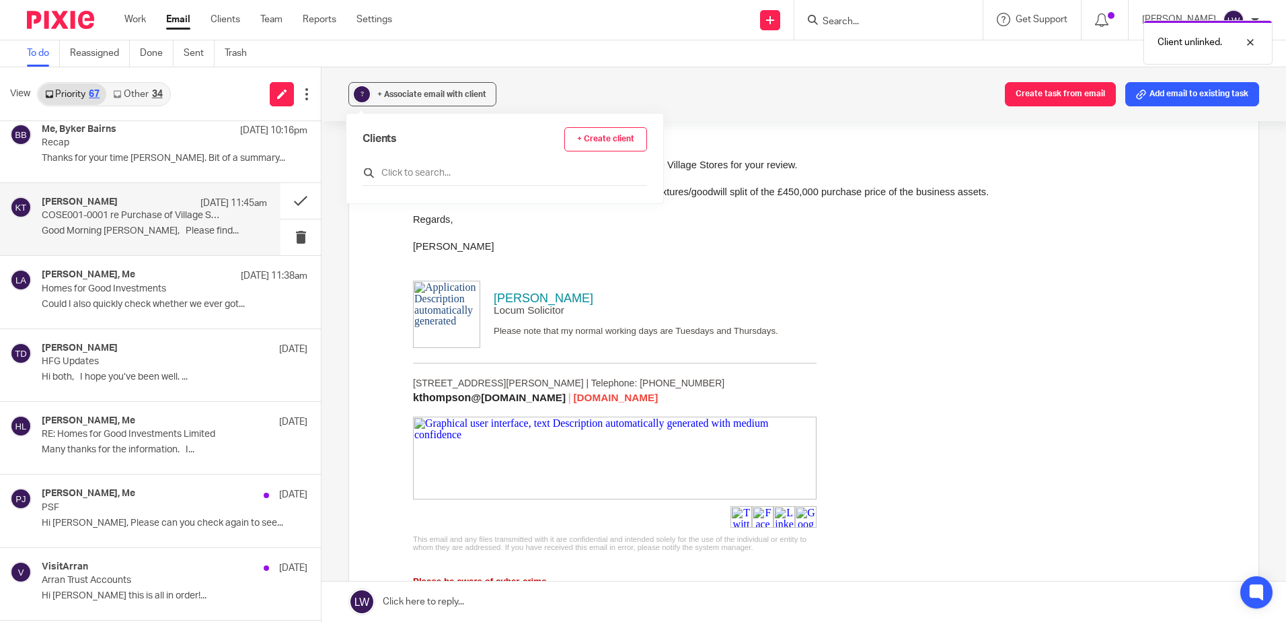
click at [403, 174] on input "text" at bounding box center [505, 172] width 285 height 13
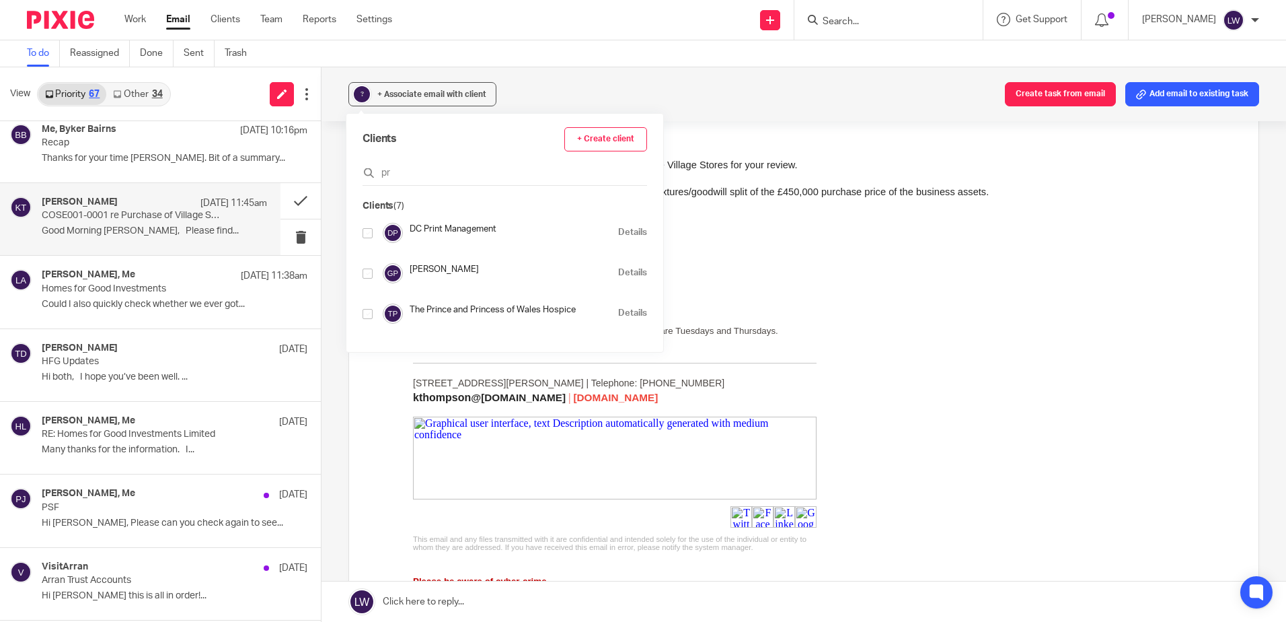
type input "p"
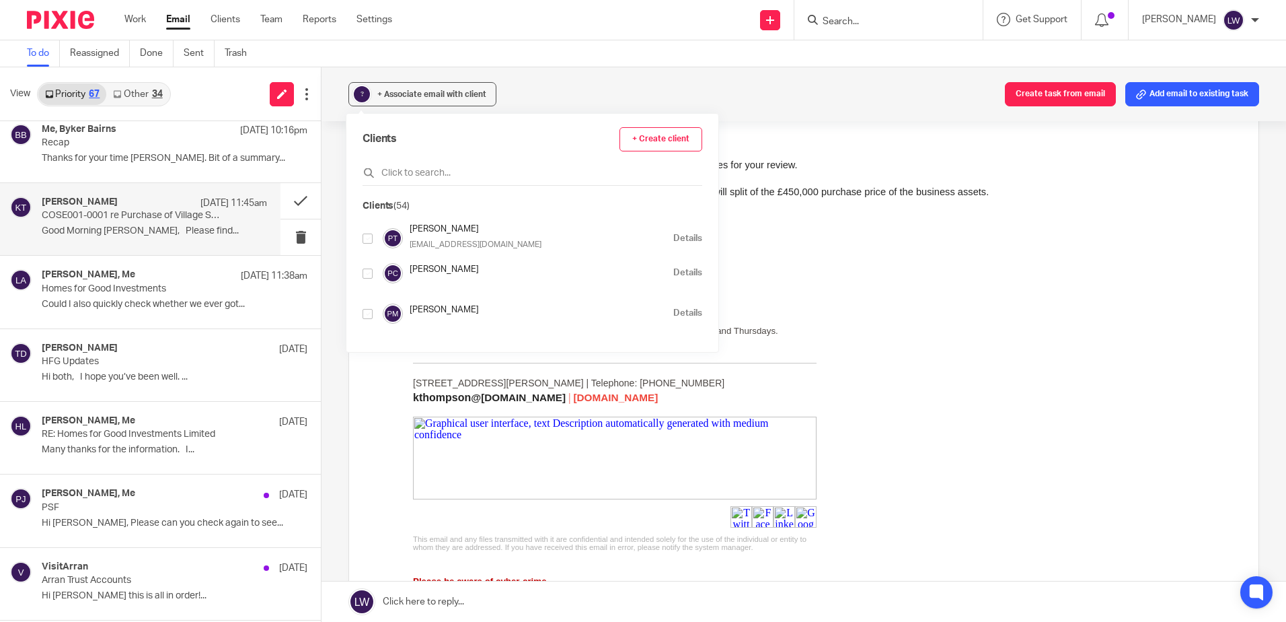
type input "r"
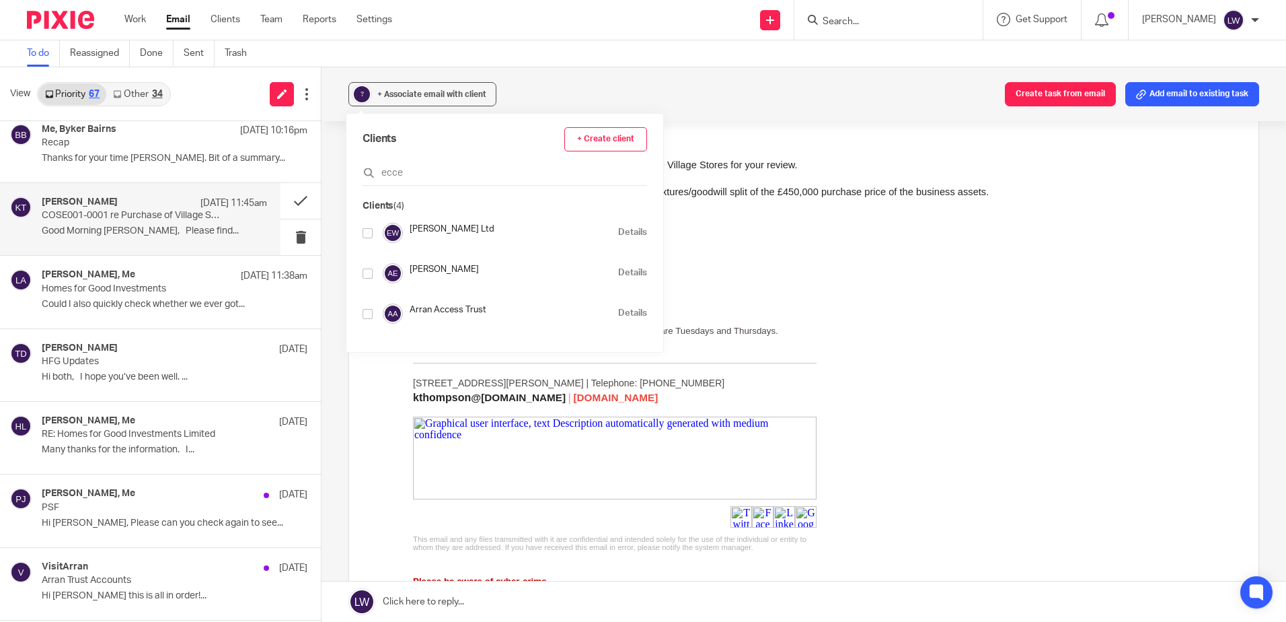
type input "ecce"
click at [369, 236] on input "checkbox" at bounding box center [368, 233] width 10 height 10
checkbox input "true"
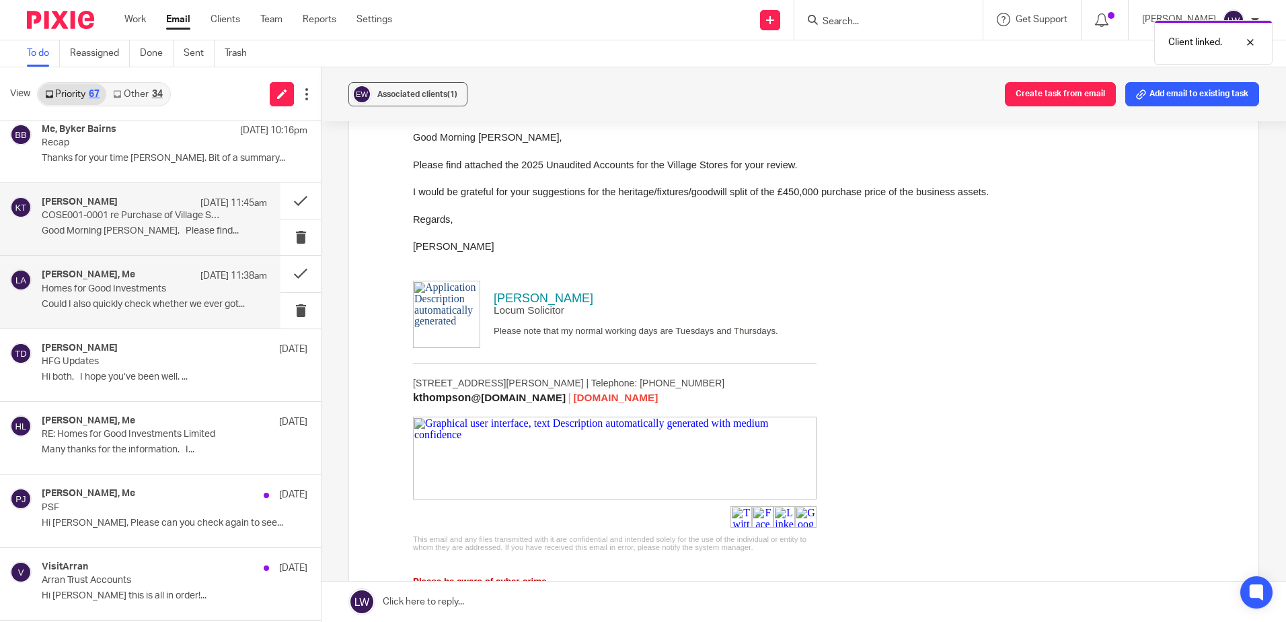
click at [85, 301] on p "Could I also quickly check whether we ever got..." at bounding box center [154, 304] width 225 height 11
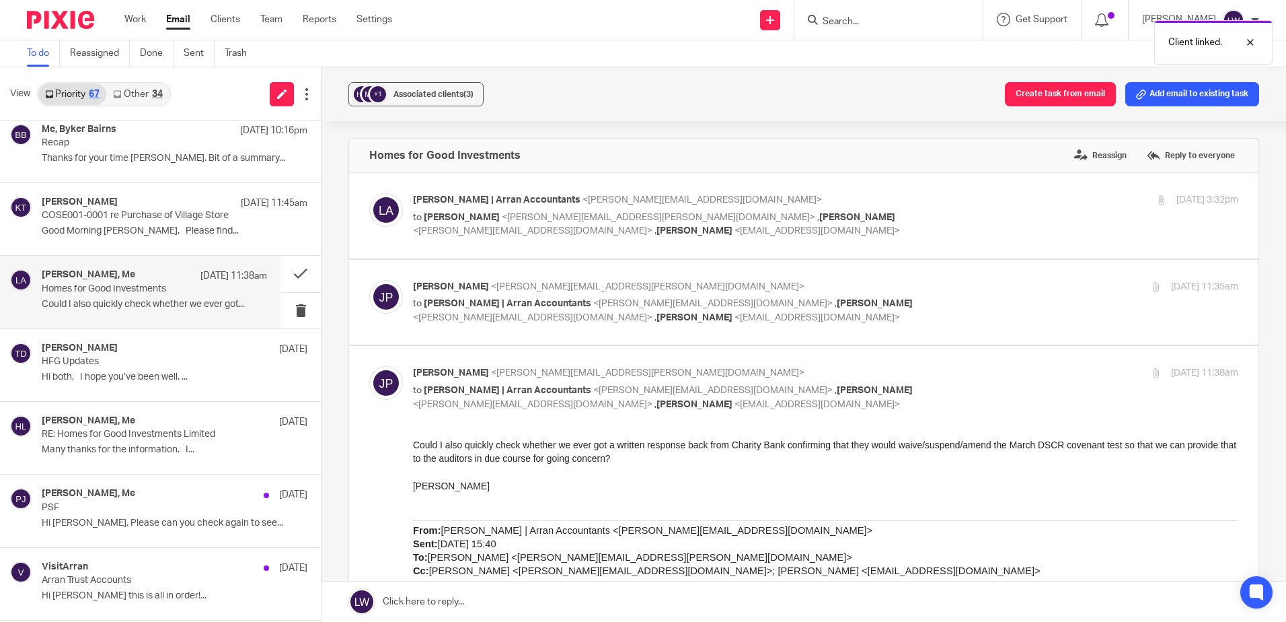
scroll to position [0, 0]
click at [285, 308] on button at bounding box center [301, 311] width 40 height 36
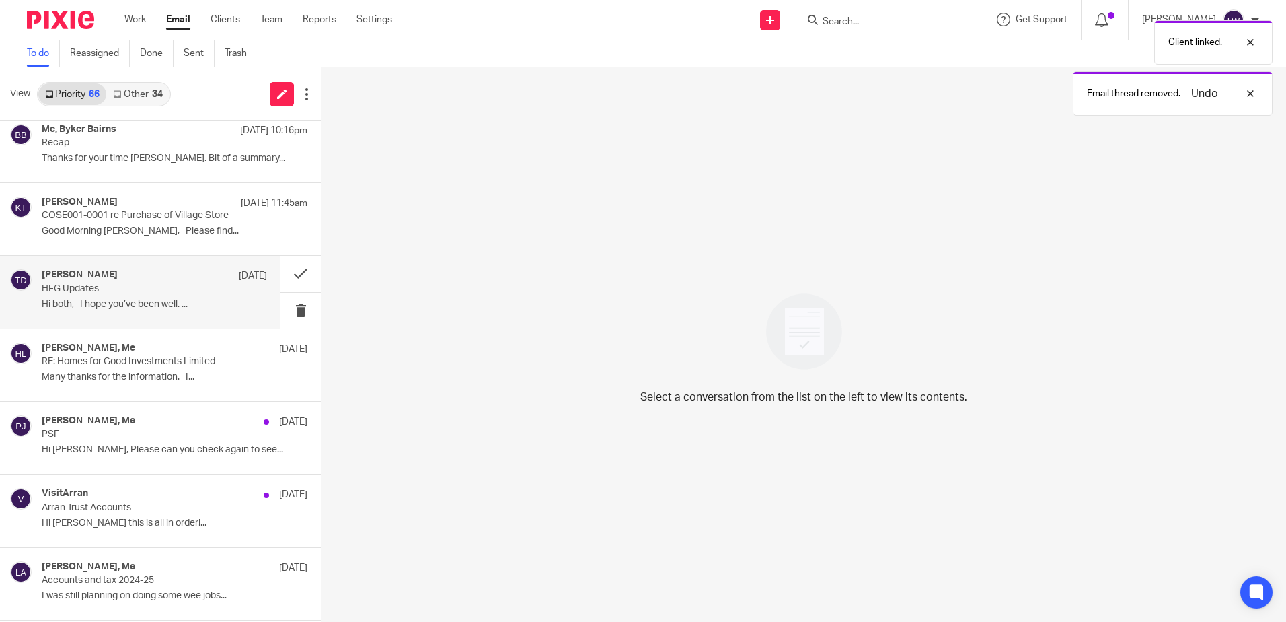
click at [54, 308] on p "Hi both, I hope you’ve been well. ..." at bounding box center [154, 304] width 225 height 11
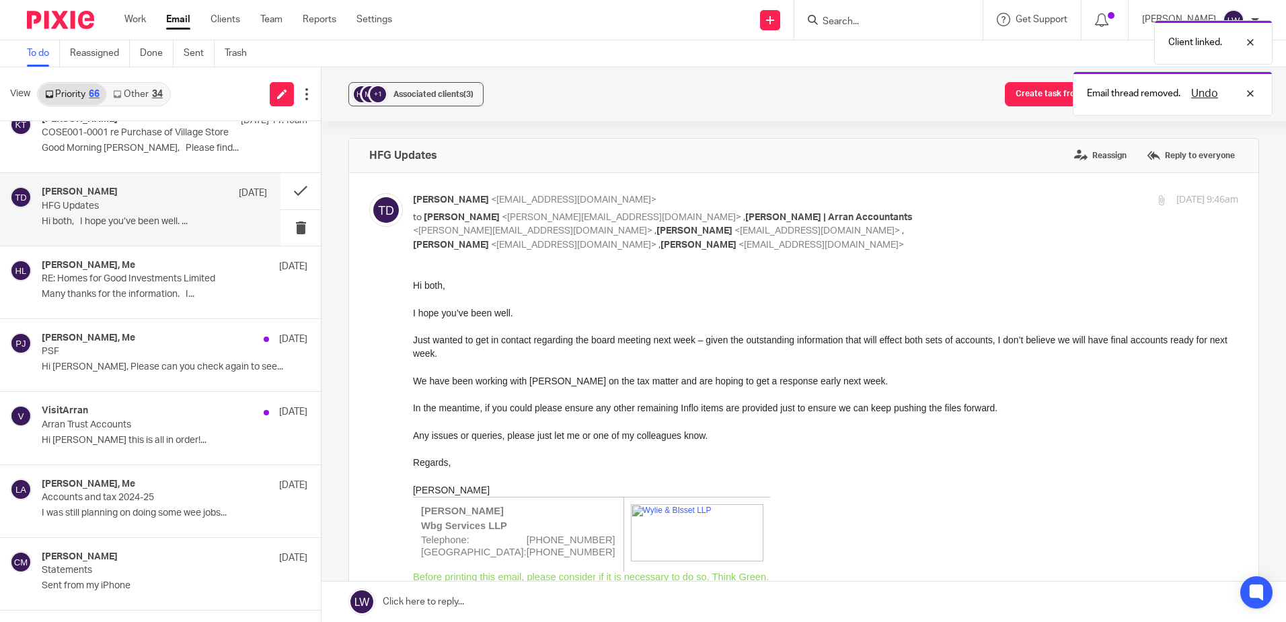
scroll to position [875, 0]
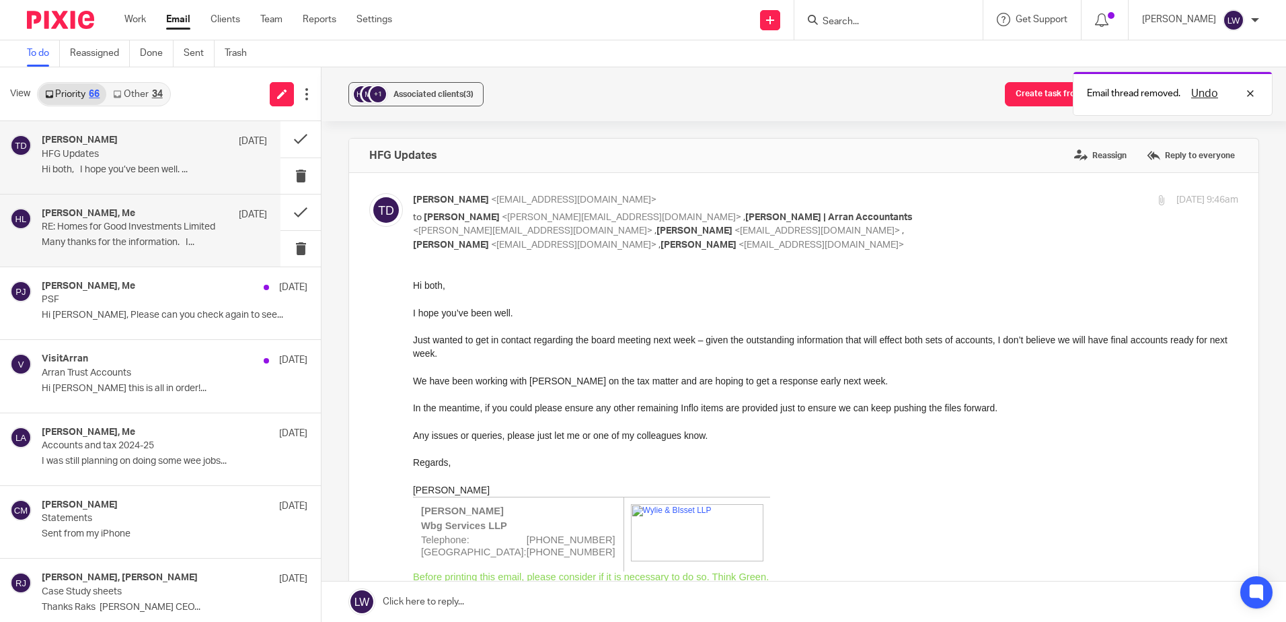
click at [111, 242] on p "Many thanks for the information. I..." at bounding box center [154, 242] width 225 height 11
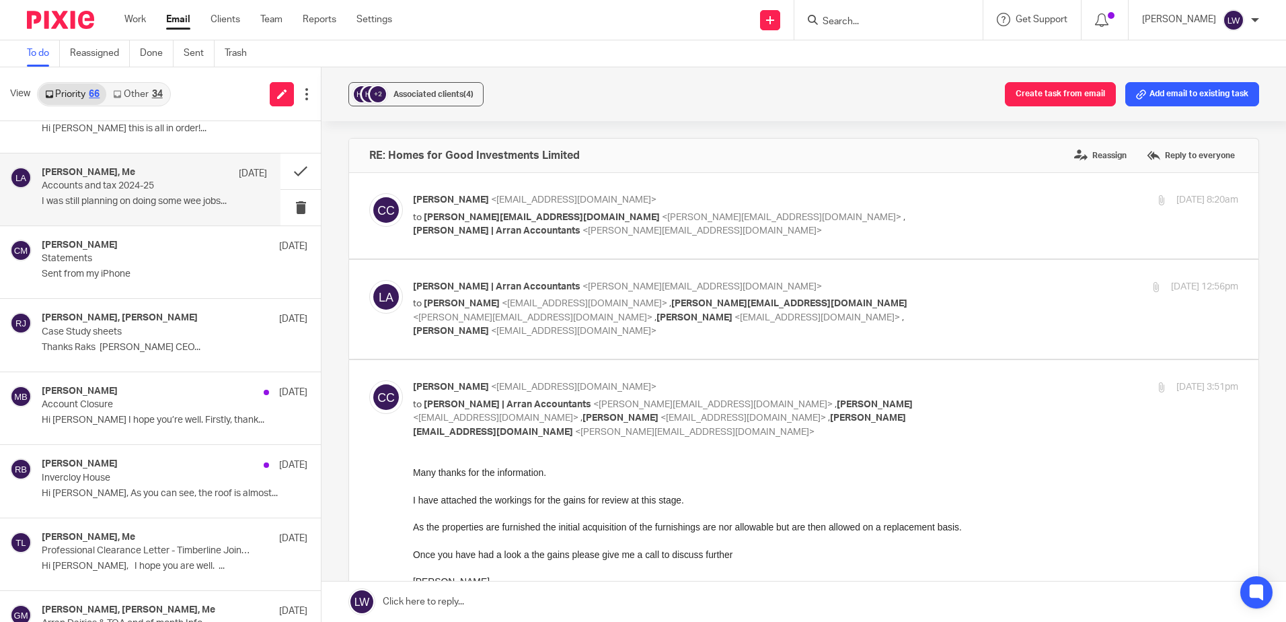
scroll to position [1144, 0]
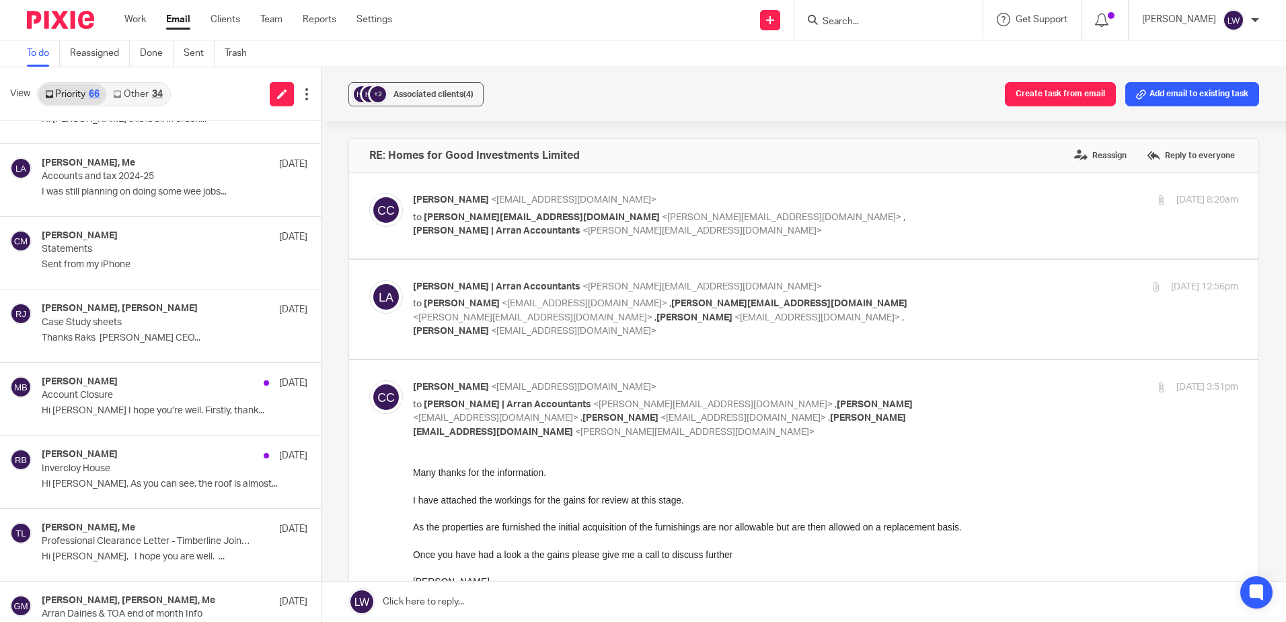
click at [147, 99] on link "Other 34" at bounding box center [137, 94] width 63 height 22
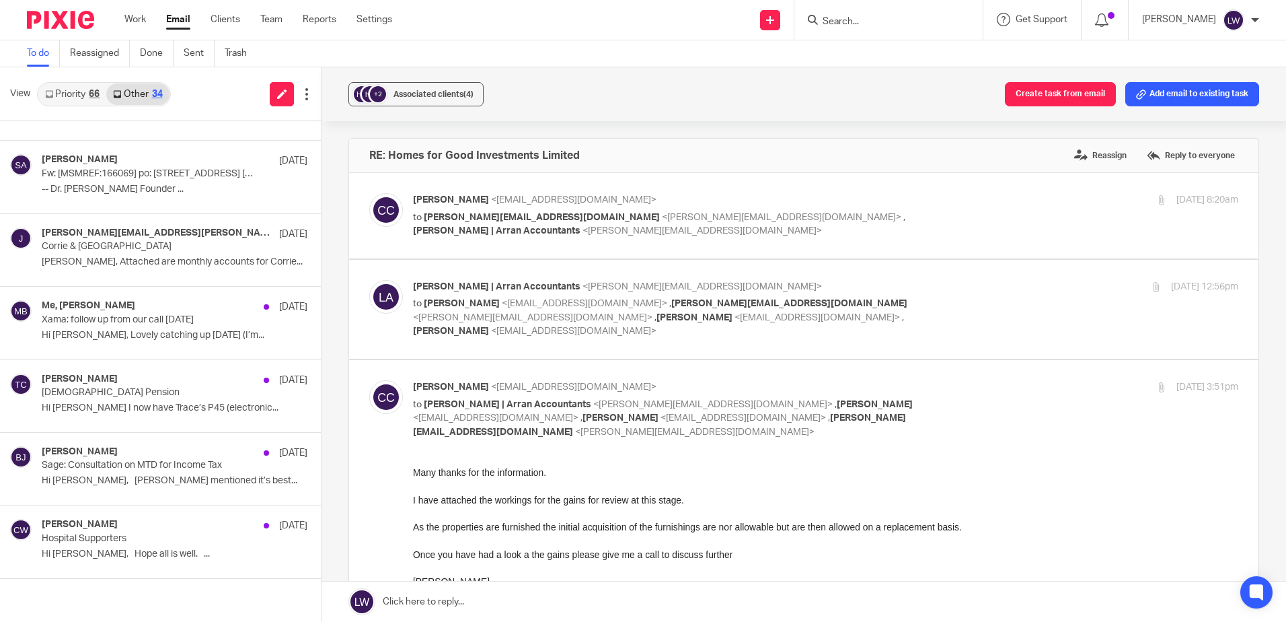
scroll to position [0, 0]
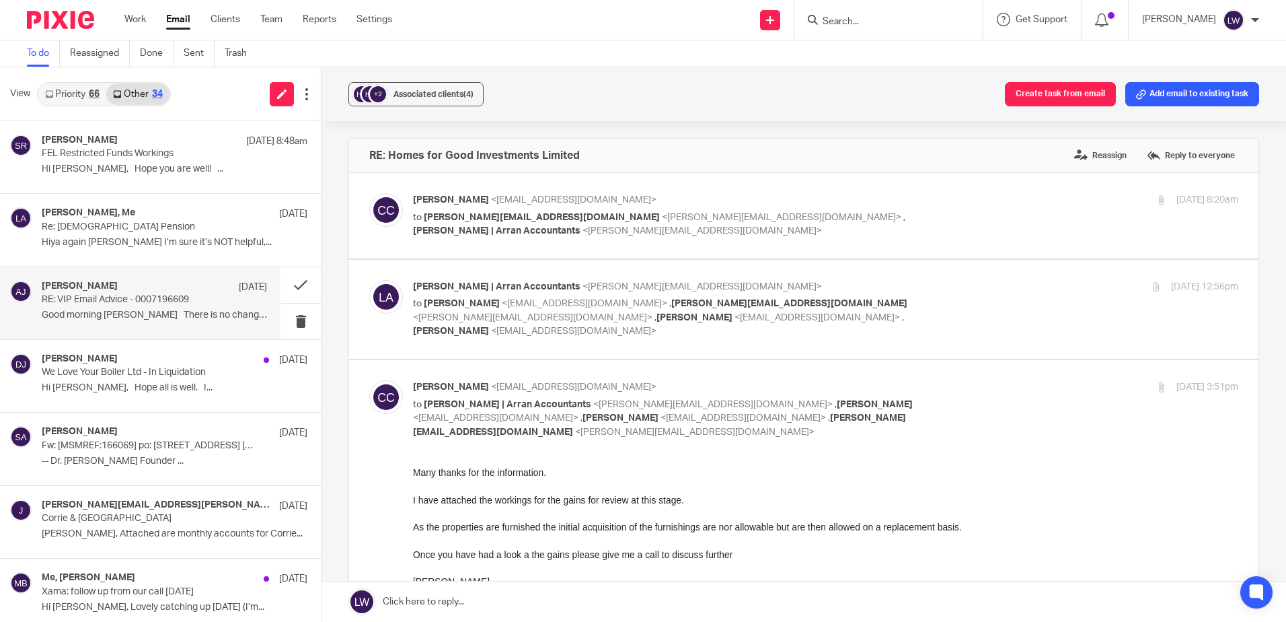
click at [120, 301] on p "RE: VIP Email Advice - 0007196609" at bounding box center [132, 299] width 180 height 11
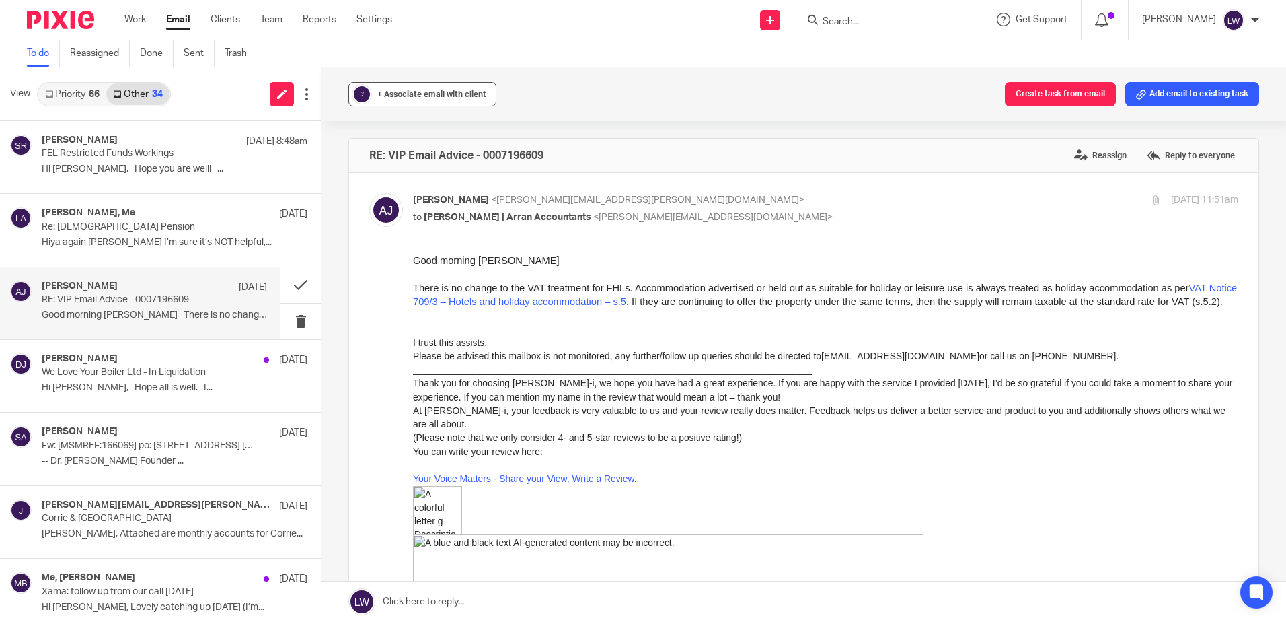
click at [439, 102] on button "? + Associate email with client" at bounding box center [422, 94] width 148 height 24
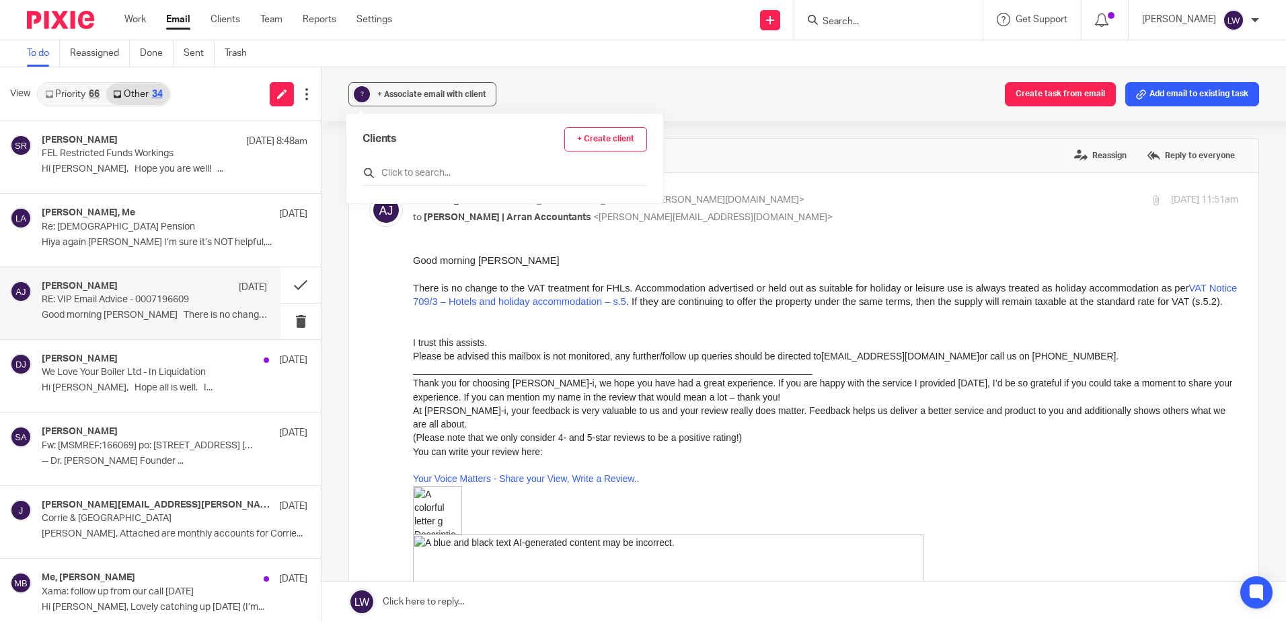
click at [435, 175] on input "text" at bounding box center [505, 172] width 285 height 13
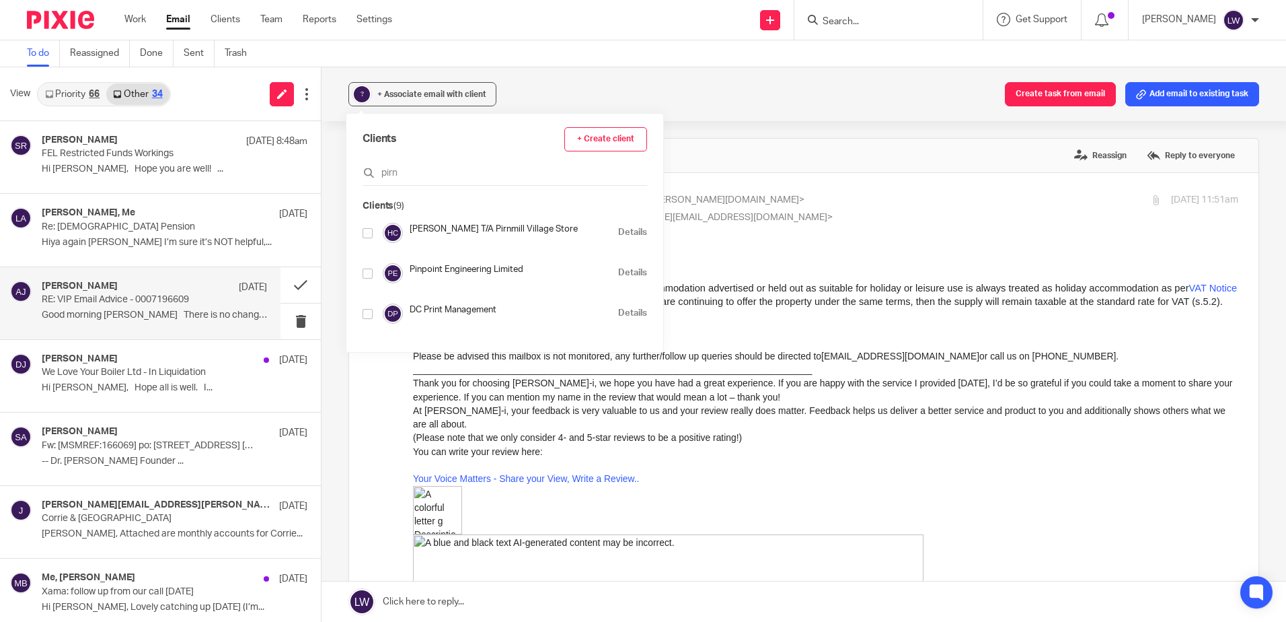
type input "pirn"
click at [371, 229] on input "checkbox" at bounding box center [368, 233] width 10 height 10
checkbox input "true"
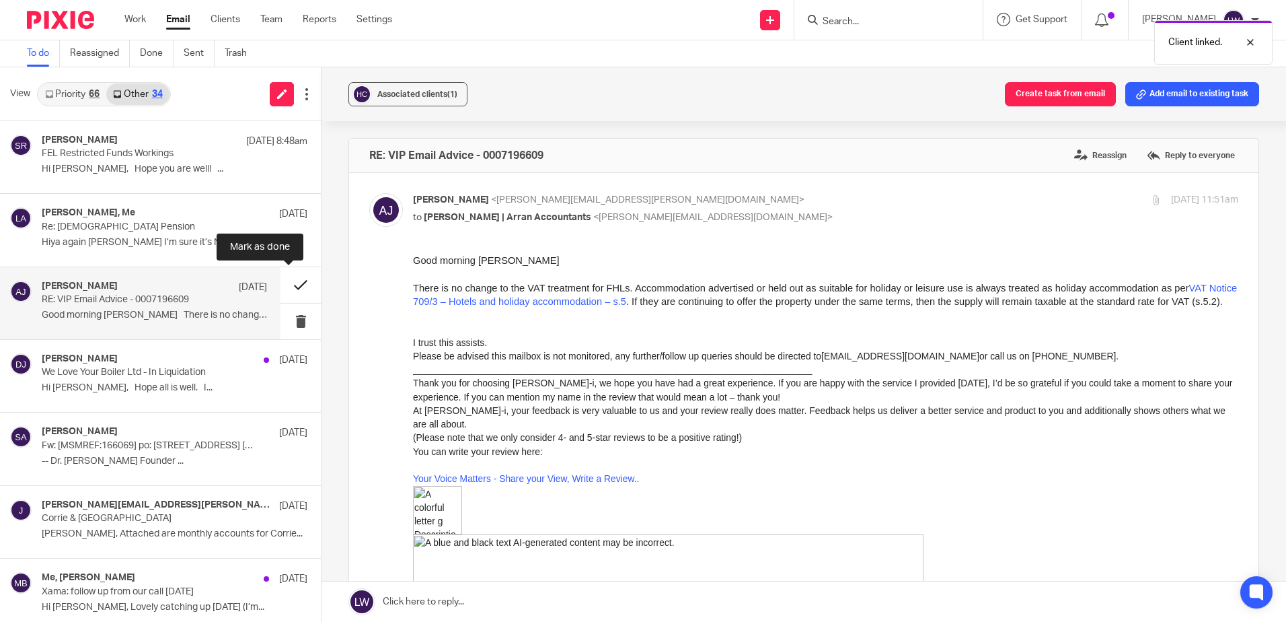
click at [284, 283] on button at bounding box center [301, 285] width 40 height 36
